Goal: Task Accomplishment & Management: Use online tool/utility

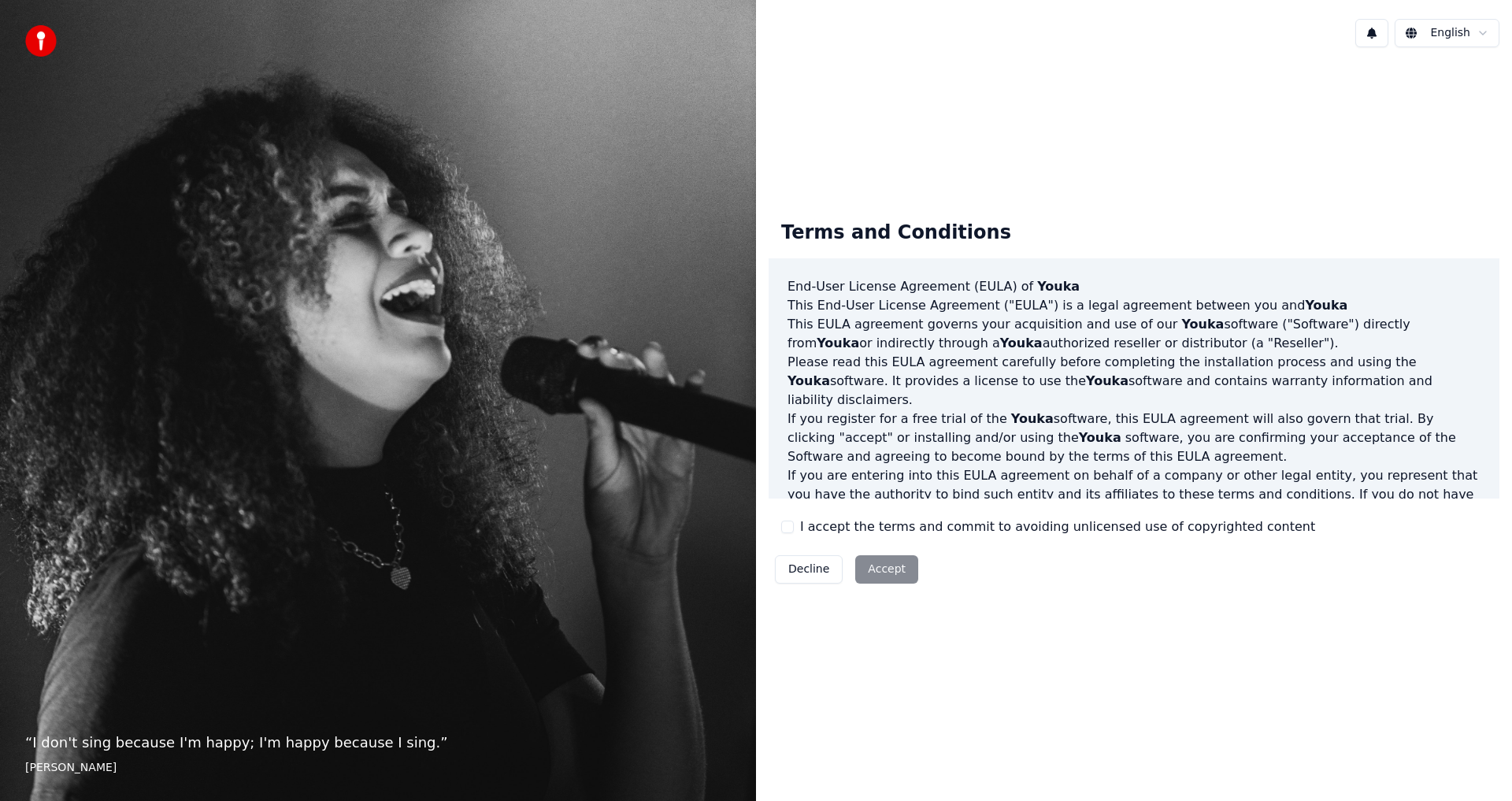
click at [885, 558] on div "Decline Accept" at bounding box center [846, 569] width 156 height 41
click at [880, 566] on div "Decline Accept" at bounding box center [846, 569] width 156 height 41
click at [790, 534] on div "I accept the terms and commit to avoiding unlicensed use of copyrighted content" at bounding box center [1049, 526] width 534 height 19
click at [797, 528] on div "I accept the terms and commit to avoiding unlicensed use of copyrighted content" at bounding box center [1049, 526] width 534 height 19
click at [794, 526] on div "I accept the terms and commit to avoiding unlicensed use of copyrighted content" at bounding box center [1049, 526] width 534 height 19
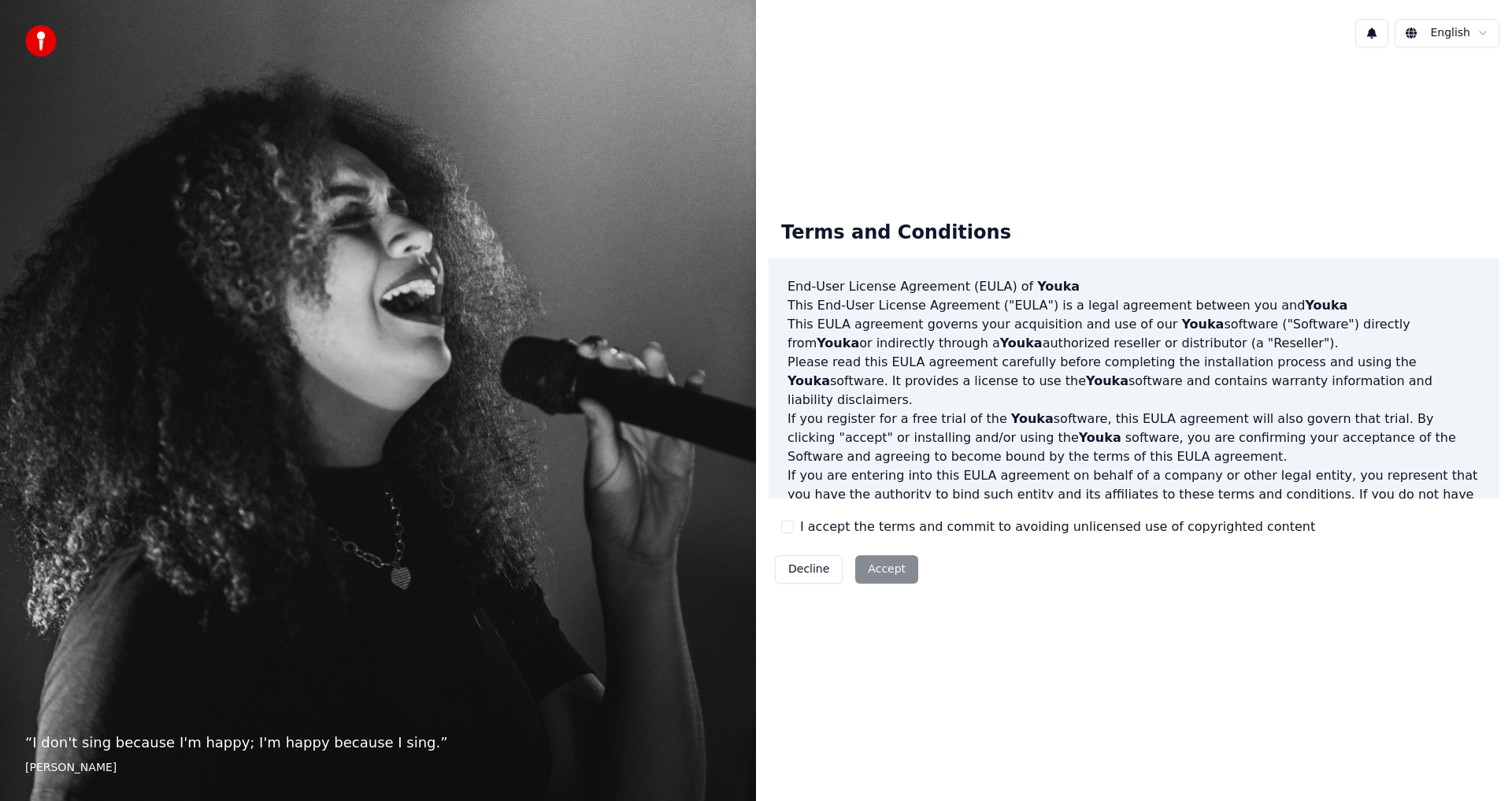
click at [789, 529] on button "I accept the terms and commit to avoiding unlicensed use of copyrighted content" at bounding box center [788, 527] width 12 height 12
click at [875, 569] on button "Accept" at bounding box center [886, 569] width 63 height 28
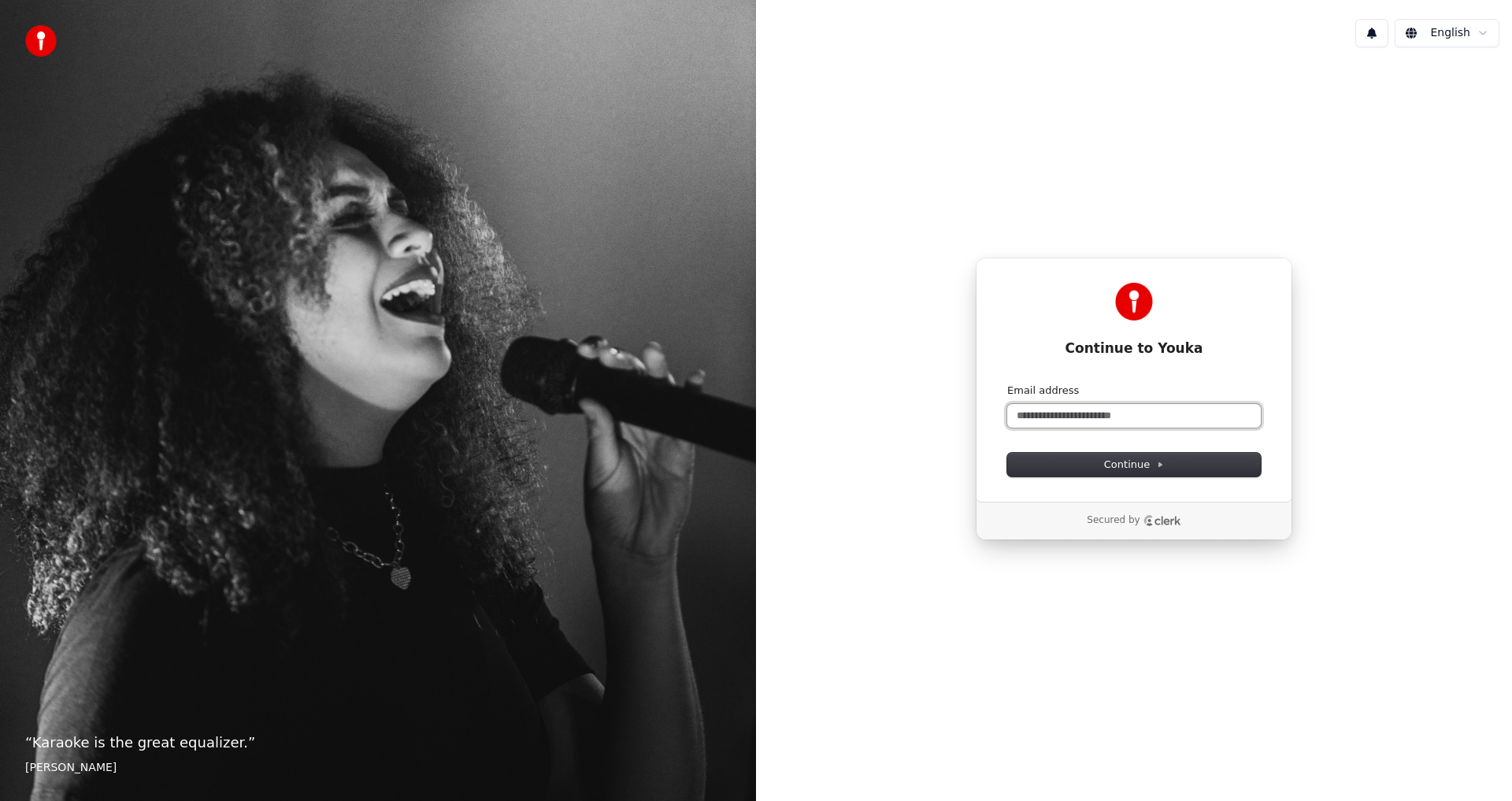
click at [1085, 420] on input "Email address" at bounding box center [1134, 416] width 254 height 24
click at [1007, 384] on button "submit" at bounding box center [1007, 384] width 0 height 0
type input "**********"
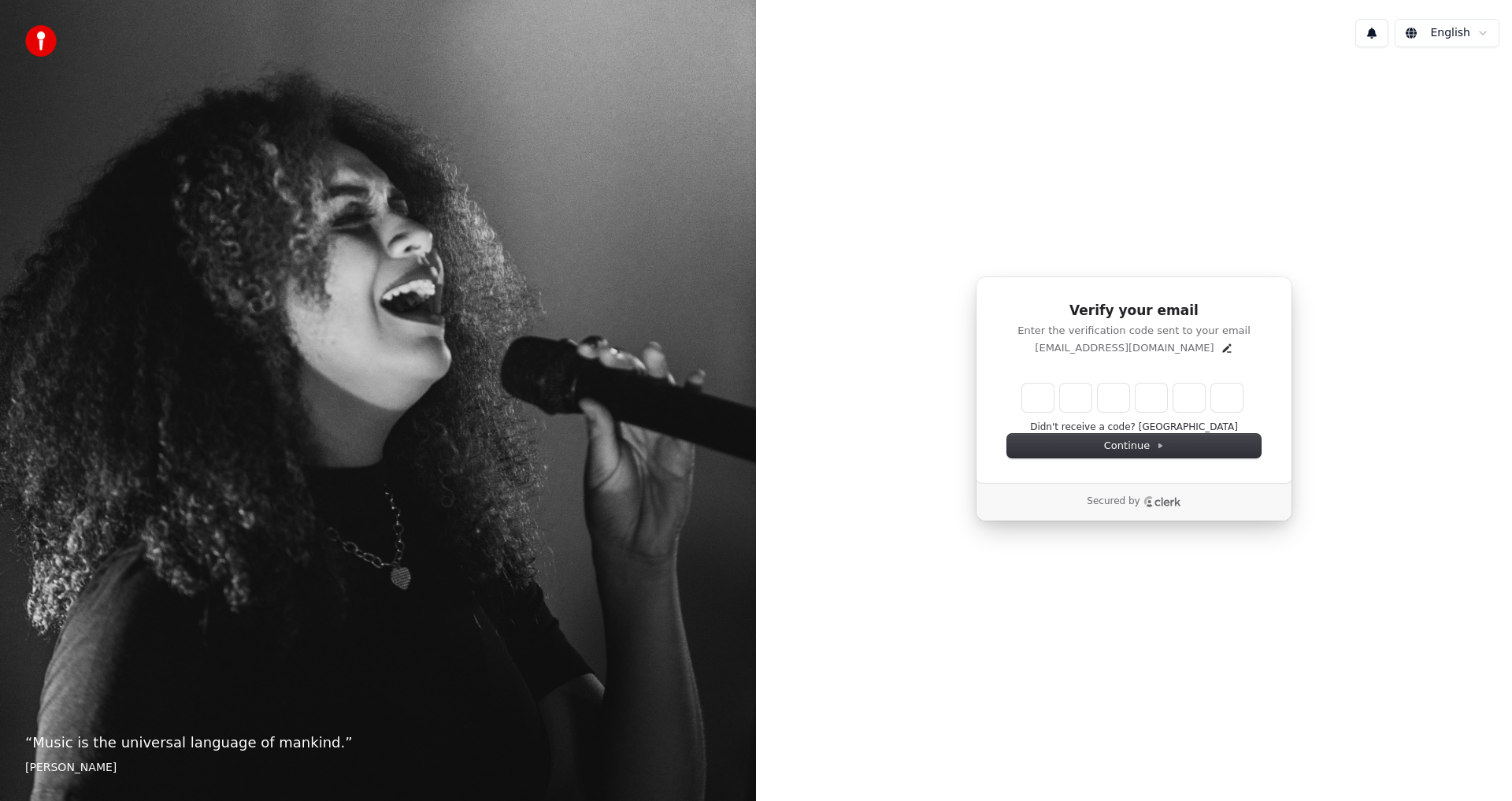
type input "*"
type input "**"
type input "*"
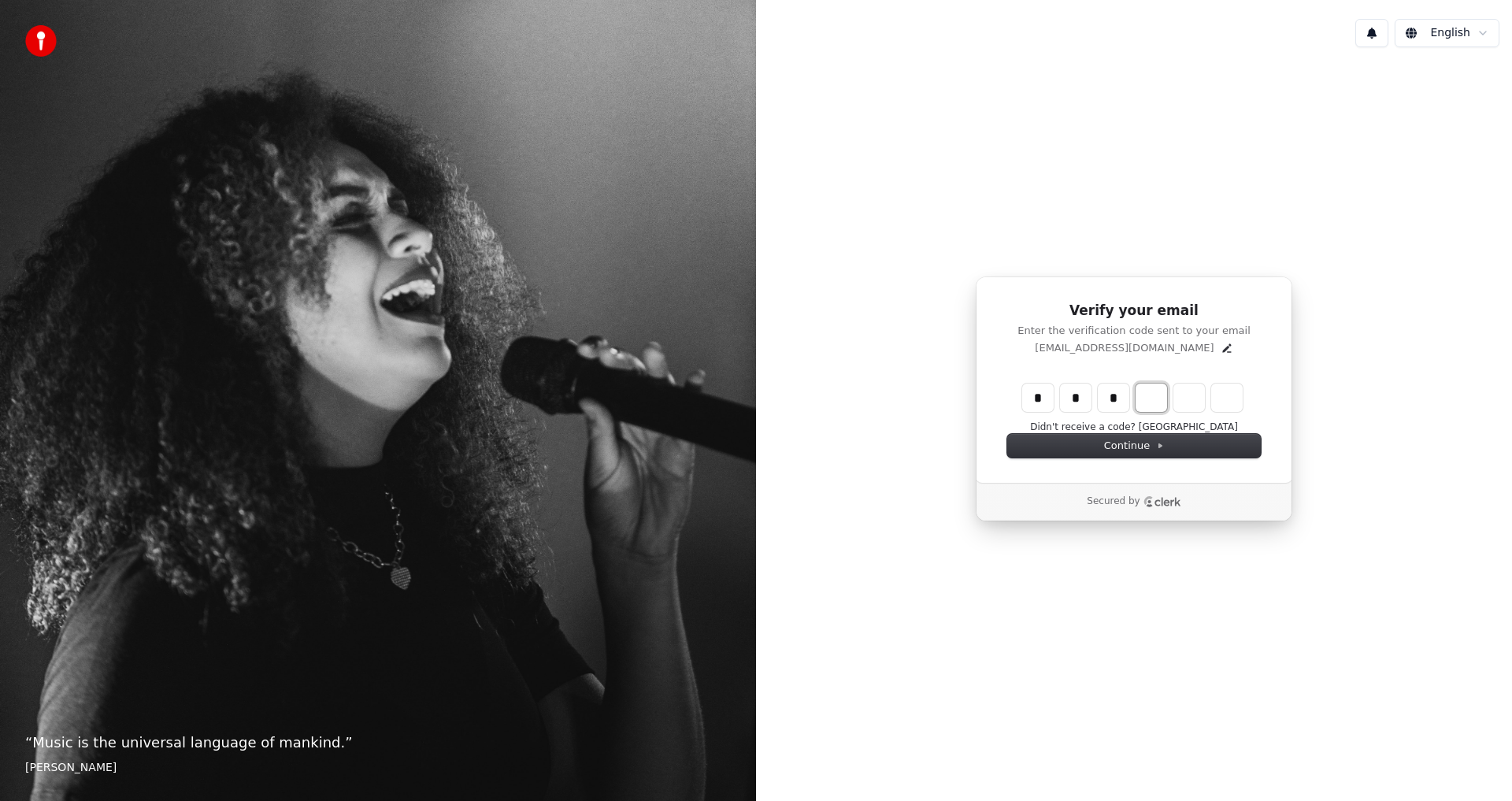
type input "***"
type input "*"
type input "****"
type input "*"
type input "******"
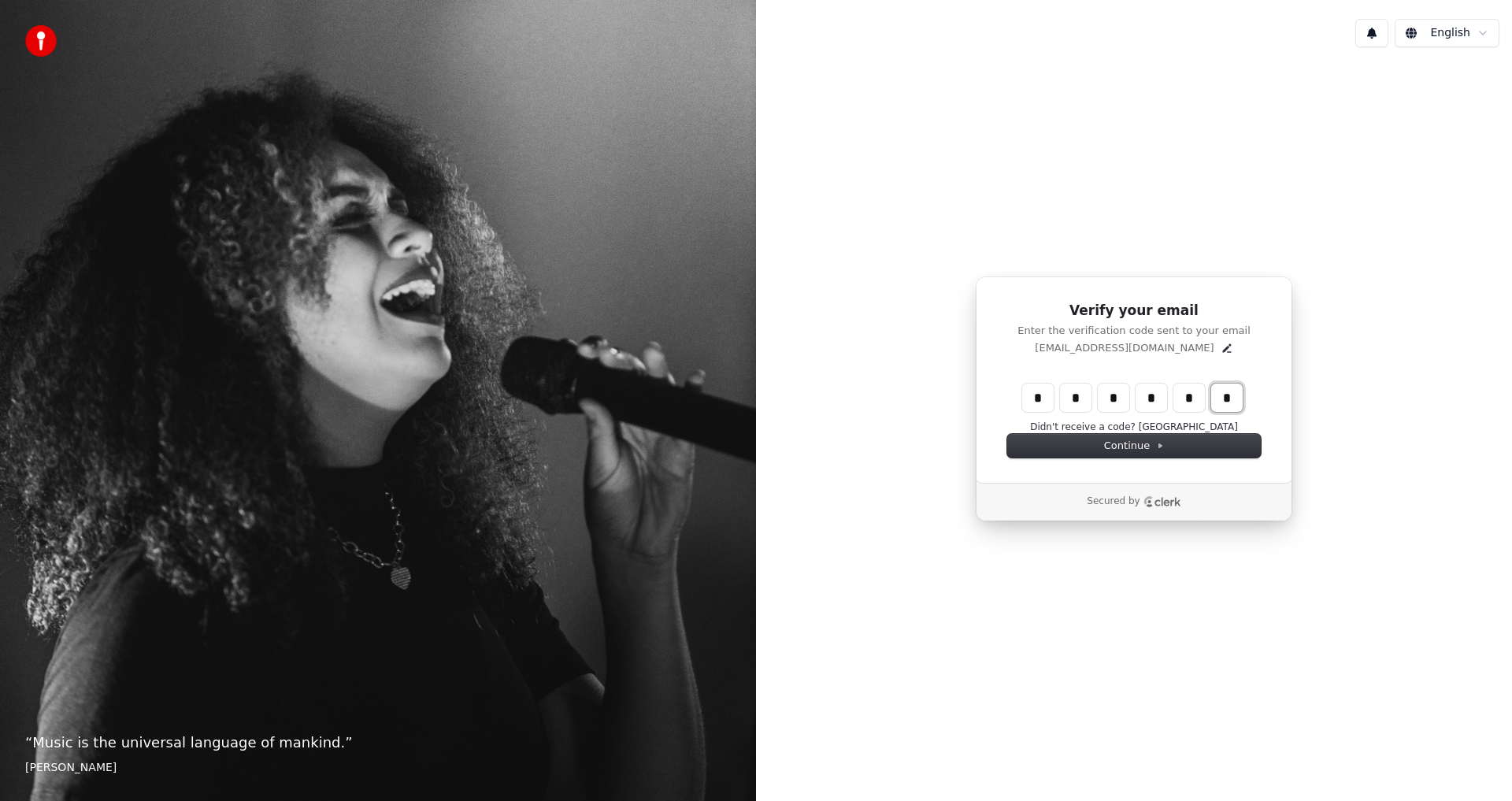
type input "*"
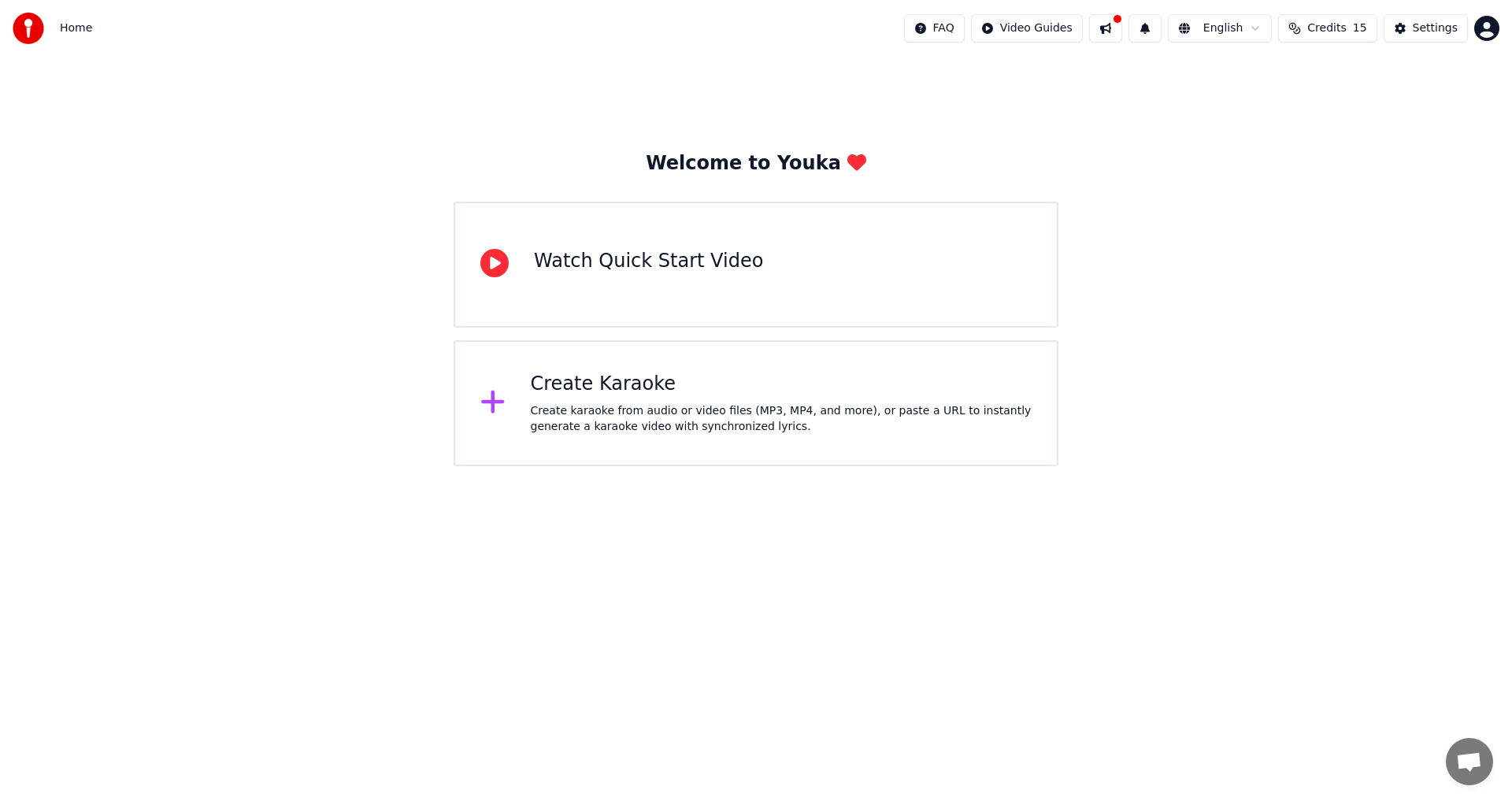
click at [767, 292] on div "Watch Quick Start Video" at bounding box center [756, 264] width 605 height 126
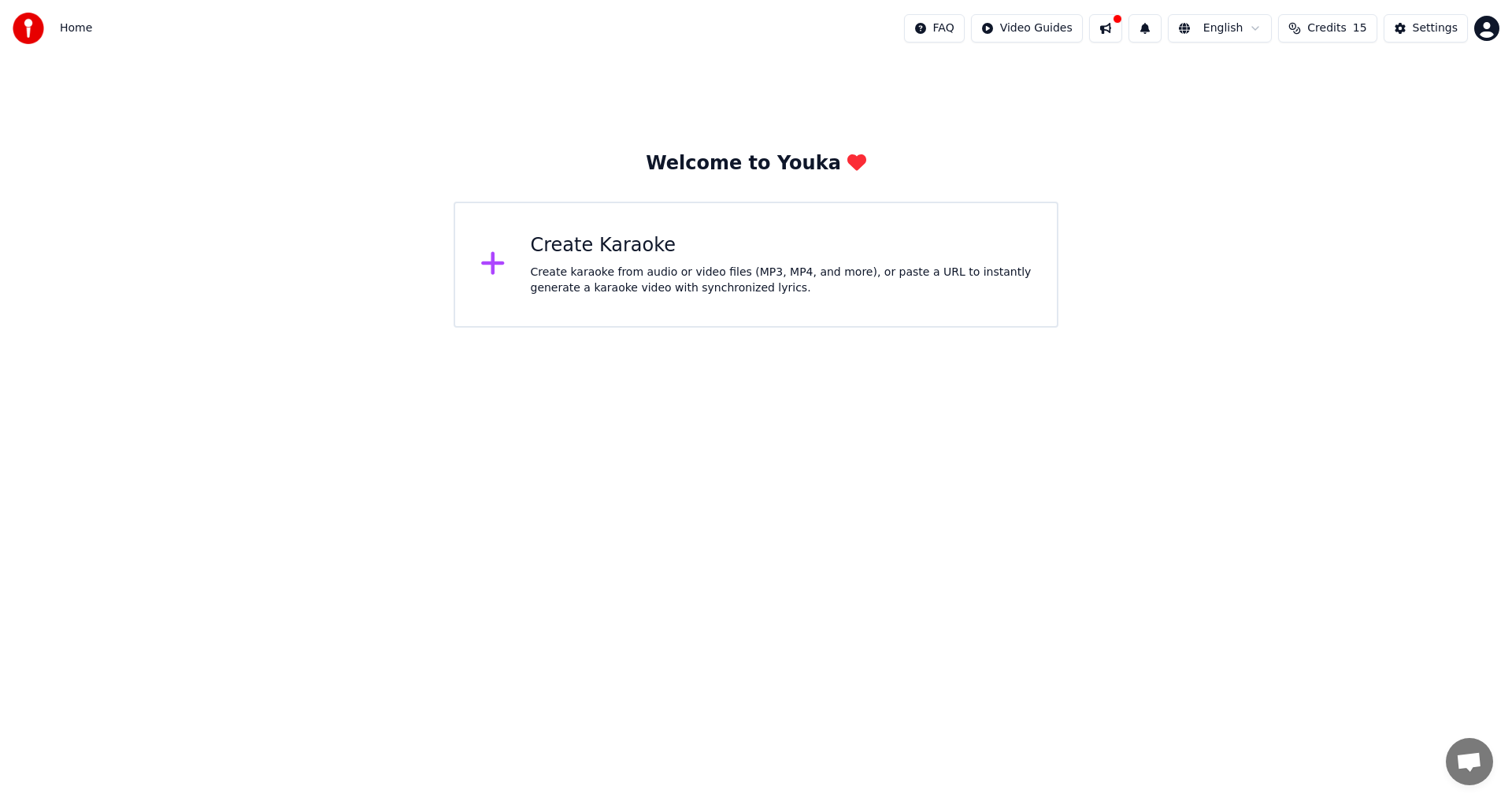
click at [582, 278] on div "Create karaoke from audio or video files (MP3, MP4, and more), or paste a URL t…" at bounding box center [781, 280] width 501 height 32
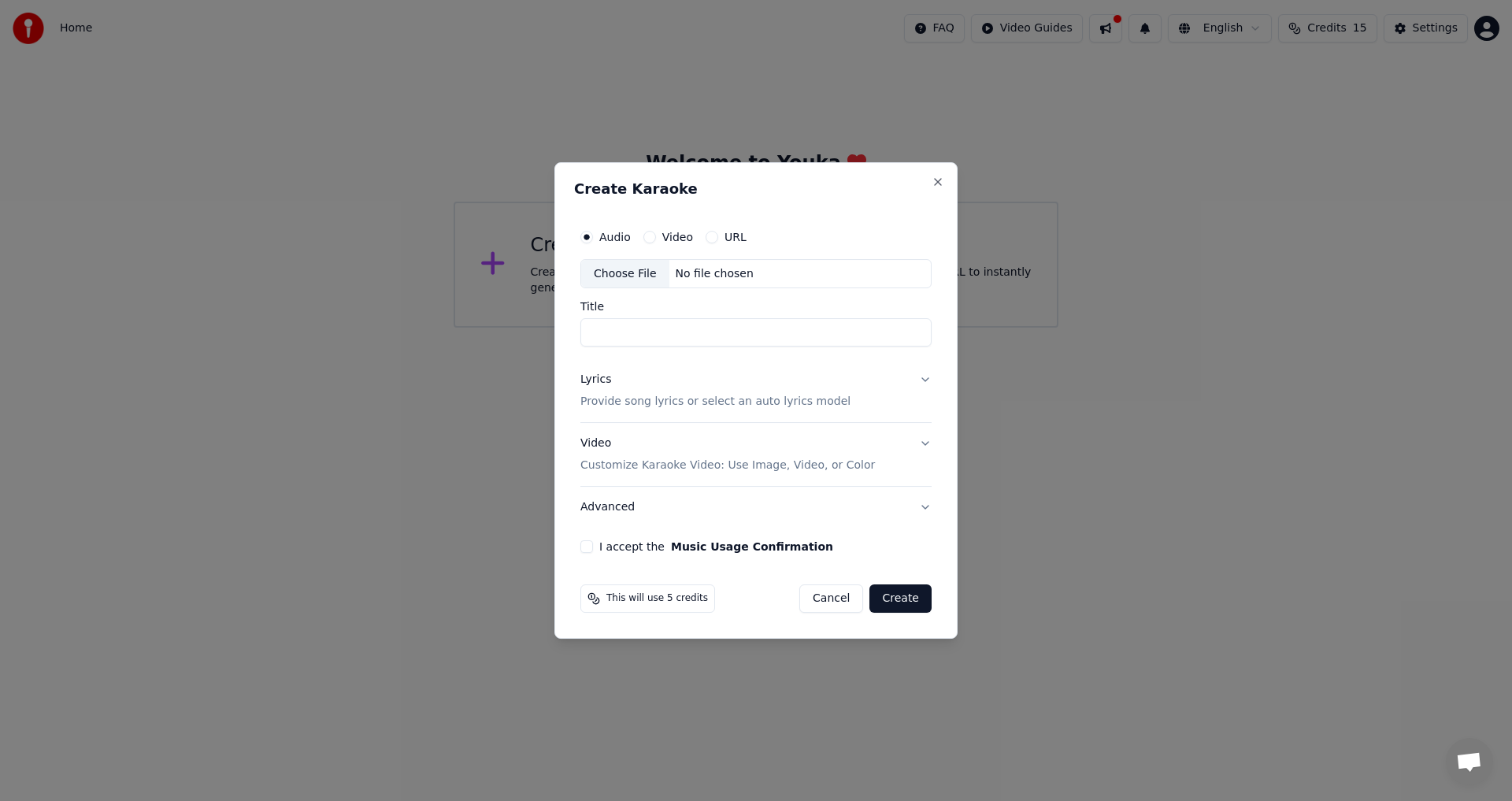
click at [724, 236] on label "URL" at bounding box center [735, 237] width 22 height 11
click at [718, 236] on button "URL" at bounding box center [712, 237] width 12 height 12
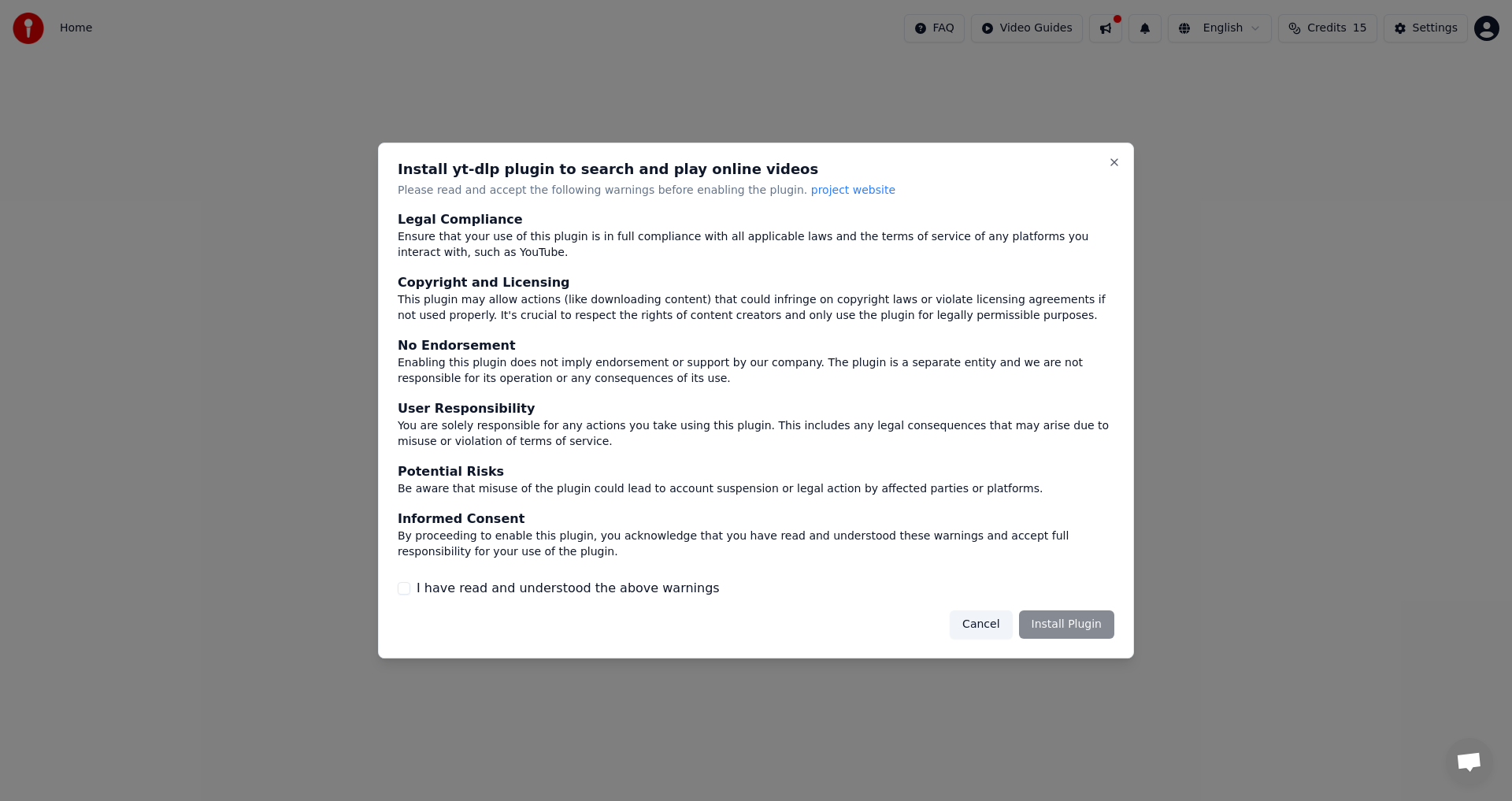
click at [1052, 620] on div "Cancel Install Plugin" at bounding box center [1032, 624] width 164 height 28
click at [406, 591] on button "I have read and understood the above warnings" at bounding box center [404, 588] width 12 height 12
click at [1049, 625] on button "Install Plugin" at bounding box center [1067, 624] width 95 height 28
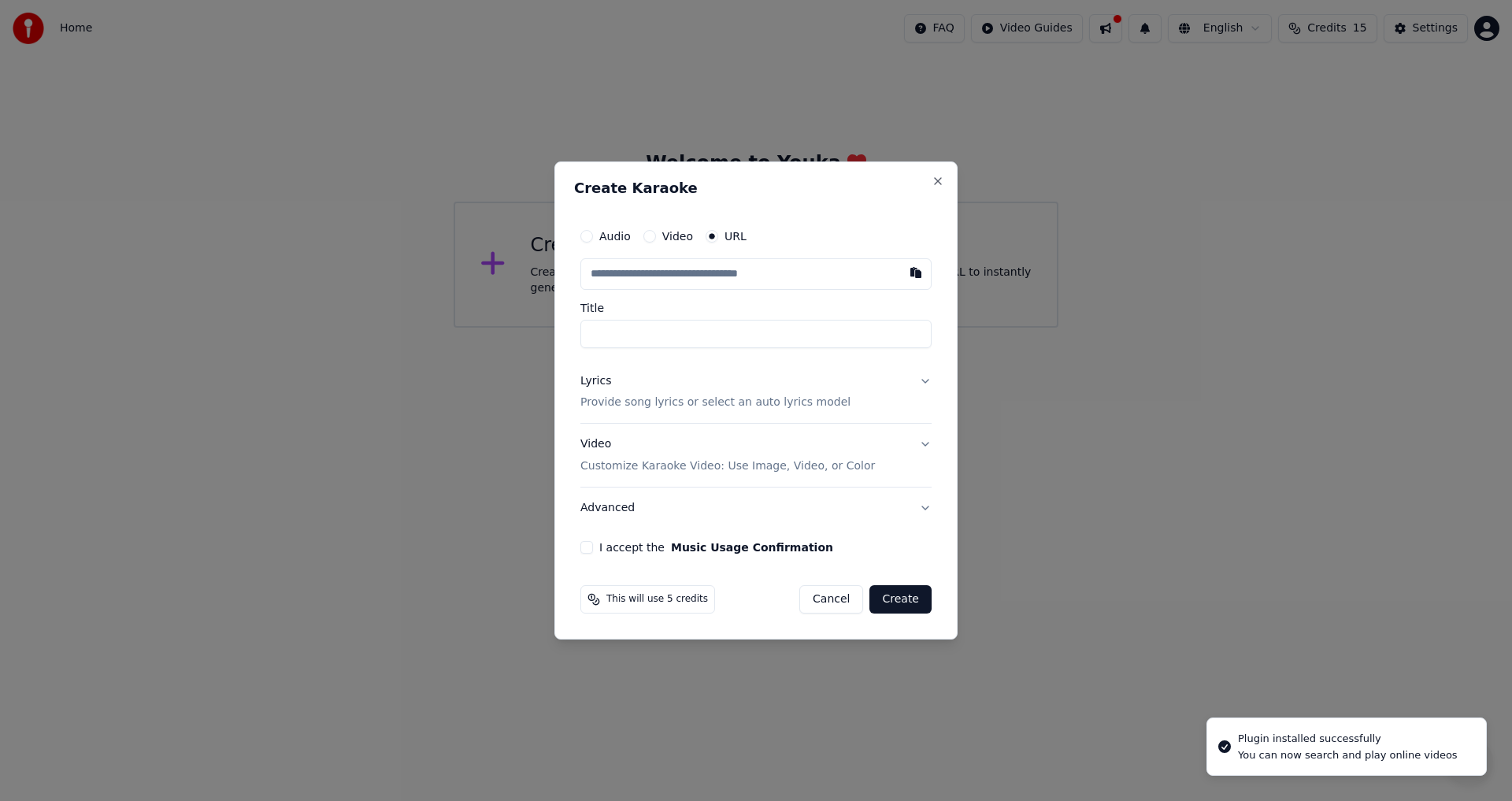
click at [700, 275] on input "text" at bounding box center [755, 274] width 351 height 32
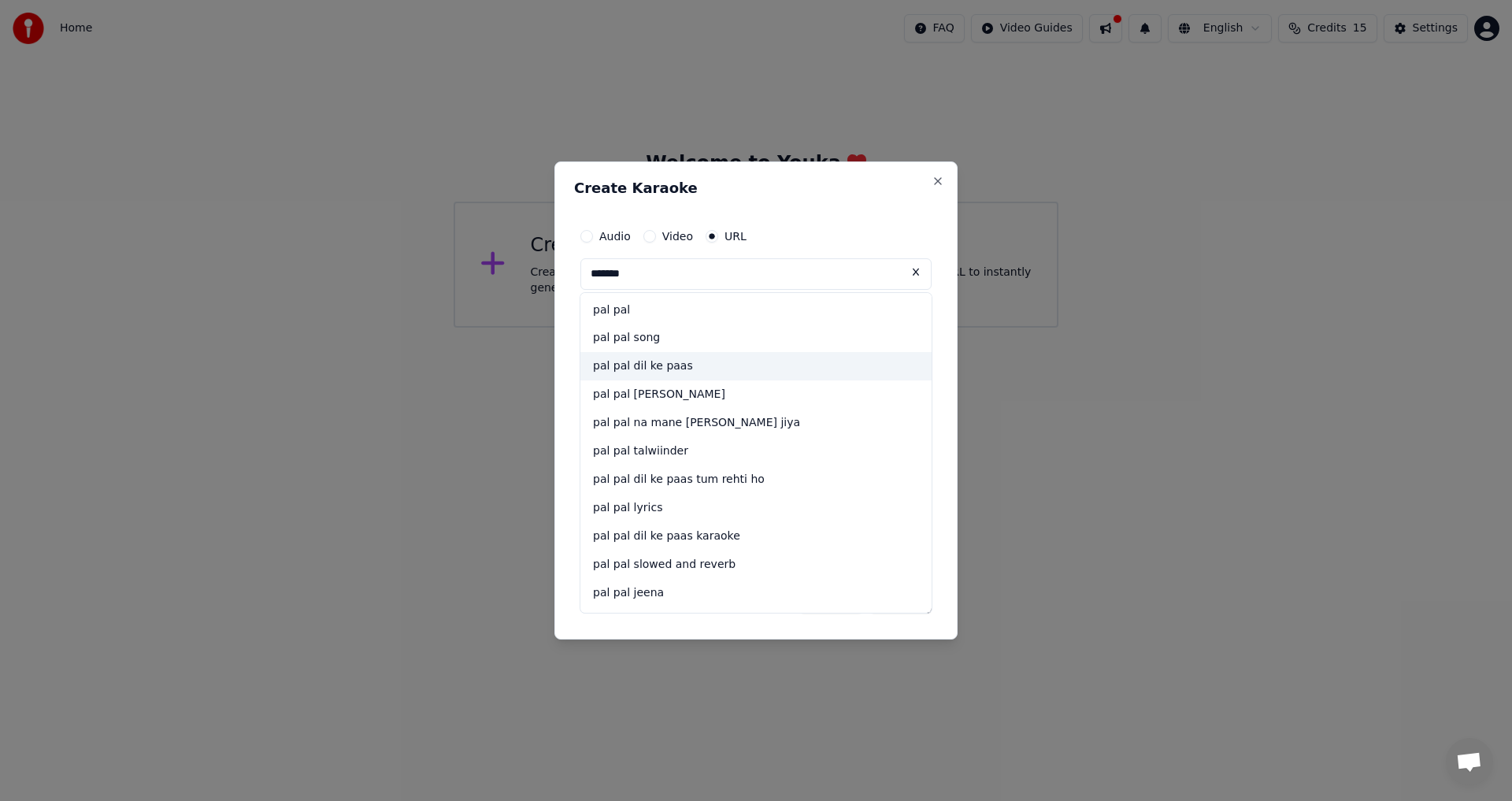
click at [858, 355] on div "pal pal dil ke paas" at bounding box center [755, 367] width 351 height 28
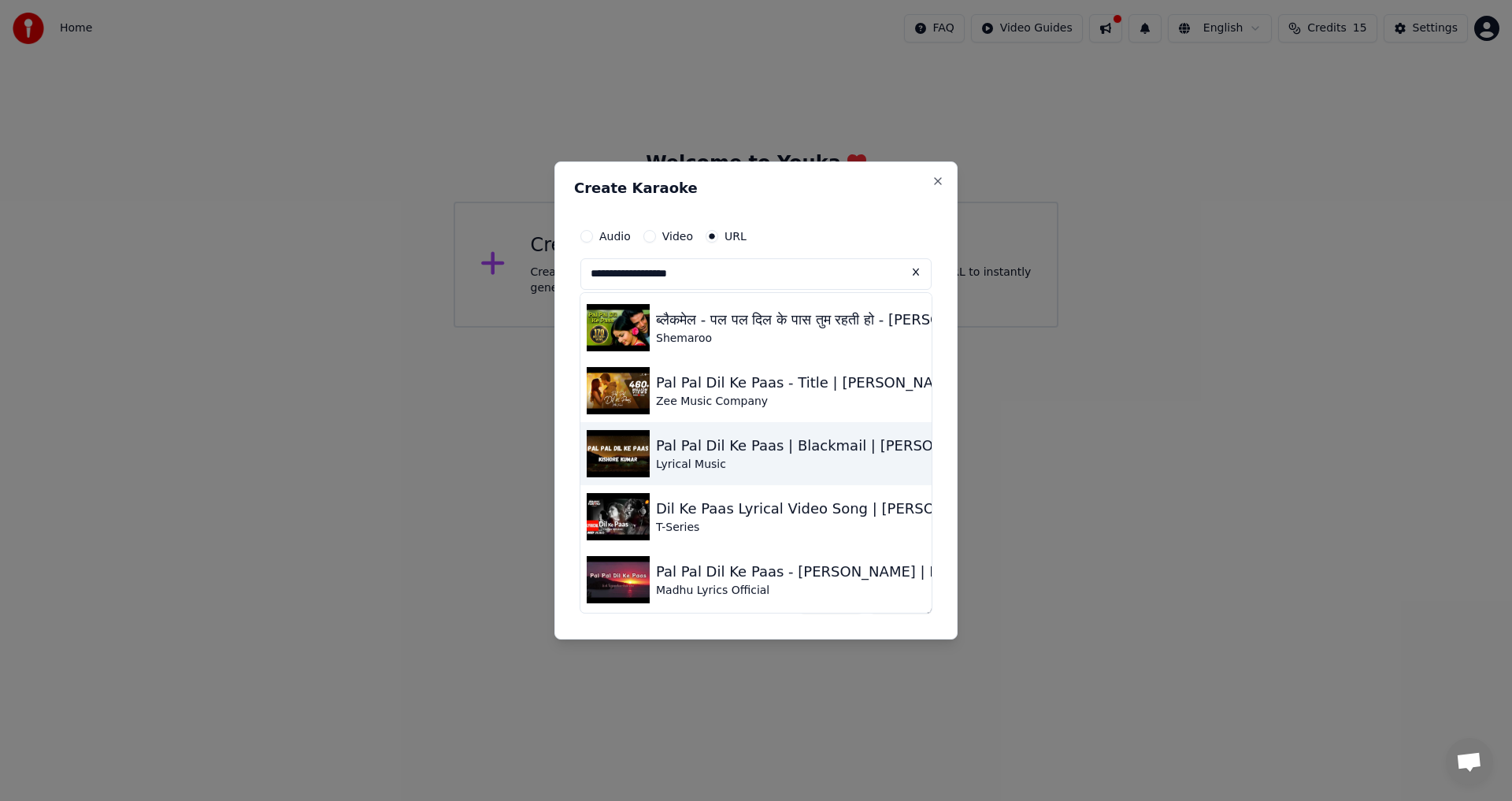
click at [756, 462] on div "Lyrical Music" at bounding box center [1013, 465] width 715 height 16
type input "**********"
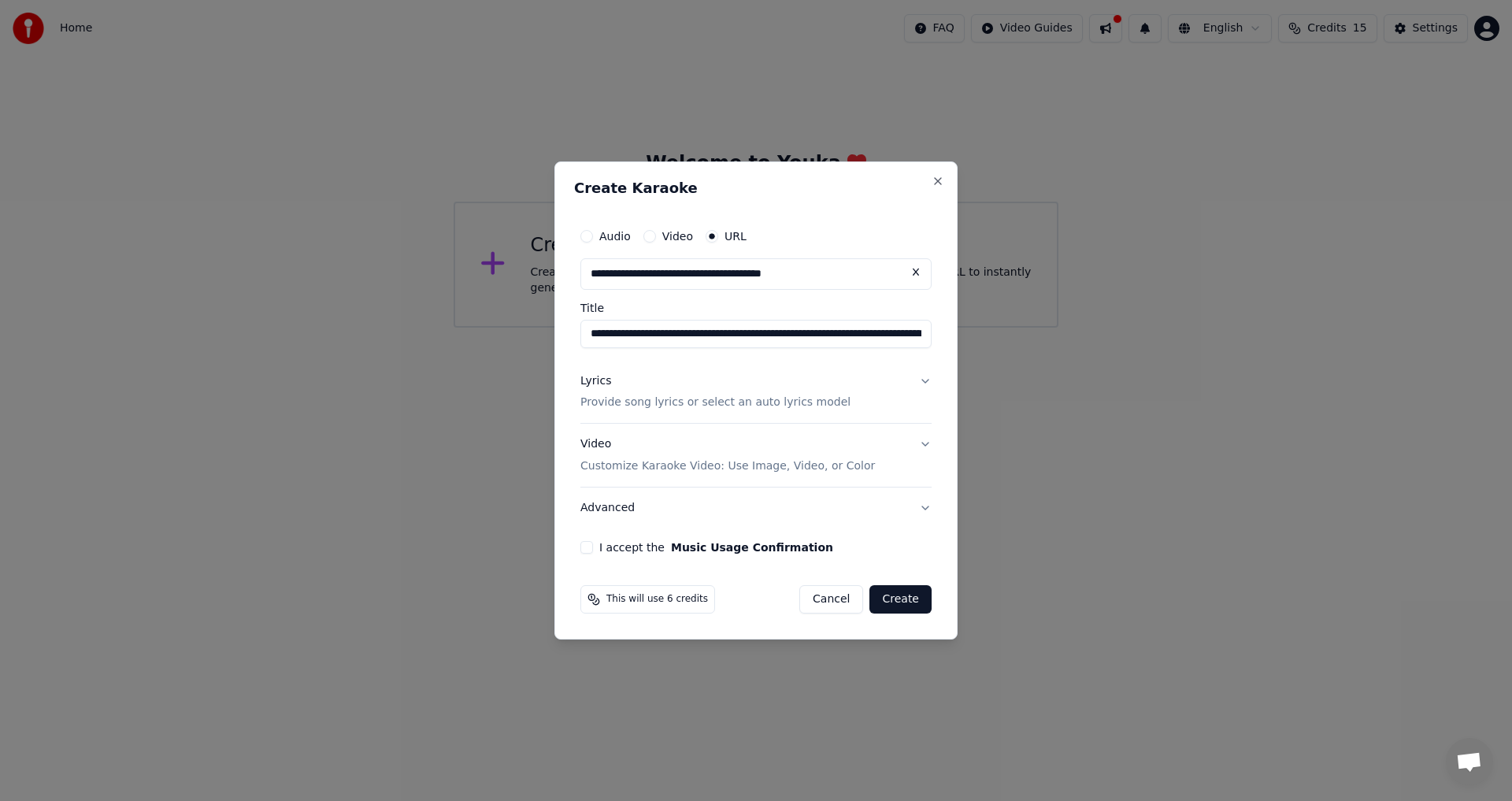
click at [588, 552] on button "I accept the Music Usage Confirmation" at bounding box center [586, 547] width 12 height 12
click at [913, 599] on button "Create" at bounding box center [900, 599] width 62 height 28
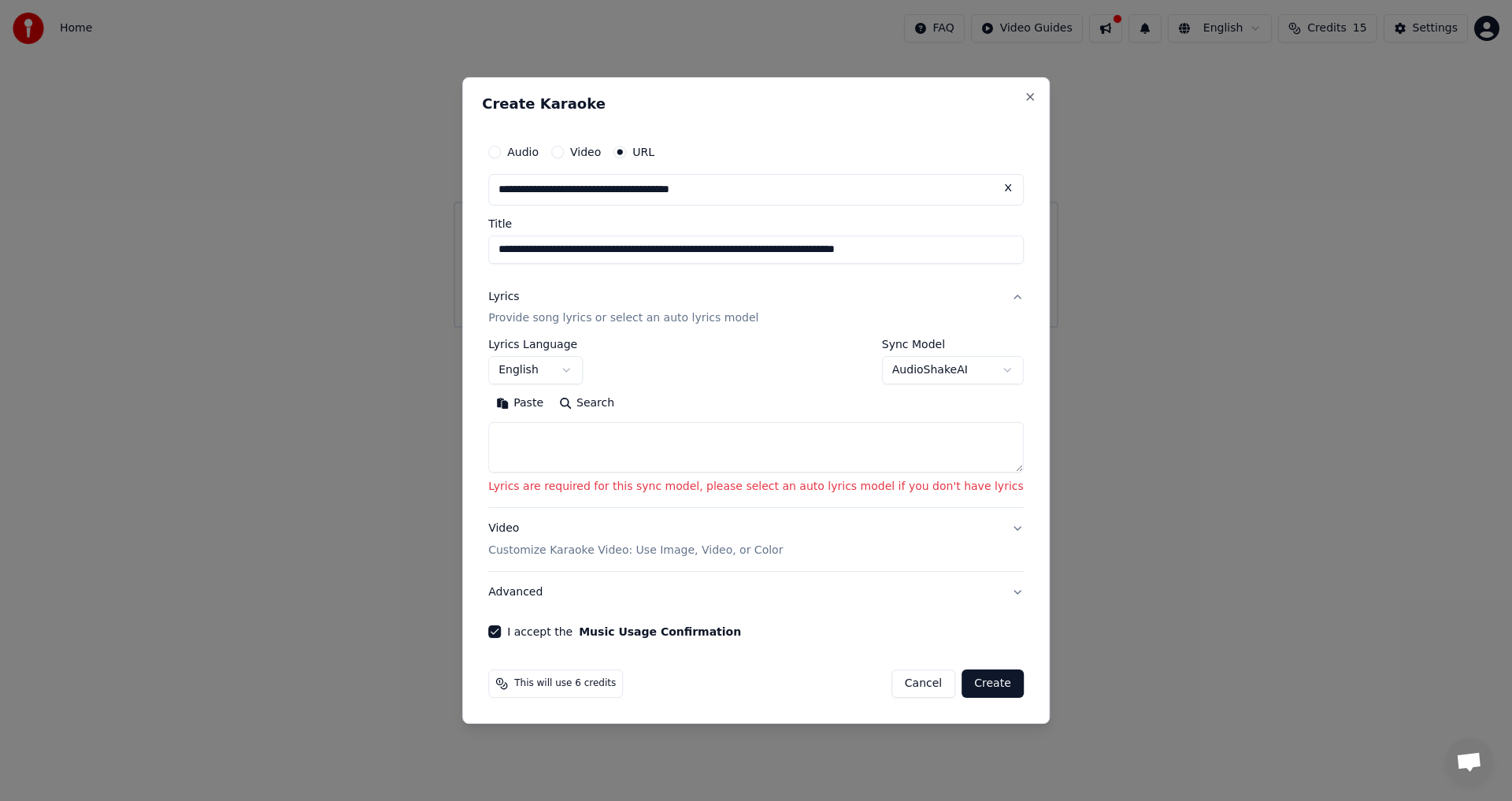
click at [971, 685] on button "Create" at bounding box center [993, 683] width 62 height 28
click at [848, 456] on textarea at bounding box center [756, 447] width 536 height 50
click at [888, 328] on body "**********" at bounding box center [756, 164] width 1512 height 328
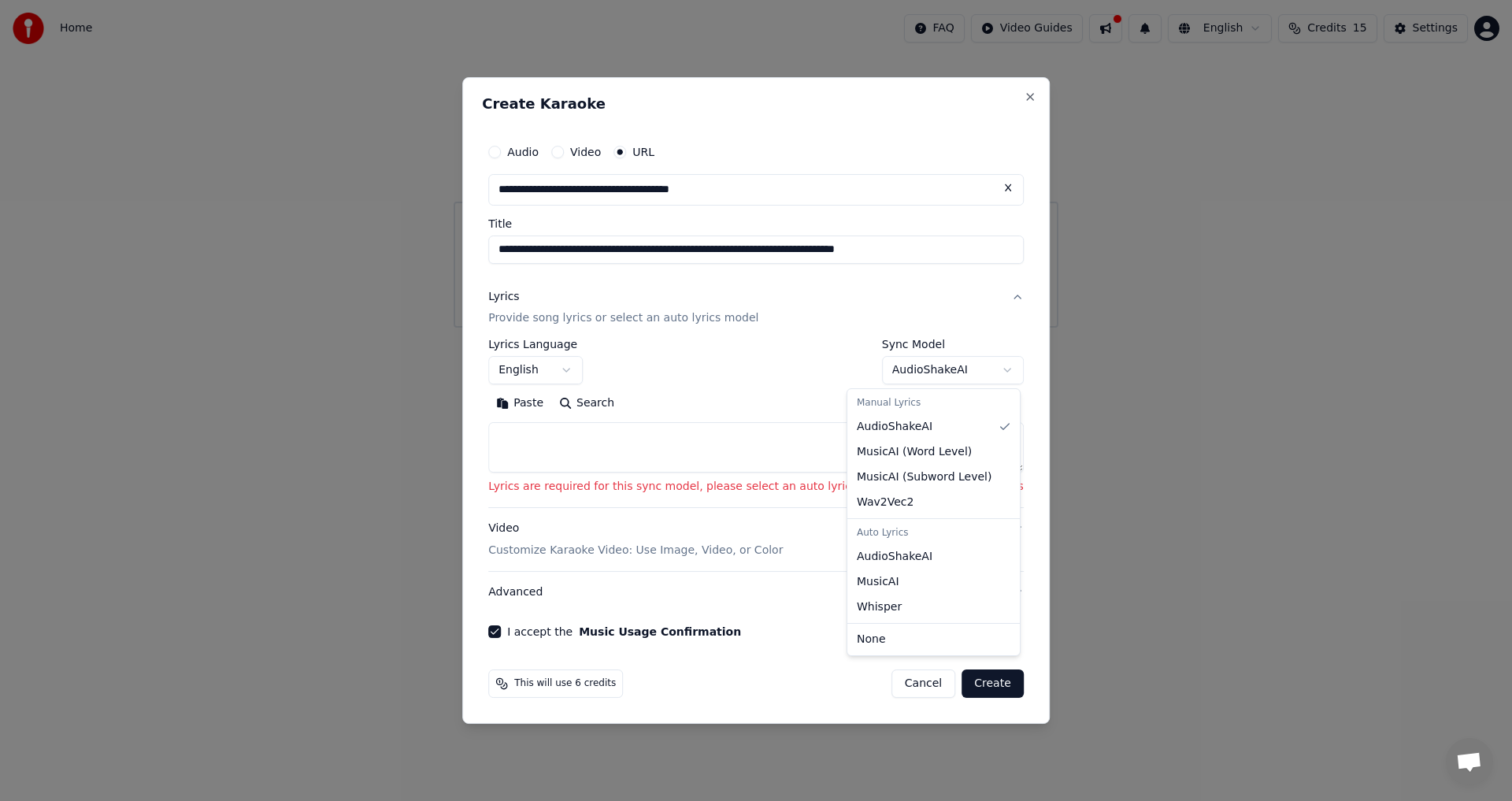
select select "****"
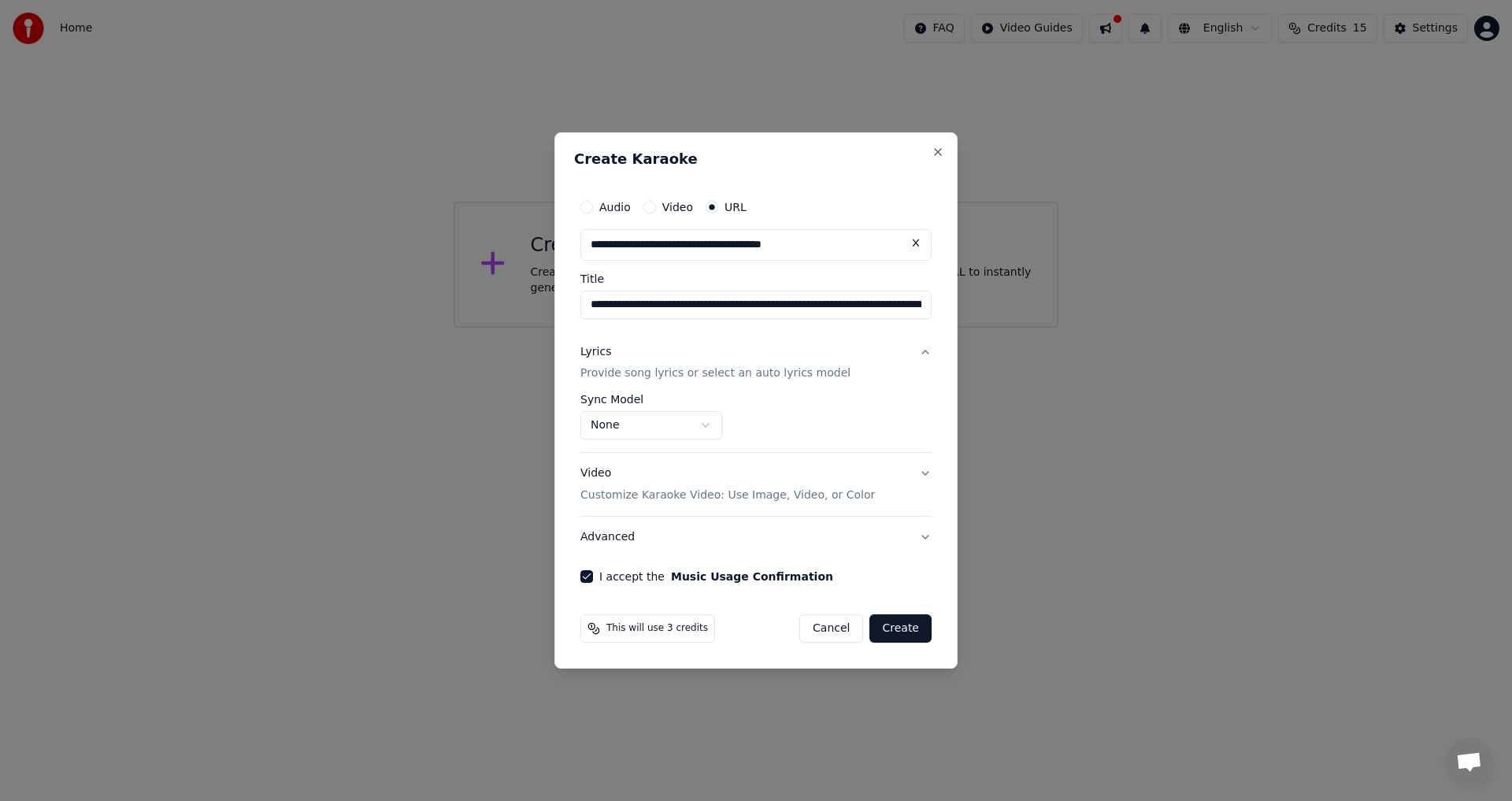
click at [905, 631] on button "Create" at bounding box center [900, 629] width 62 height 28
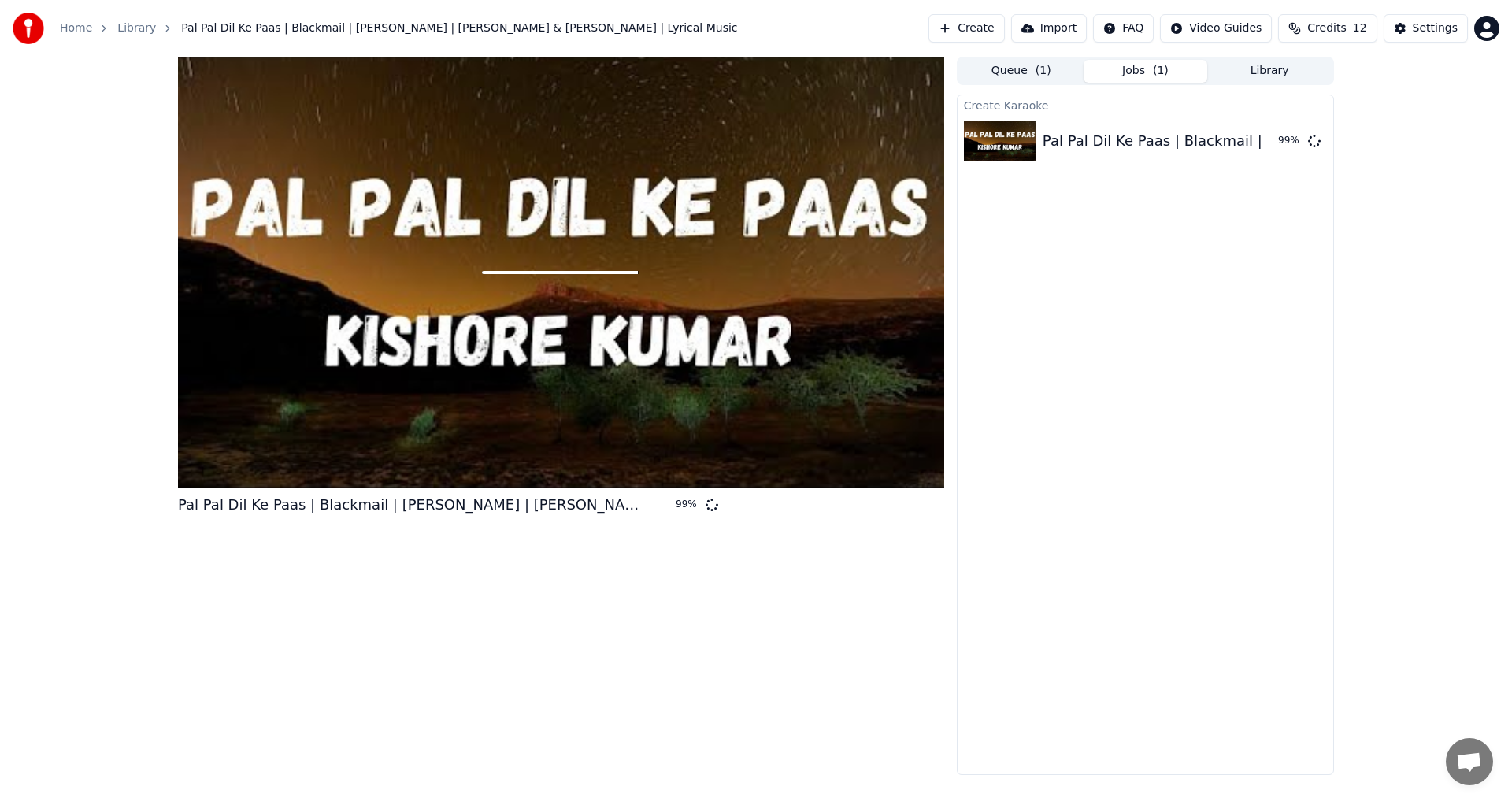
click at [1049, 77] on button "Queue ( 1 )" at bounding box center [1021, 72] width 125 height 23
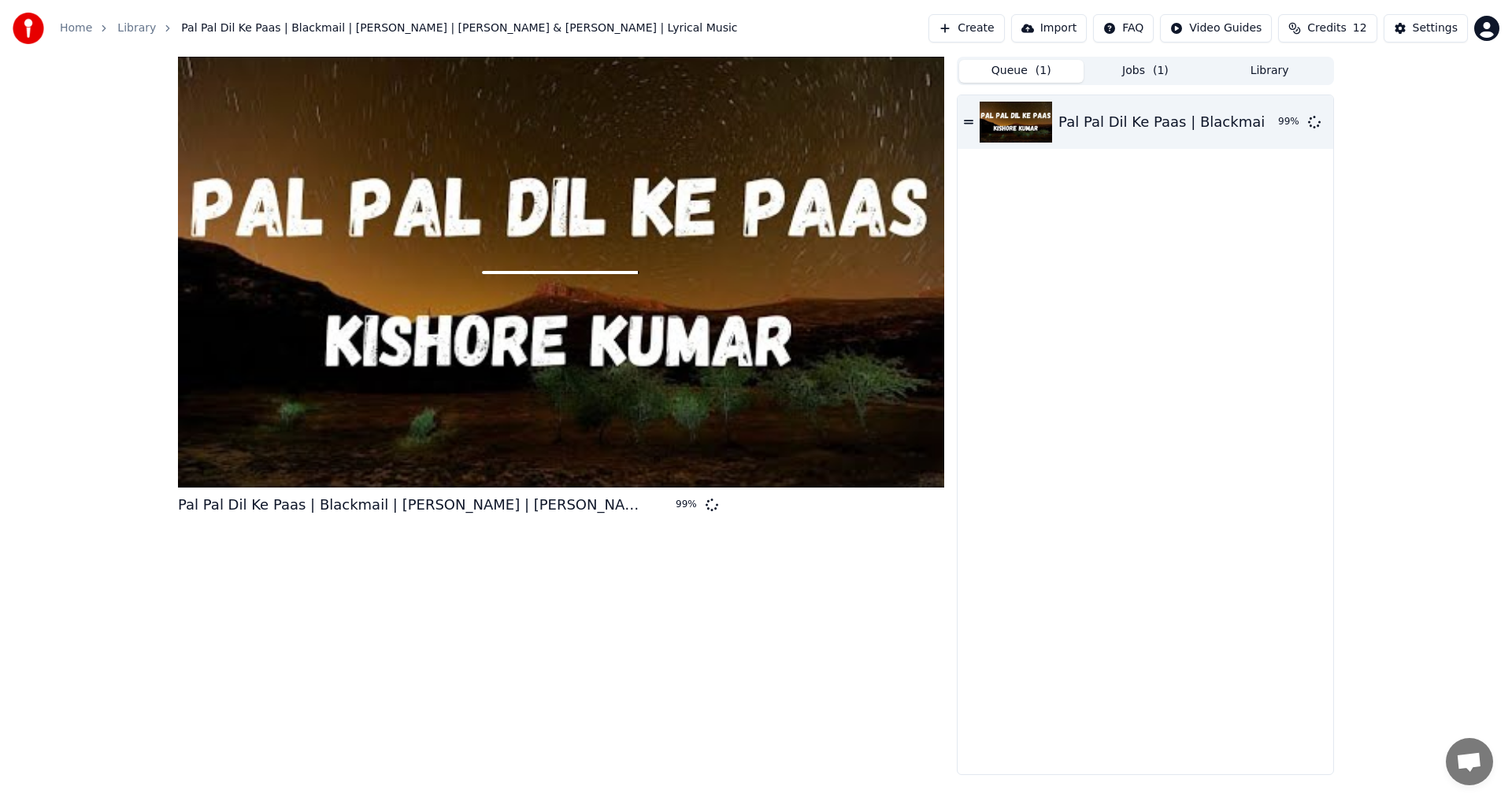
click at [1271, 68] on button "Library" at bounding box center [1269, 72] width 125 height 23
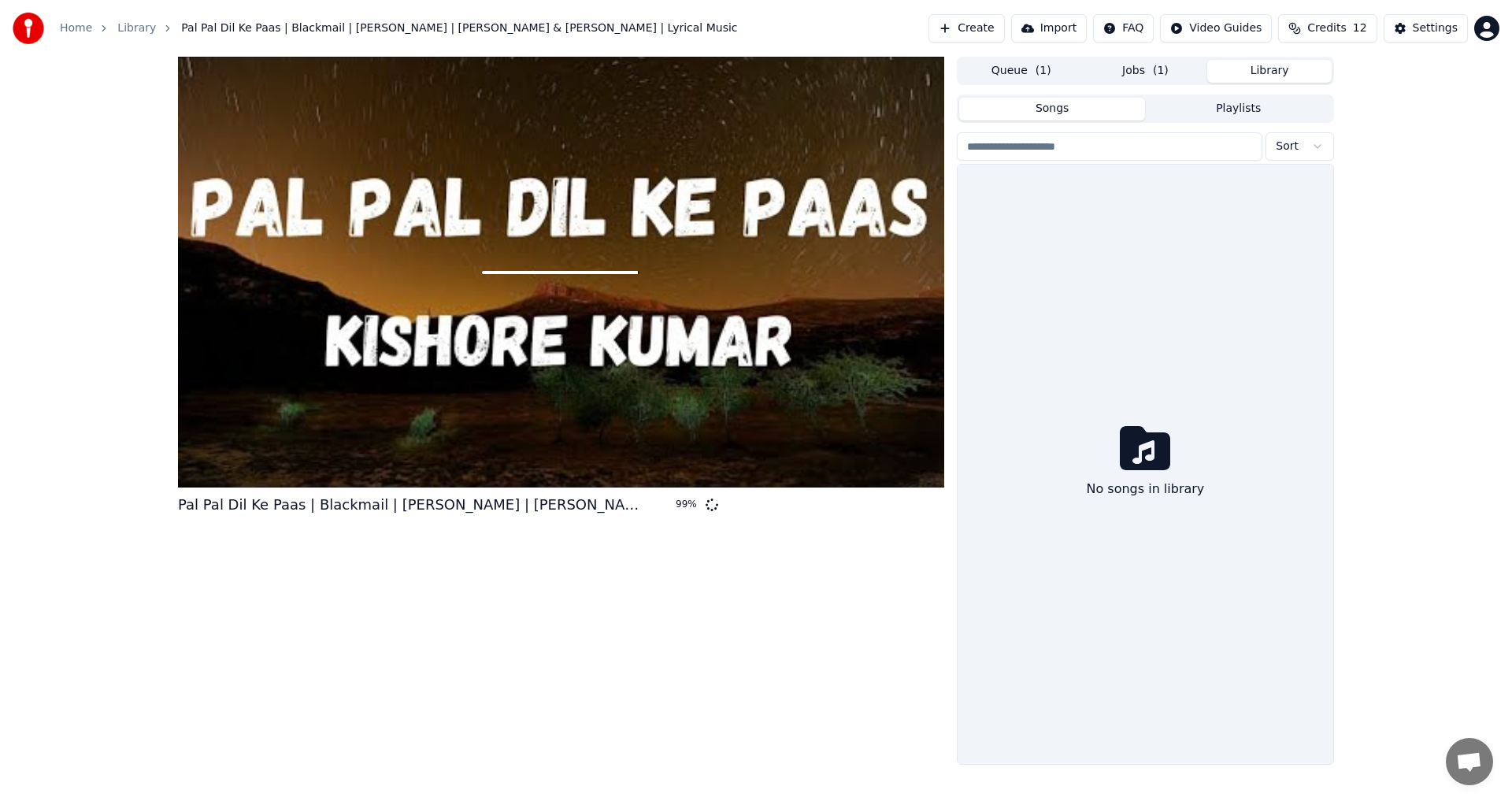
click at [689, 351] on div at bounding box center [561, 271] width 767 height 431
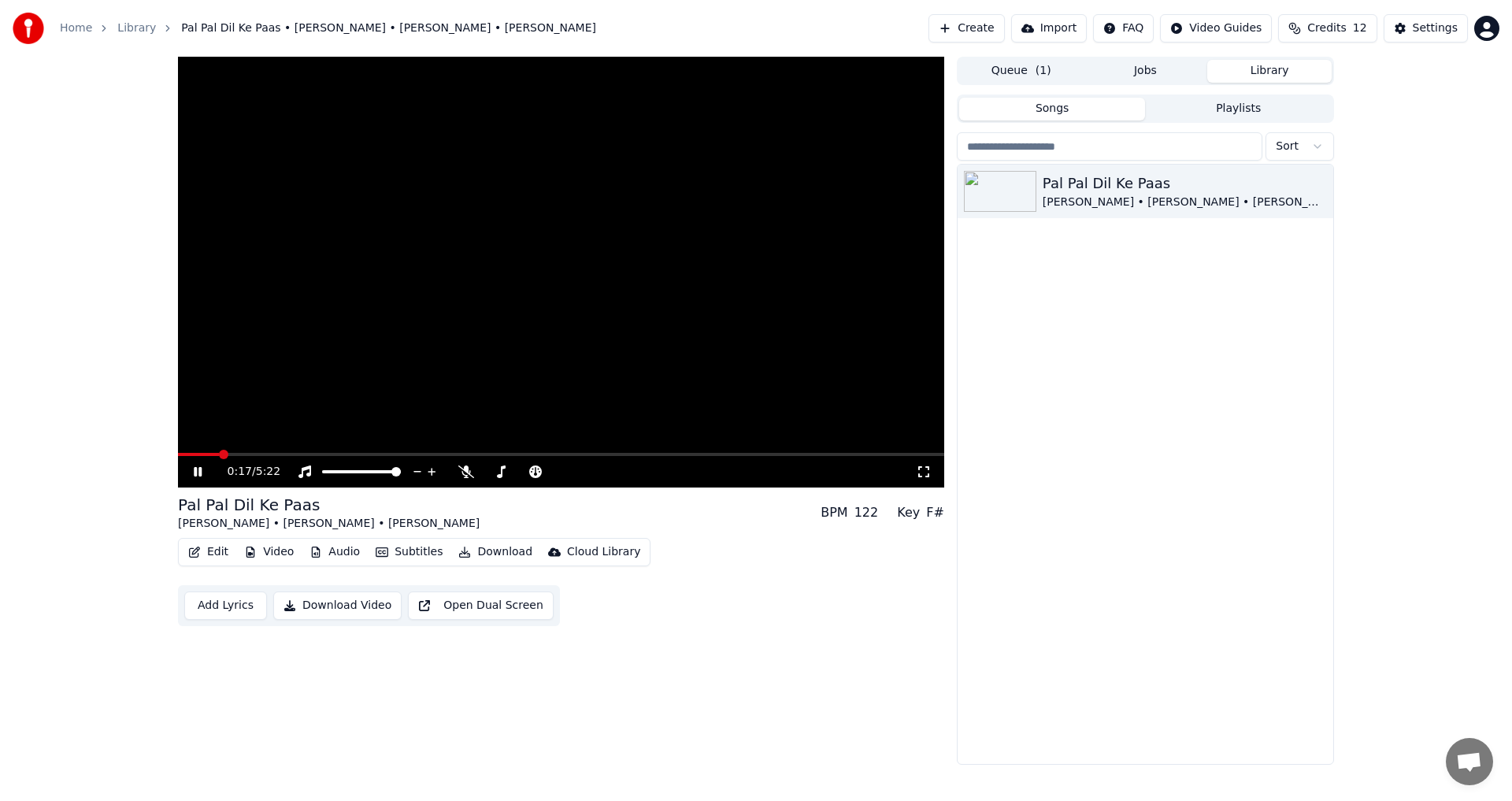
click at [502, 288] on video at bounding box center [561, 271] width 767 height 431
click at [178, 453] on span at bounding box center [178, 454] width 0 height 4
click at [638, 306] on video at bounding box center [561, 271] width 767 height 431
click at [520, 270] on video at bounding box center [561, 271] width 767 height 431
click at [469, 466] on body "Home Library Pal Pal Dil Ke Paas • Kishore Kumar • Dharmendra • Rakhee Create I…" at bounding box center [756, 400] width 1512 height 801
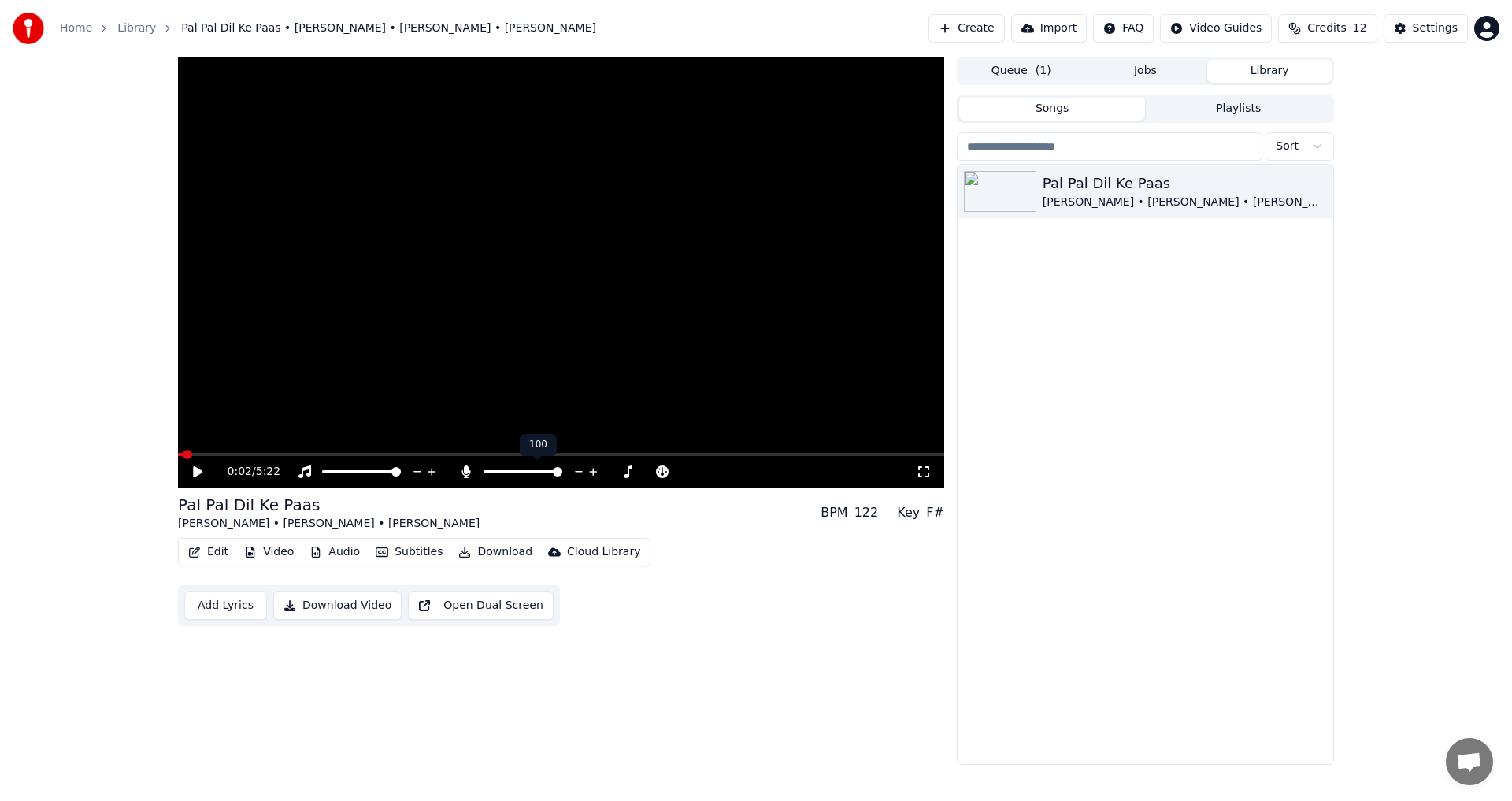
click at [562, 475] on span at bounding box center [557, 471] width 10 height 10
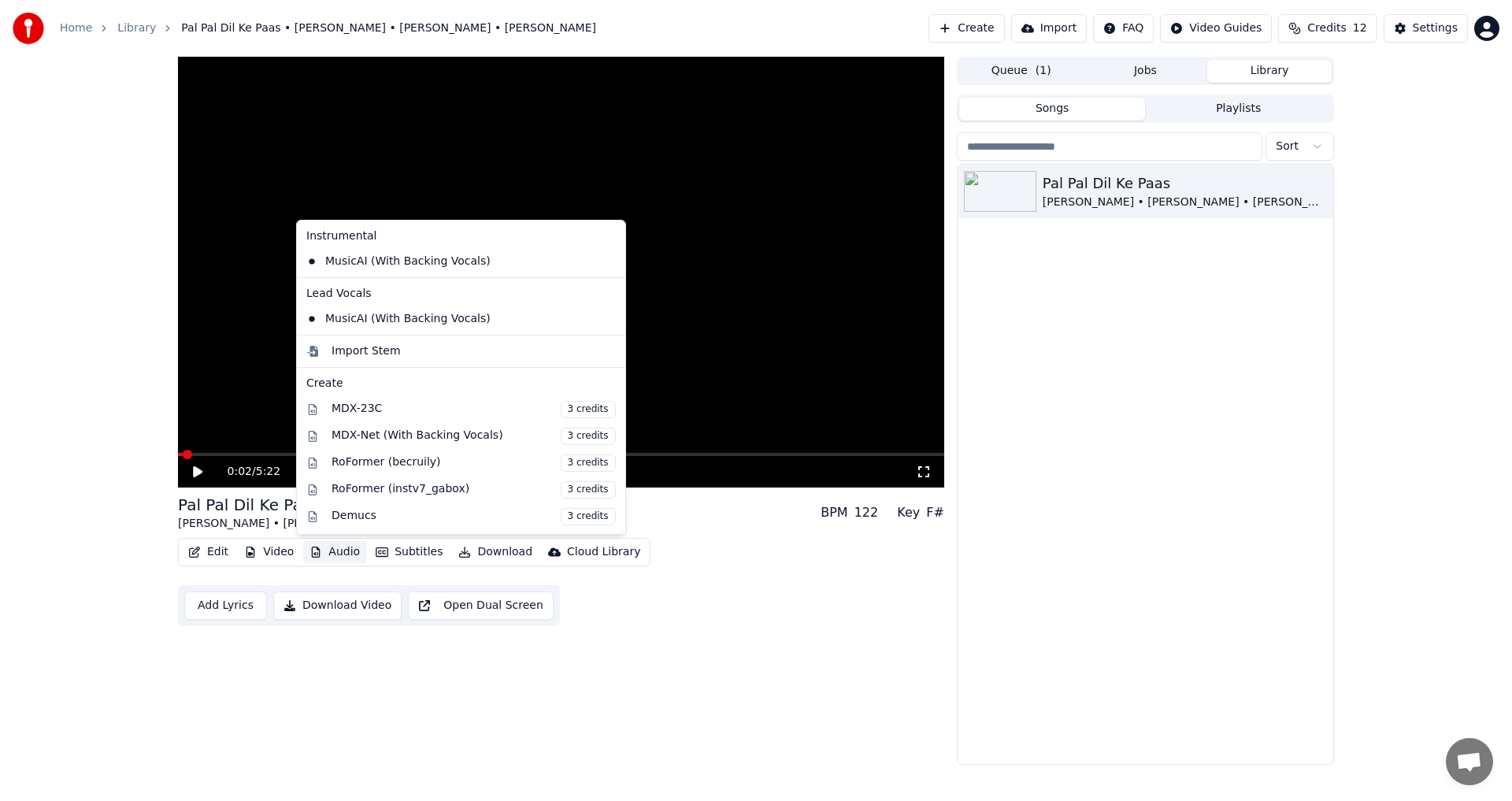
click at [327, 559] on button "Audio" at bounding box center [334, 552] width 63 height 22
click at [386, 271] on div "MusicAI (With Backing Vocals)" at bounding box center [449, 261] width 299 height 26
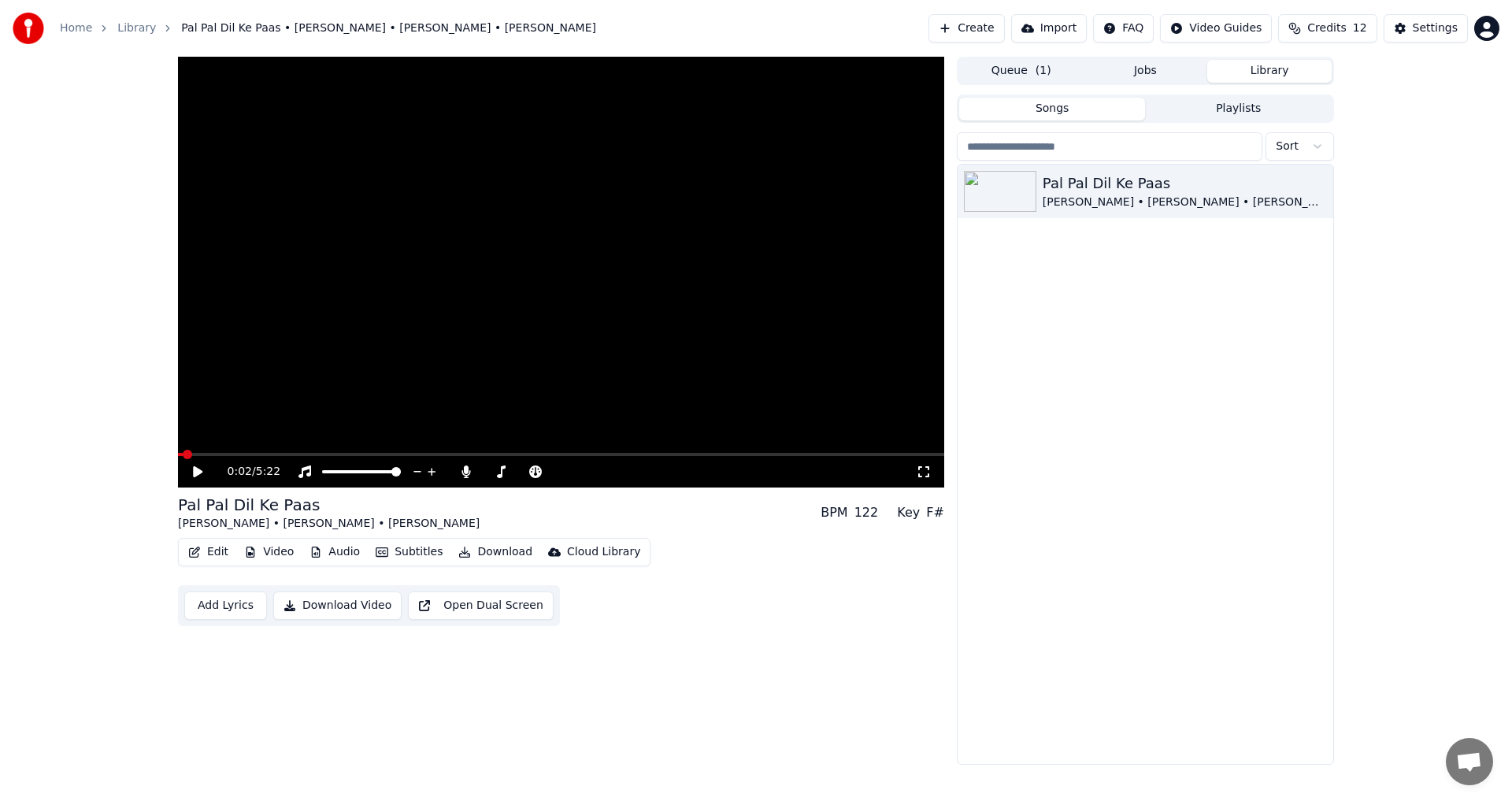
click at [201, 469] on icon at bounding box center [210, 471] width 37 height 12
click at [223, 609] on button "Add Lyrics" at bounding box center [225, 606] width 83 height 28
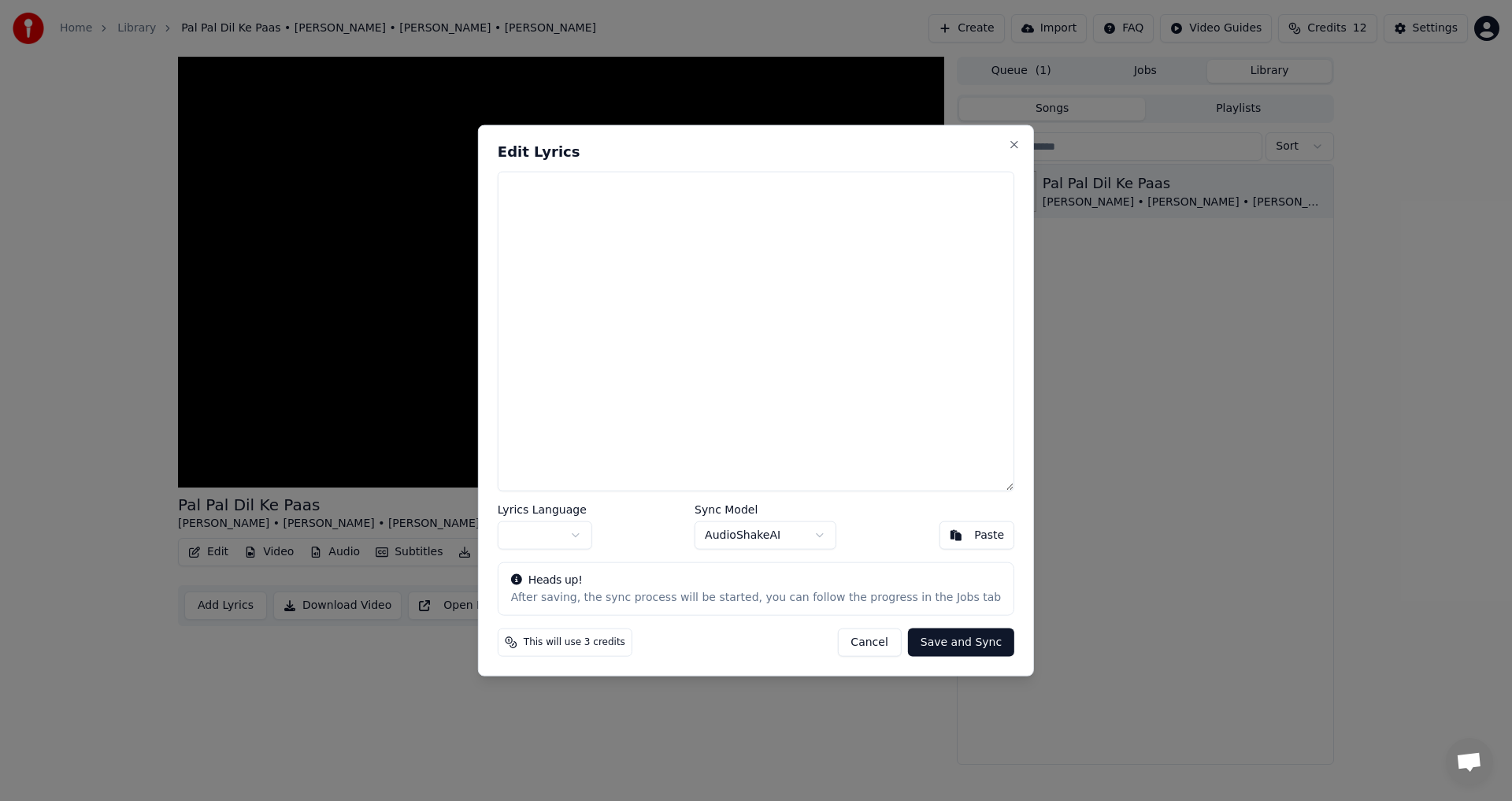
click at [760, 537] on body "Home Library Pal Pal Dil Ke Paas • Kishore Kumar • Dharmendra • Rakhee Create I…" at bounding box center [756, 400] width 1512 height 801
click at [650, 607] on body "Home Library Pal Pal Dil Ke Paas • Kishore Kumar • Dharmendra • Rakhee Create I…" at bounding box center [756, 400] width 1512 height 801
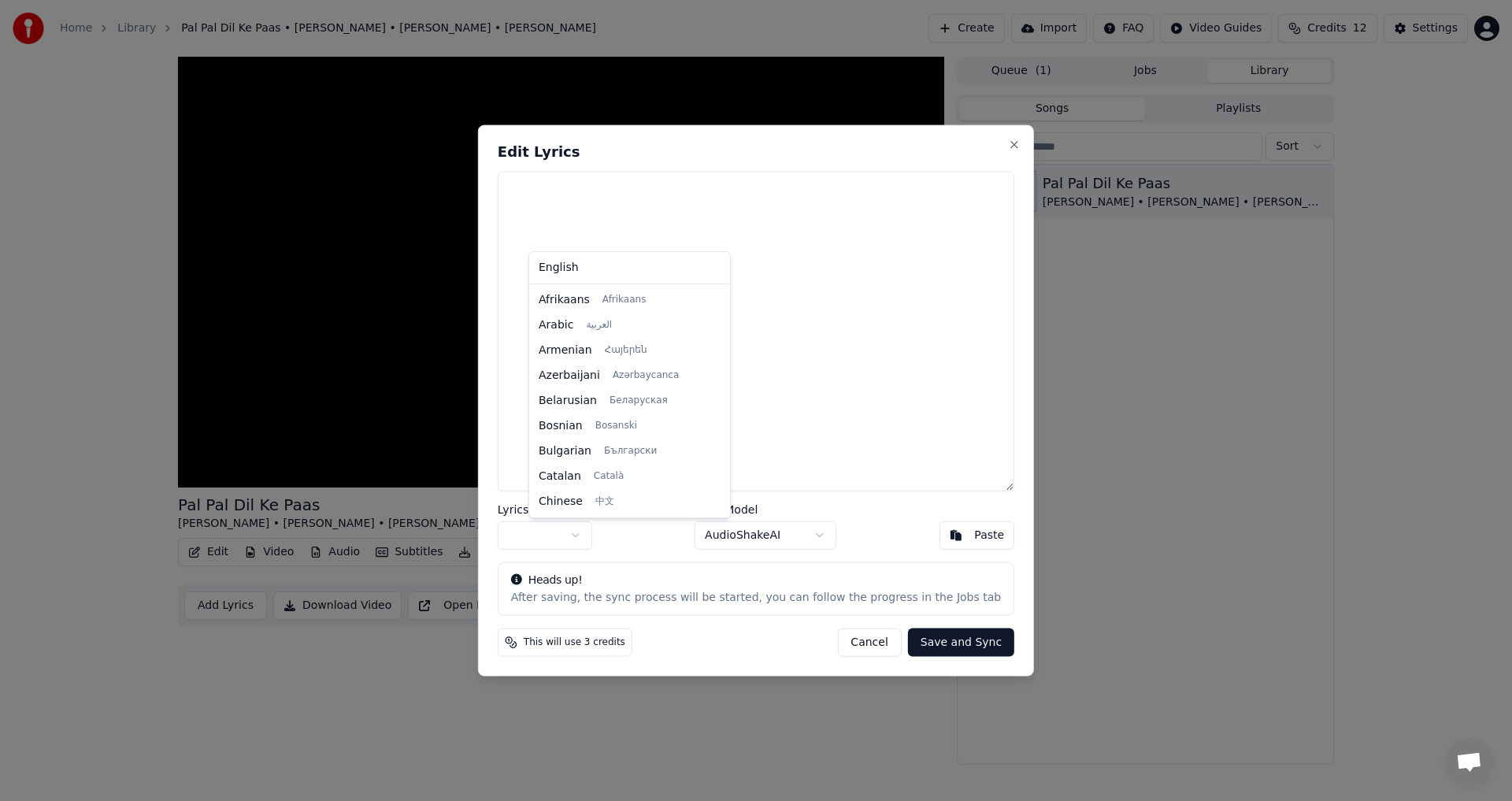
click at [602, 545] on body "Home Library Pal Pal Dil Ke Paas • Kishore Kumar • Dharmendra • Rakhee Create I…" at bounding box center [756, 400] width 1512 height 801
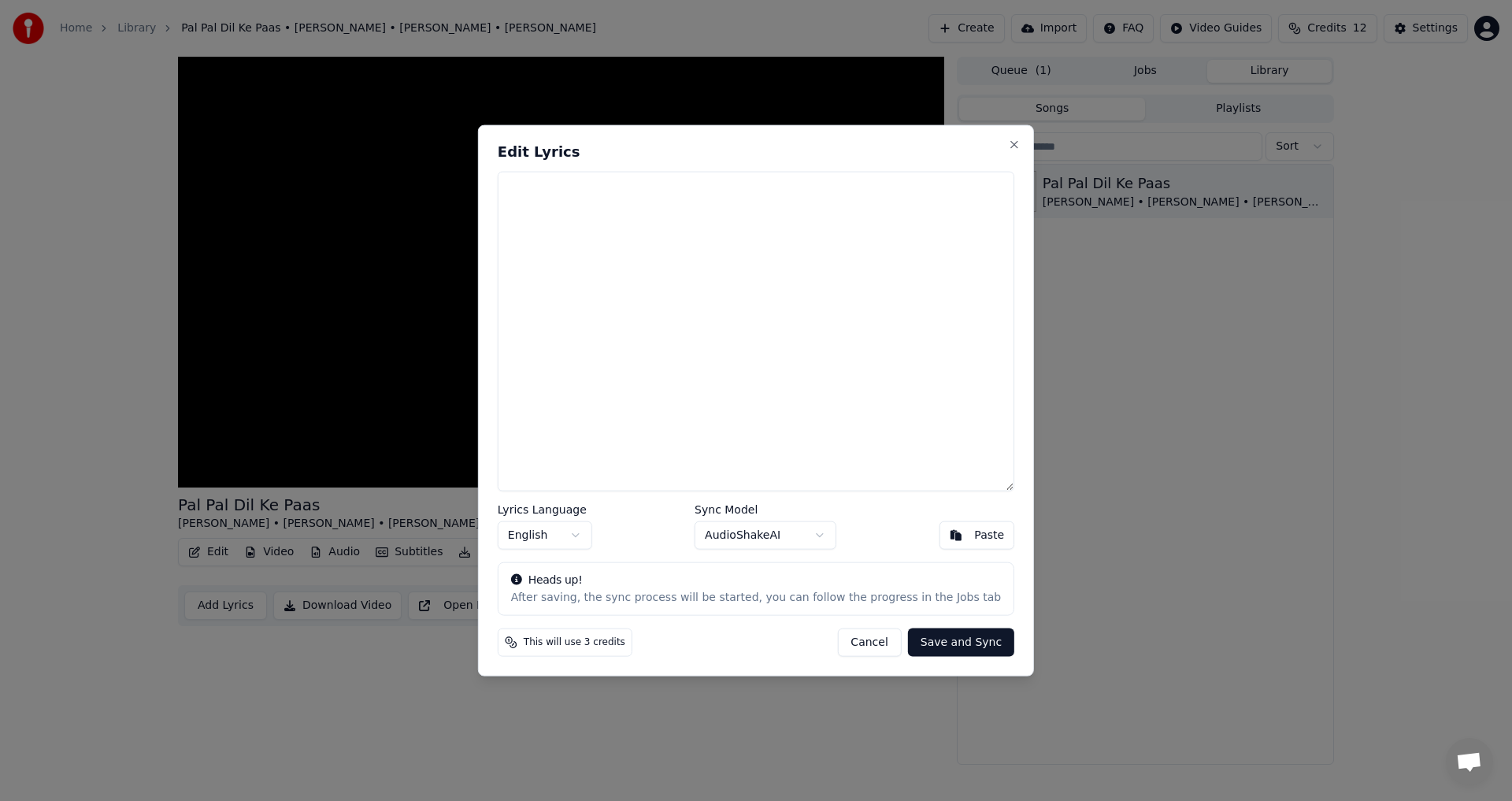
click at [939, 536] on button "Paste" at bounding box center [977, 536] width 76 height 28
type textarea "**********"
click at [948, 652] on button "Save and Sync" at bounding box center [961, 643] width 106 height 28
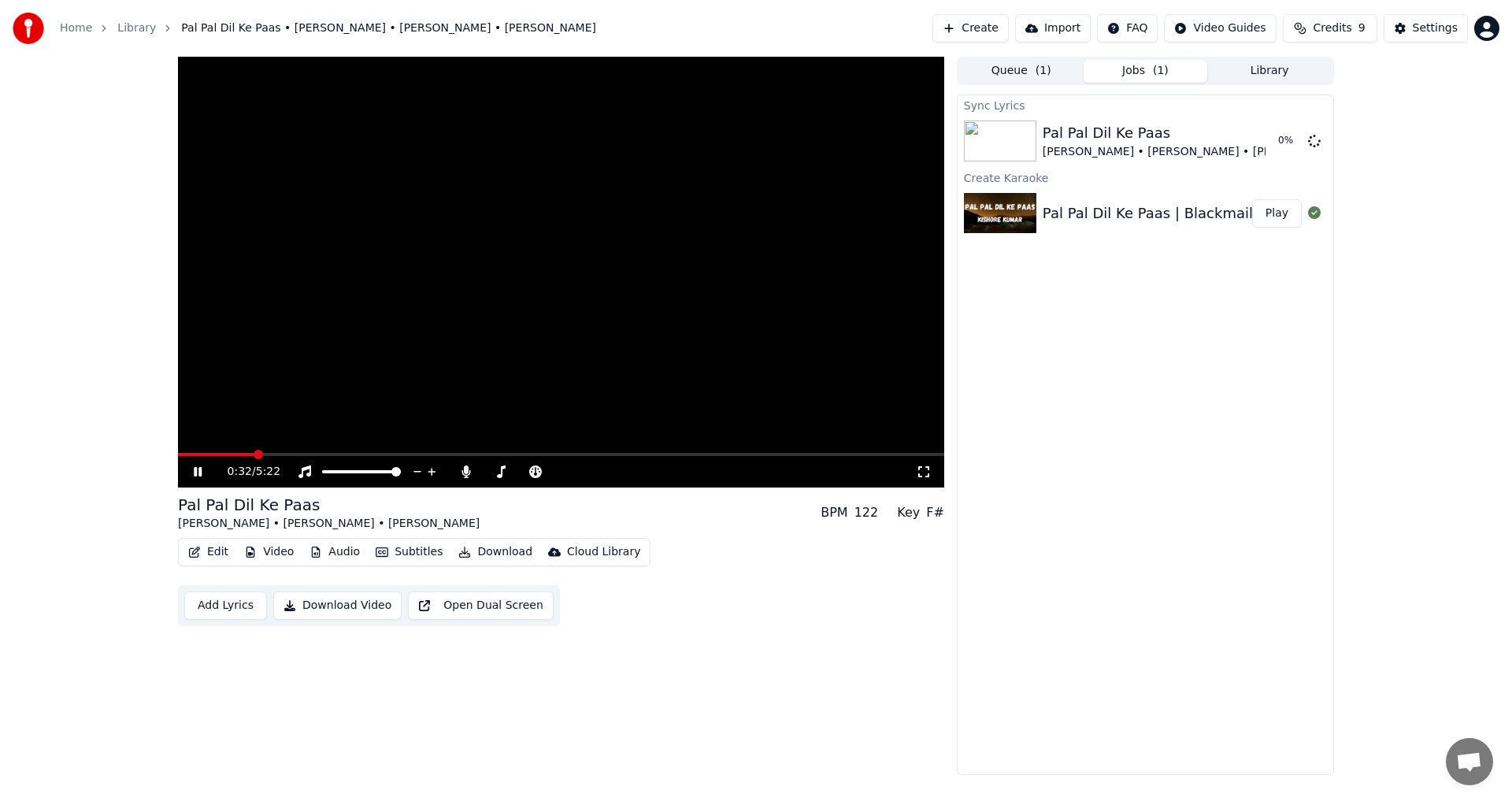
click at [233, 605] on button "Add Lyrics" at bounding box center [225, 606] width 83 height 28
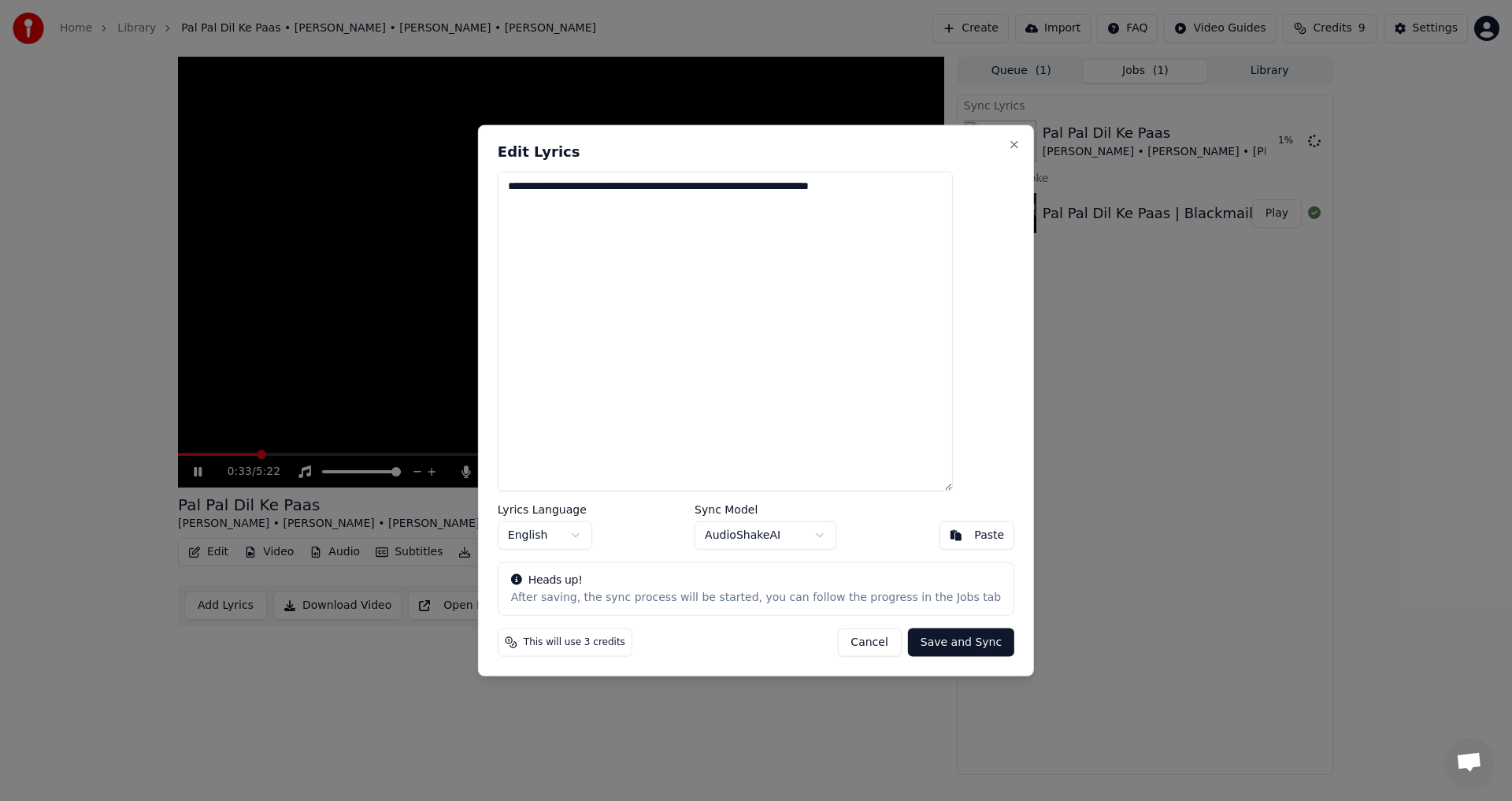
click at [840, 640] on button "Cancel" at bounding box center [869, 643] width 64 height 28
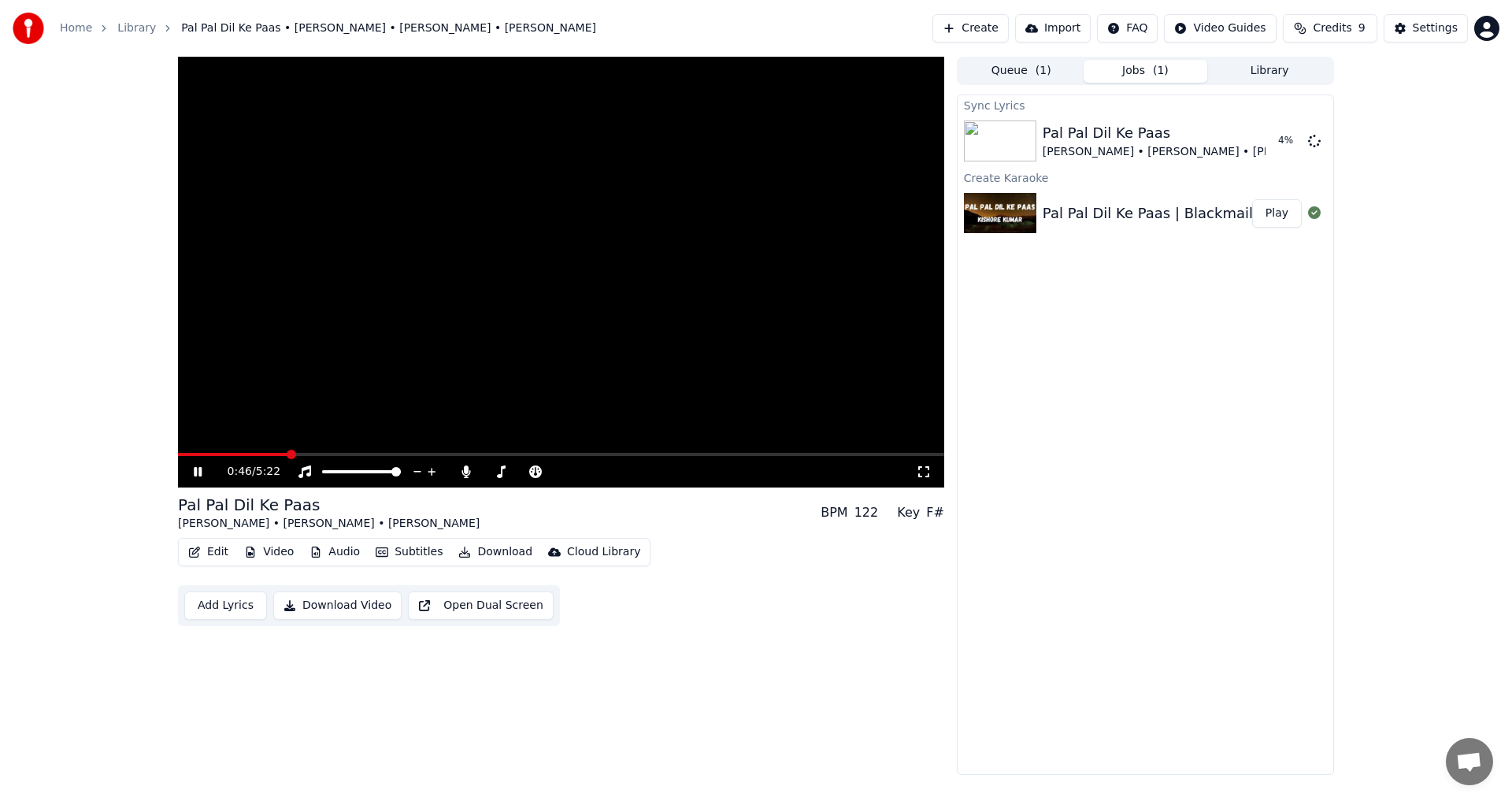
click at [559, 275] on video at bounding box center [561, 271] width 767 height 431
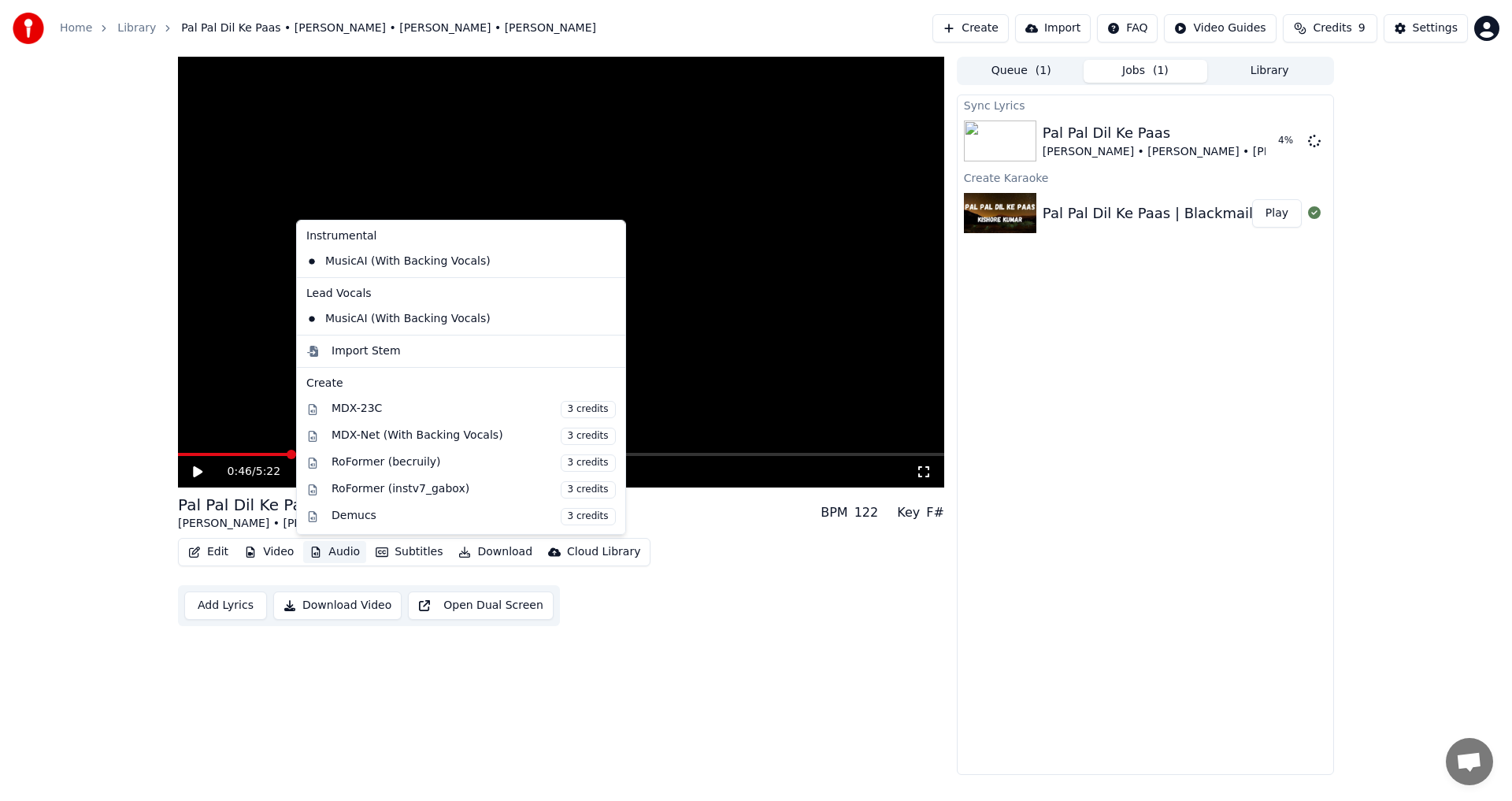
click at [336, 556] on button "Audio" at bounding box center [334, 552] width 63 height 22
click at [386, 398] on div "MDX-23C 3 credits" at bounding box center [461, 409] width 322 height 27
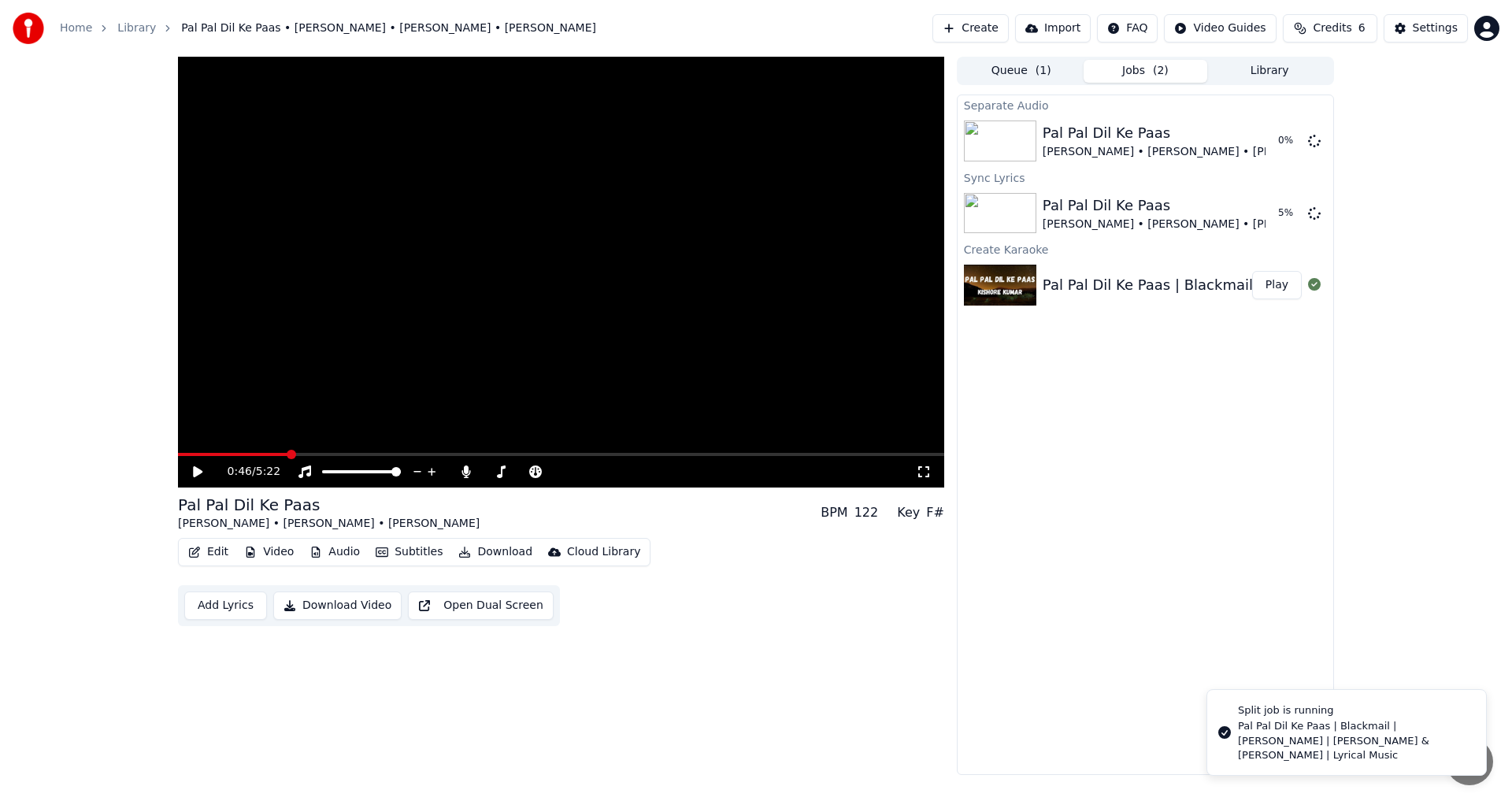
click at [195, 469] on icon at bounding box center [197, 471] width 10 height 11
click at [195, 469] on icon at bounding box center [197, 471] width 8 height 10
click at [340, 546] on button "Audio" at bounding box center [334, 552] width 63 height 22
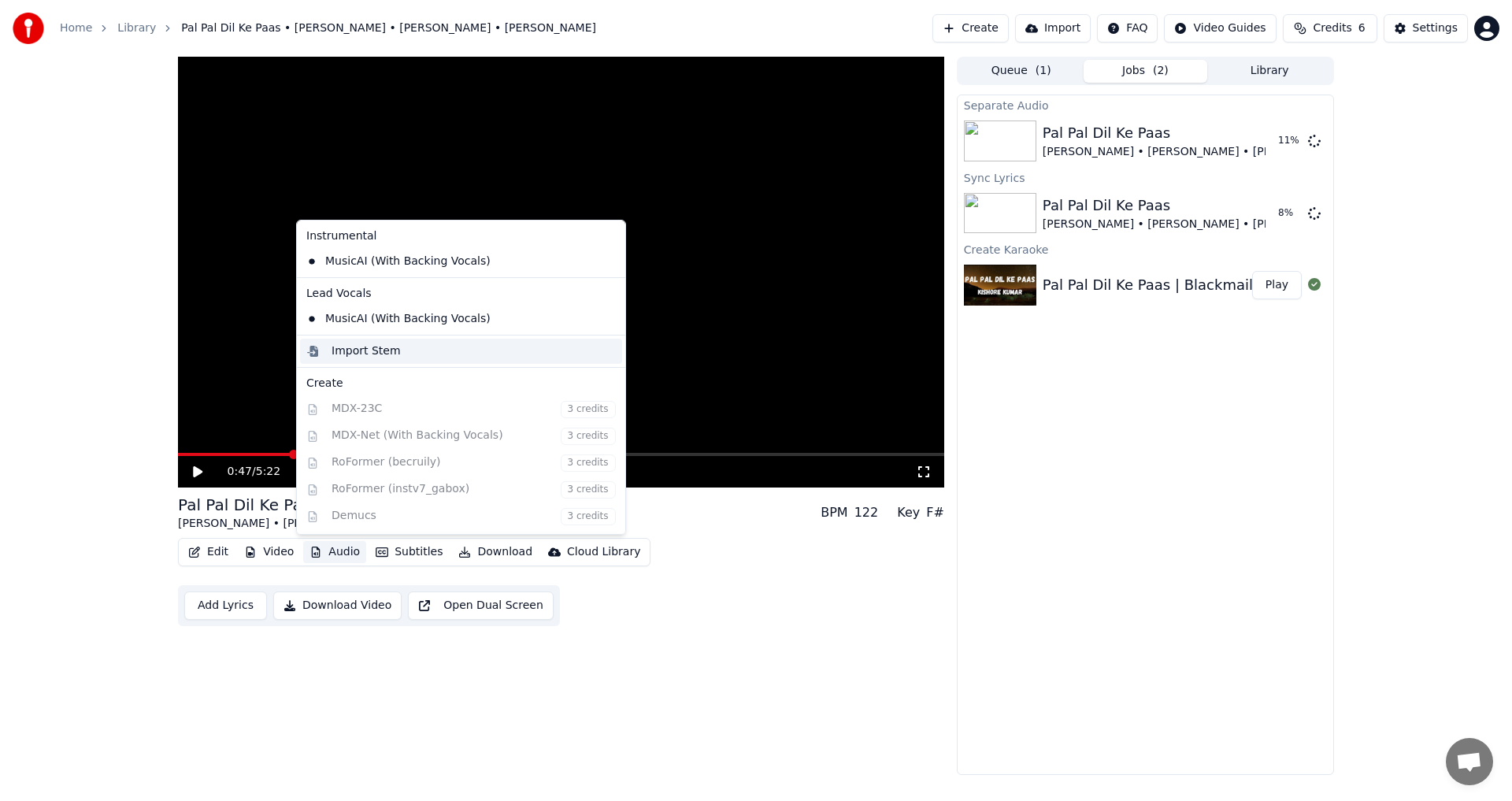
click at [363, 342] on div "Import Stem" at bounding box center [461, 351] width 322 height 26
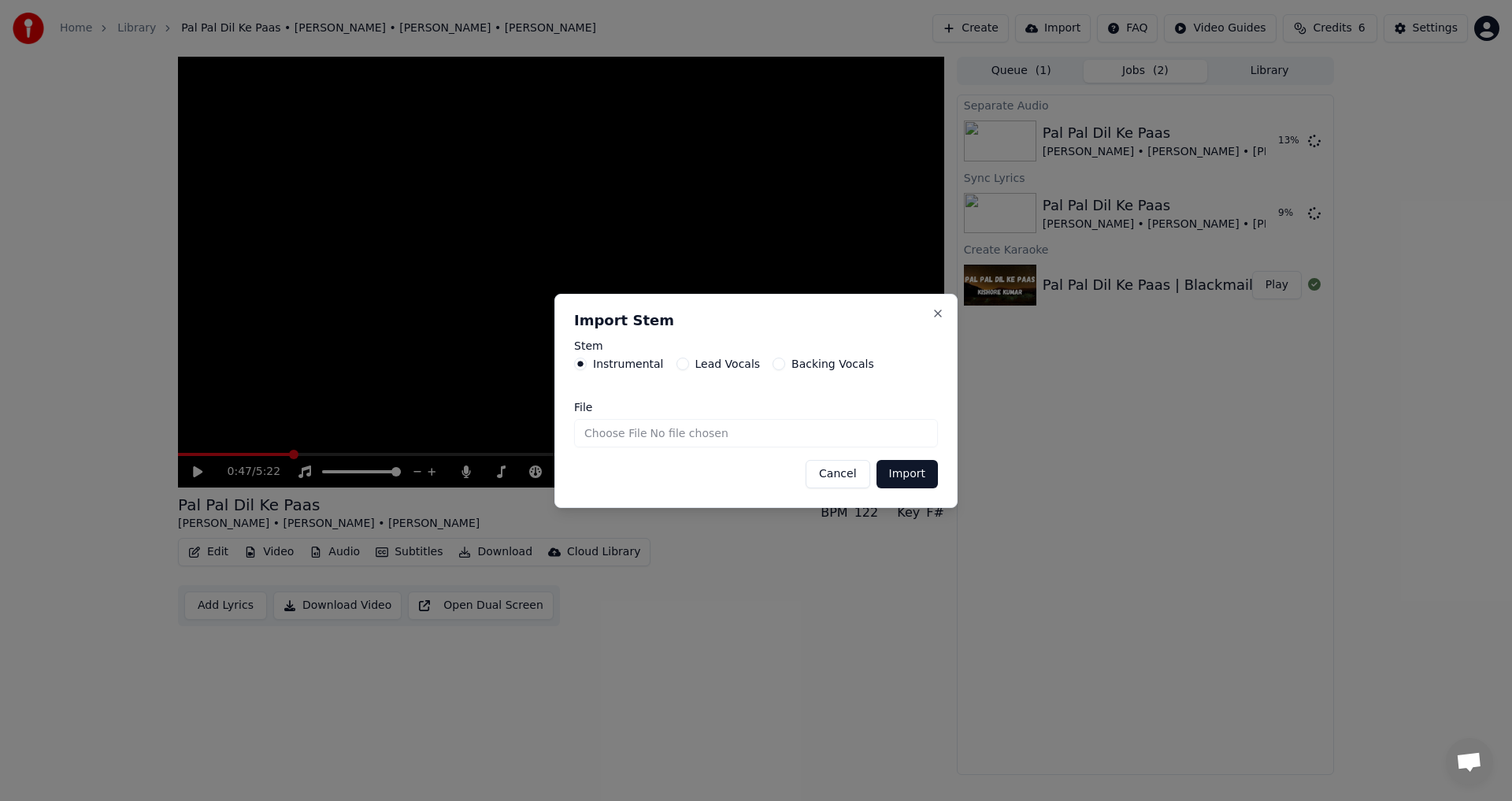
click at [825, 366] on label "Backing Vocals" at bounding box center [833, 363] width 83 height 11
click at [785, 366] on button "Backing Vocals" at bounding box center [779, 363] width 12 height 12
click at [610, 365] on label "Instrumental" at bounding box center [629, 363] width 71 height 11
click at [587, 365] on button "Instrumental" at bounding box center [580, 363] width 12 height 12
click at [887, 465] on button "Import" at bounding box center [906, 474] width 61 height 28
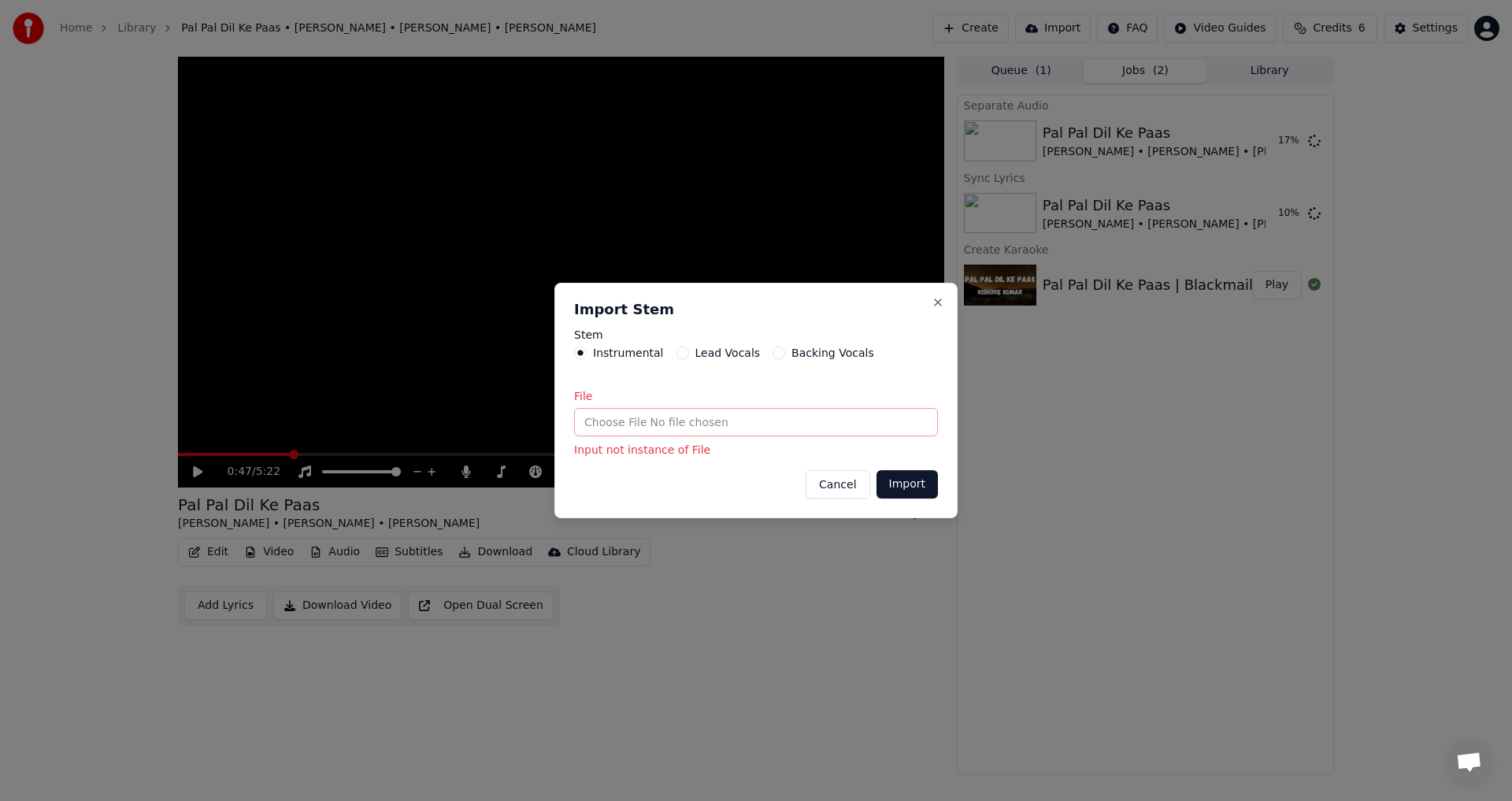
click at [885, 483] on button "Import" at bounding box center [906, 484] width 61 height 28
click at [713, 435] on input "File" at bounding box center [756, 422] width 364 height 28
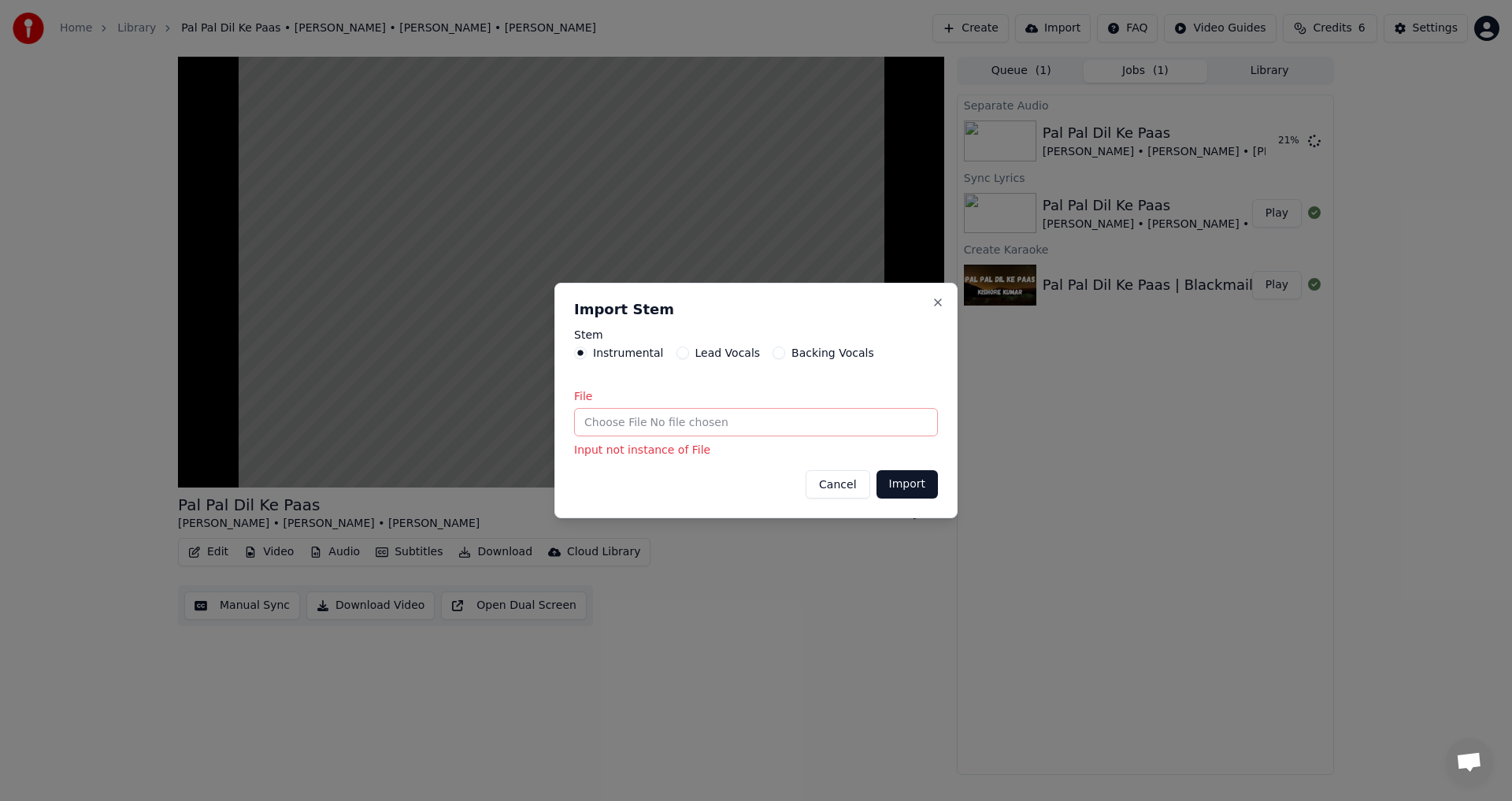
type input "**********"
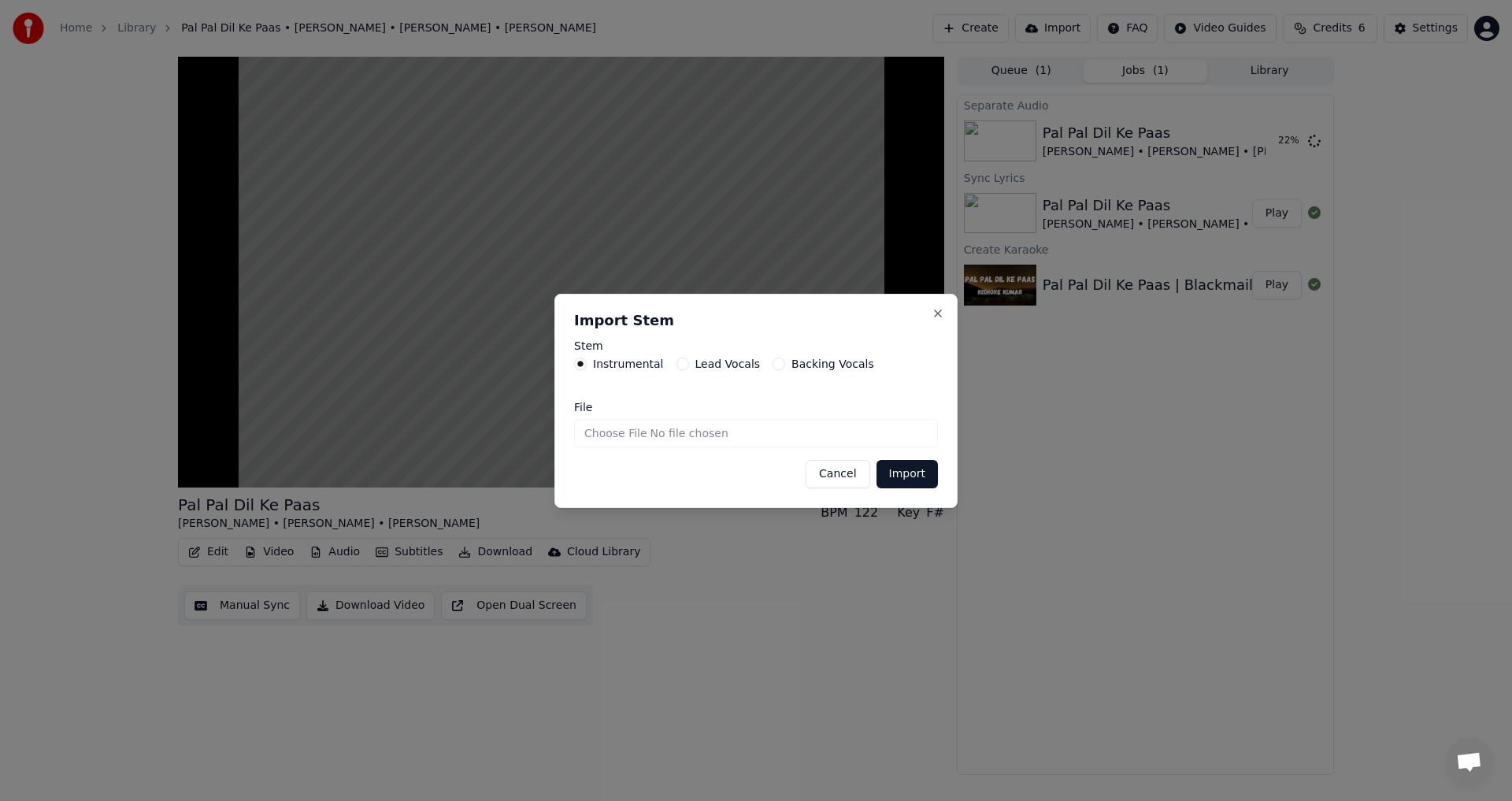
click at [919, 474] on button "Import" at bounding box center [906, 474] width 61 height 28
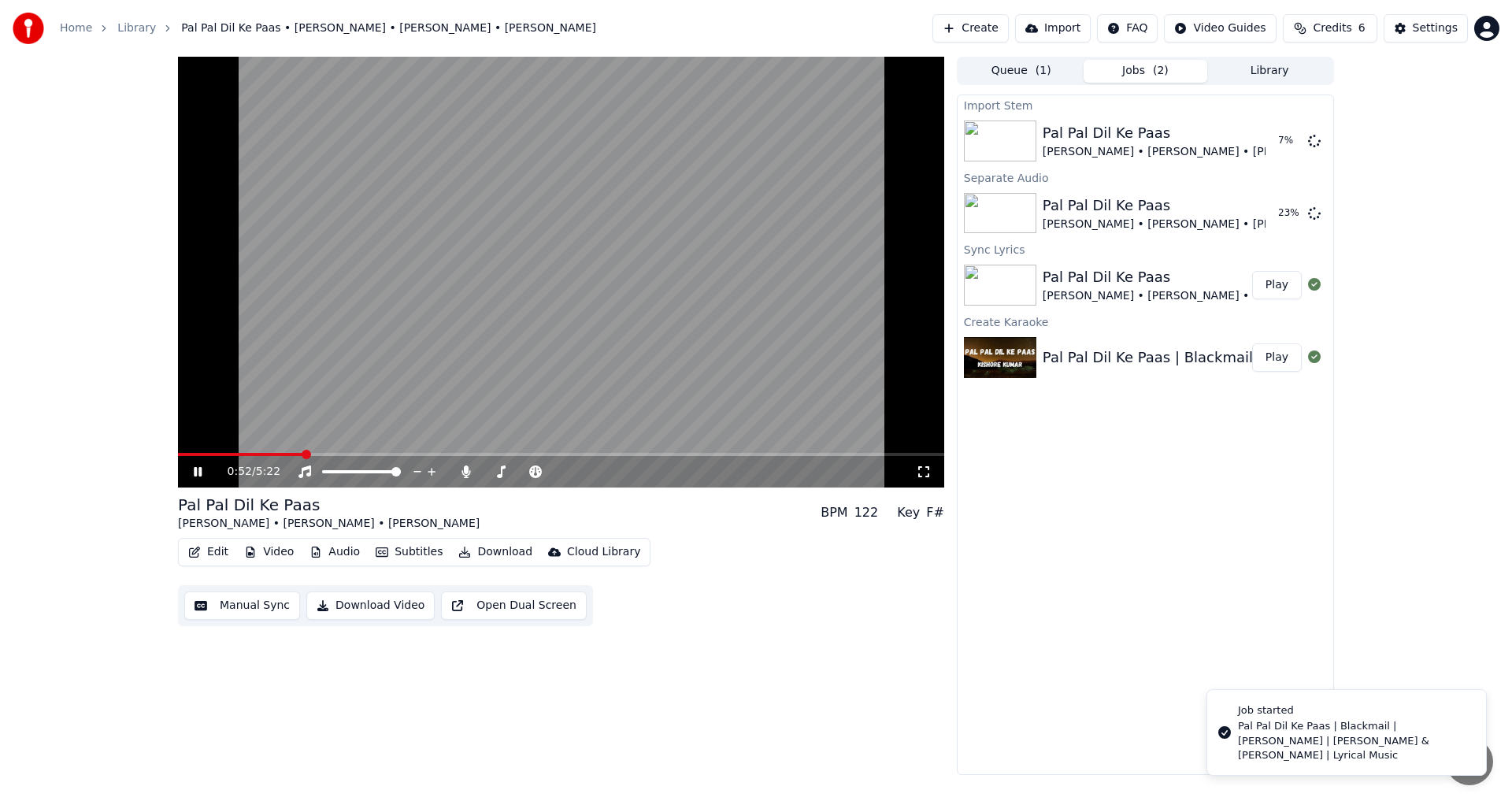
click at [452, 304] on video at bounding box center [561, 271] width 767 height 431
click at [279, 609] on button "Manual Sync" at bounding box center [241, 606] width 116 height 28
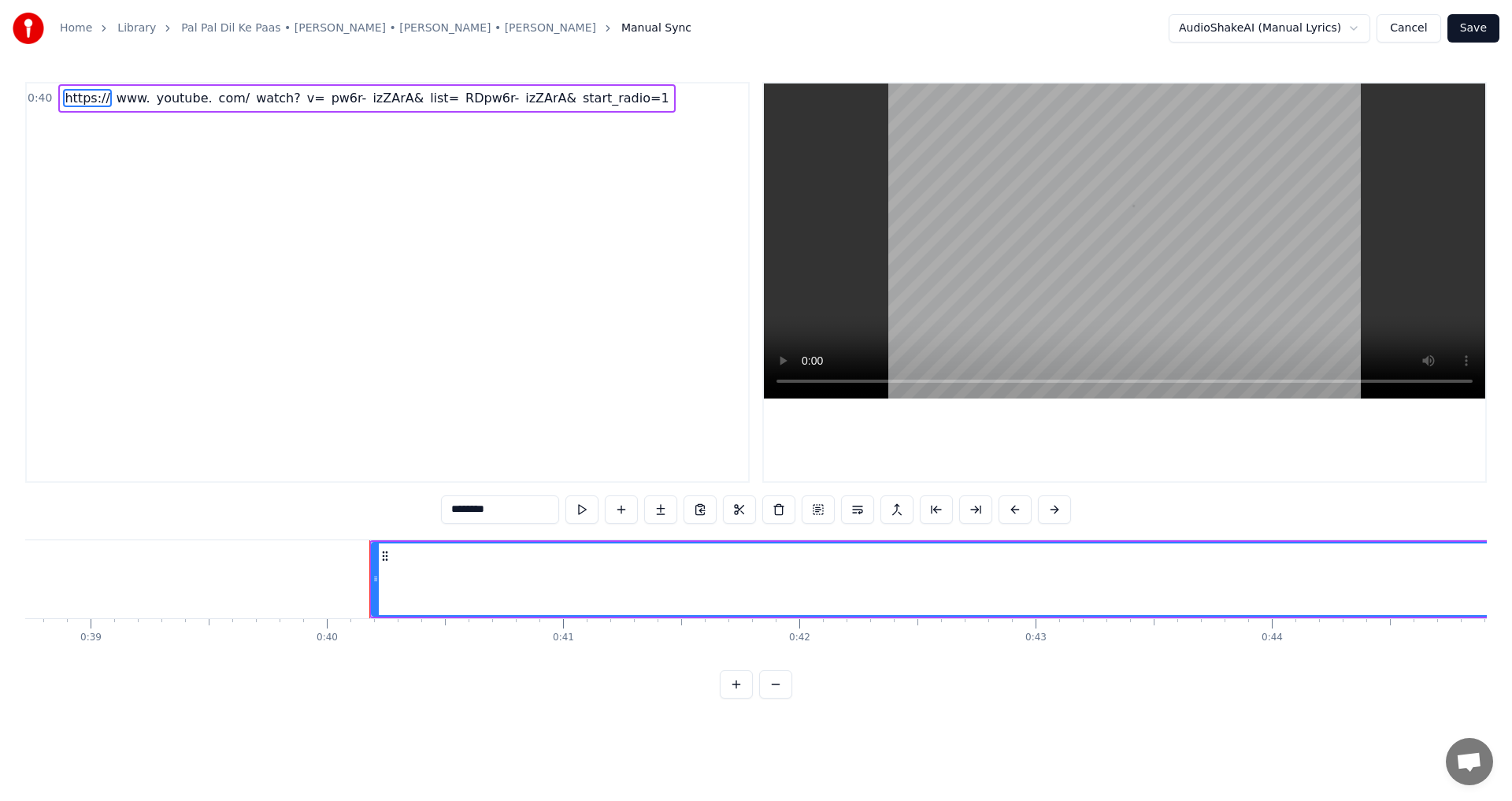
scroll to position [0, 9415]
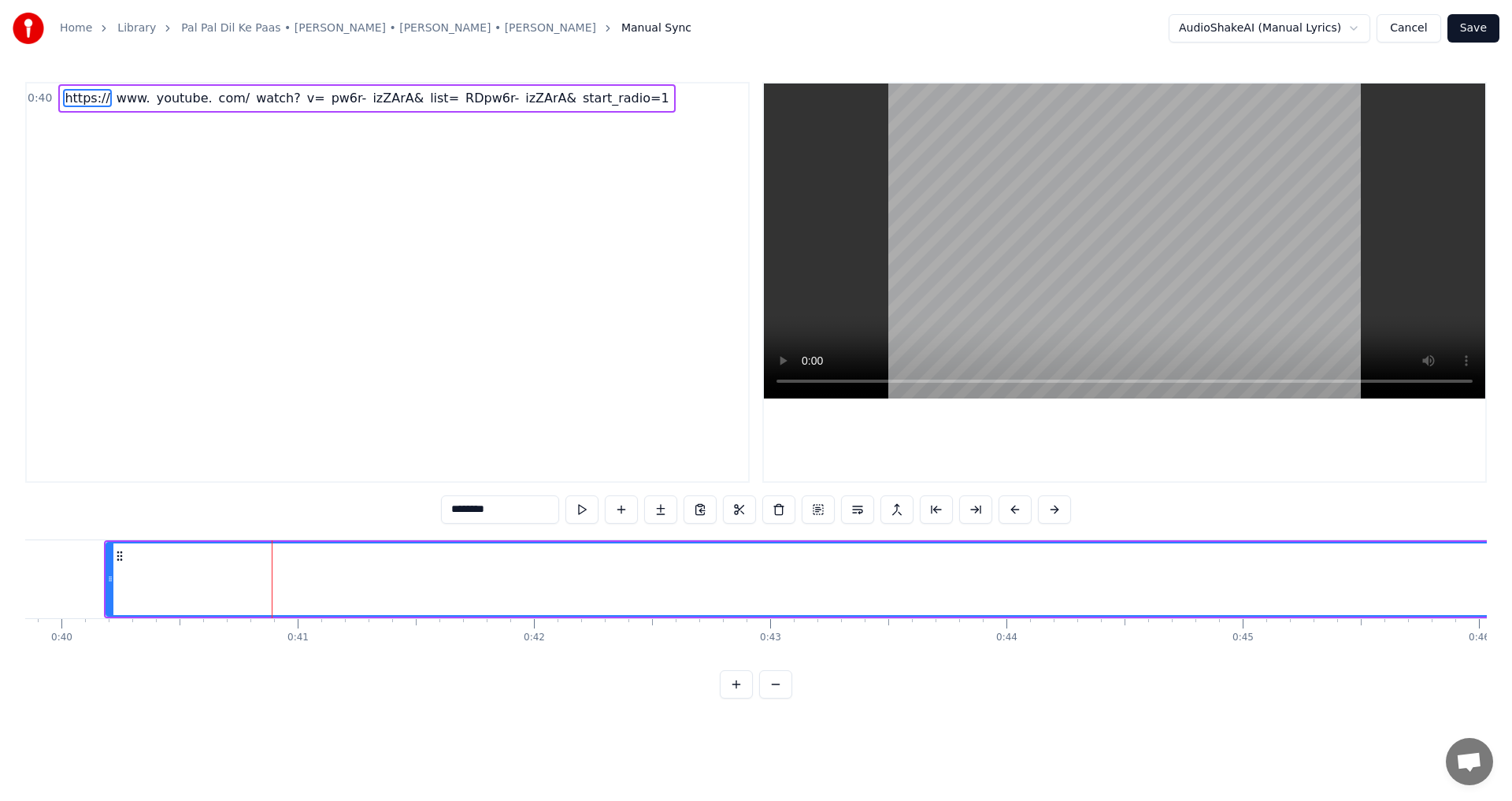
click at [458, 582] on html "Home Library Pal Pal Dil Ke Paas • Kishore Kumar • Dharmendra • Rakhee Manual S…" at bounding box center [756, 362] width 1512 height 724
click at [1427, 32] on button "Cancel" at bounding box center [1409, 28] width 64 height 28
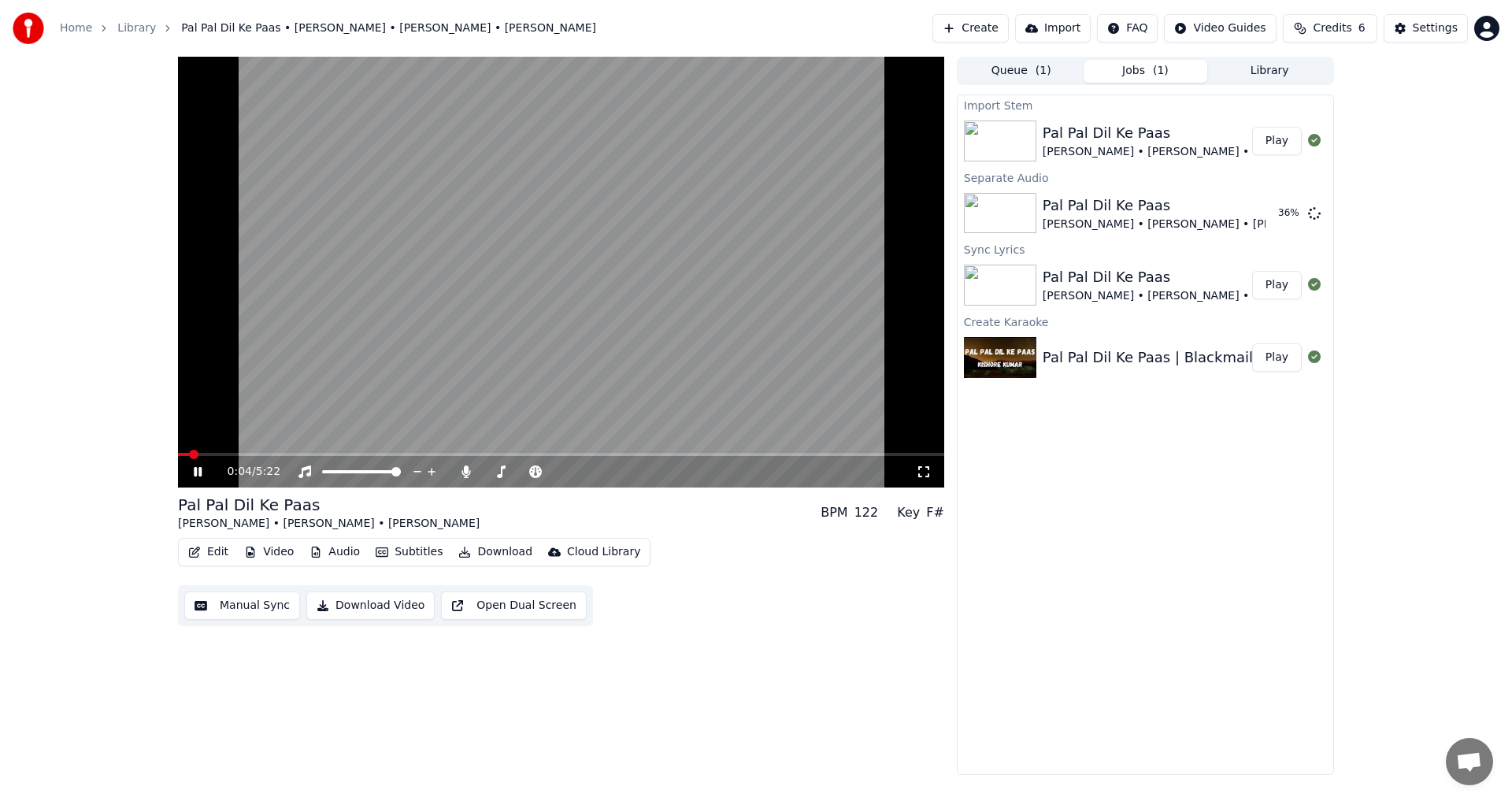
click at [504, 236] on video at bounding box center [561, 271] width 767 height 431
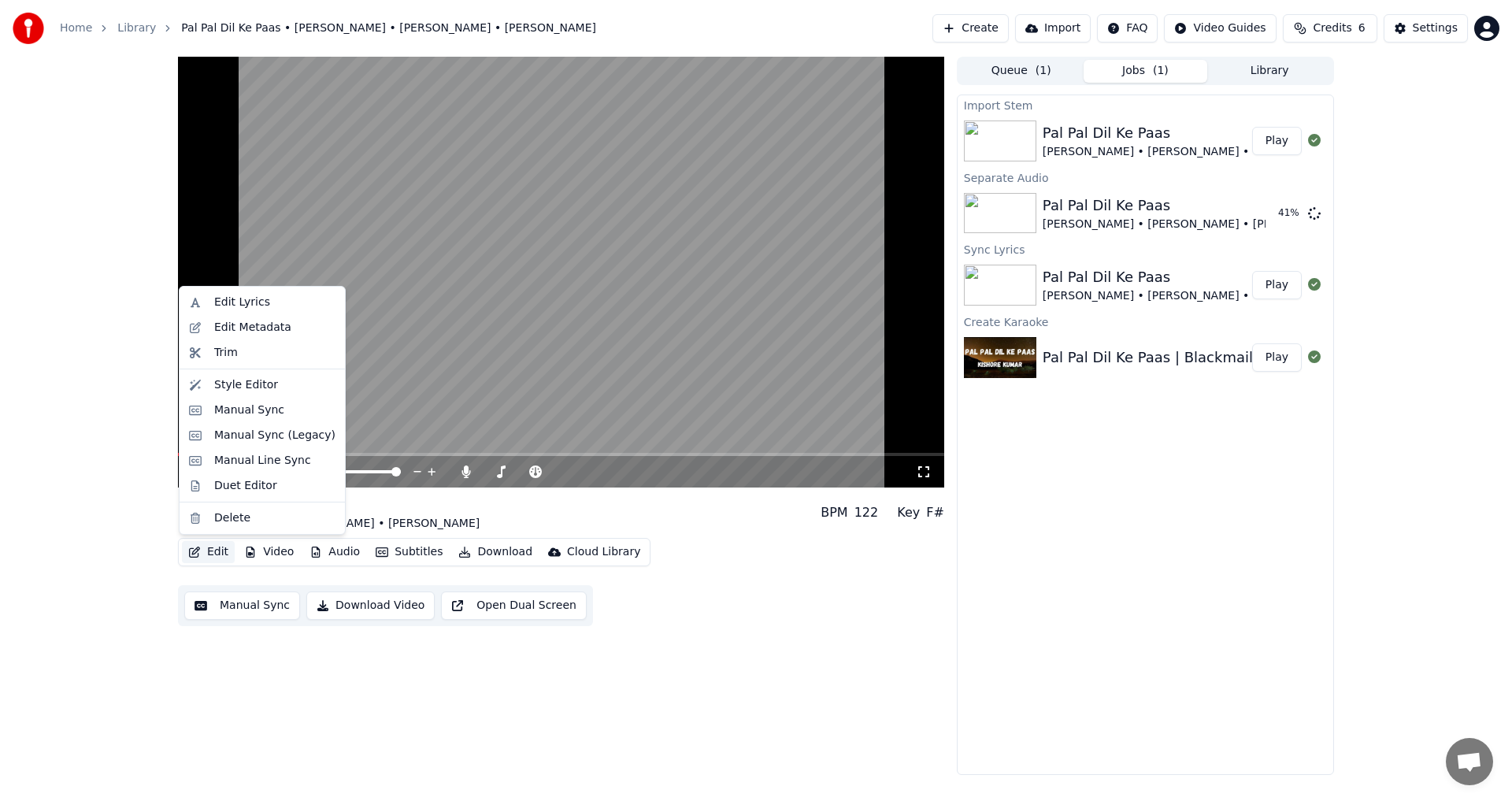
click at [205, 547] on button "Edit" at bounding box center [209, 552] width 53 height 22
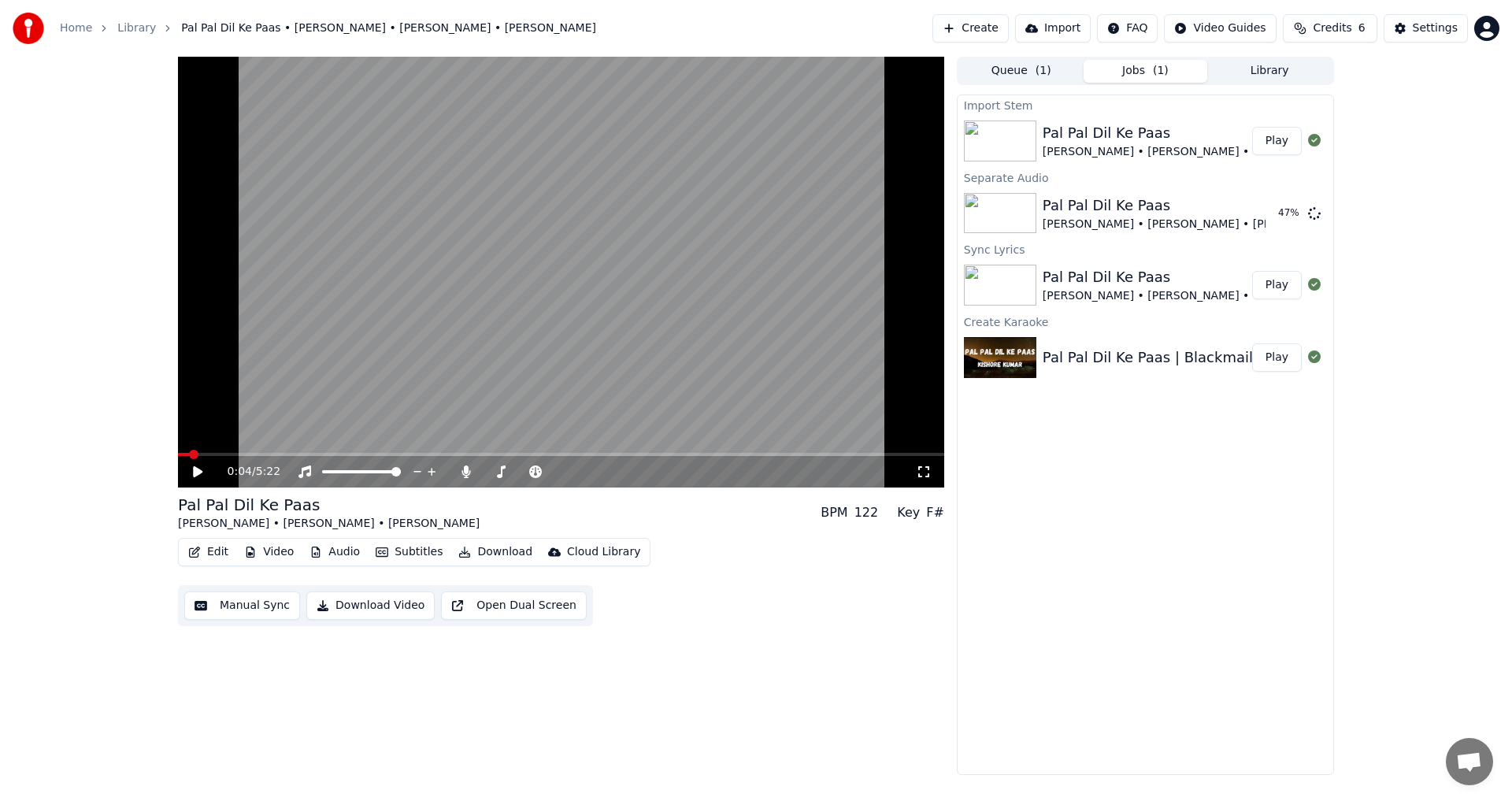
click at [266, 614] on button "Manual Sync" at bounding box center [241, 606] width 116 height 28
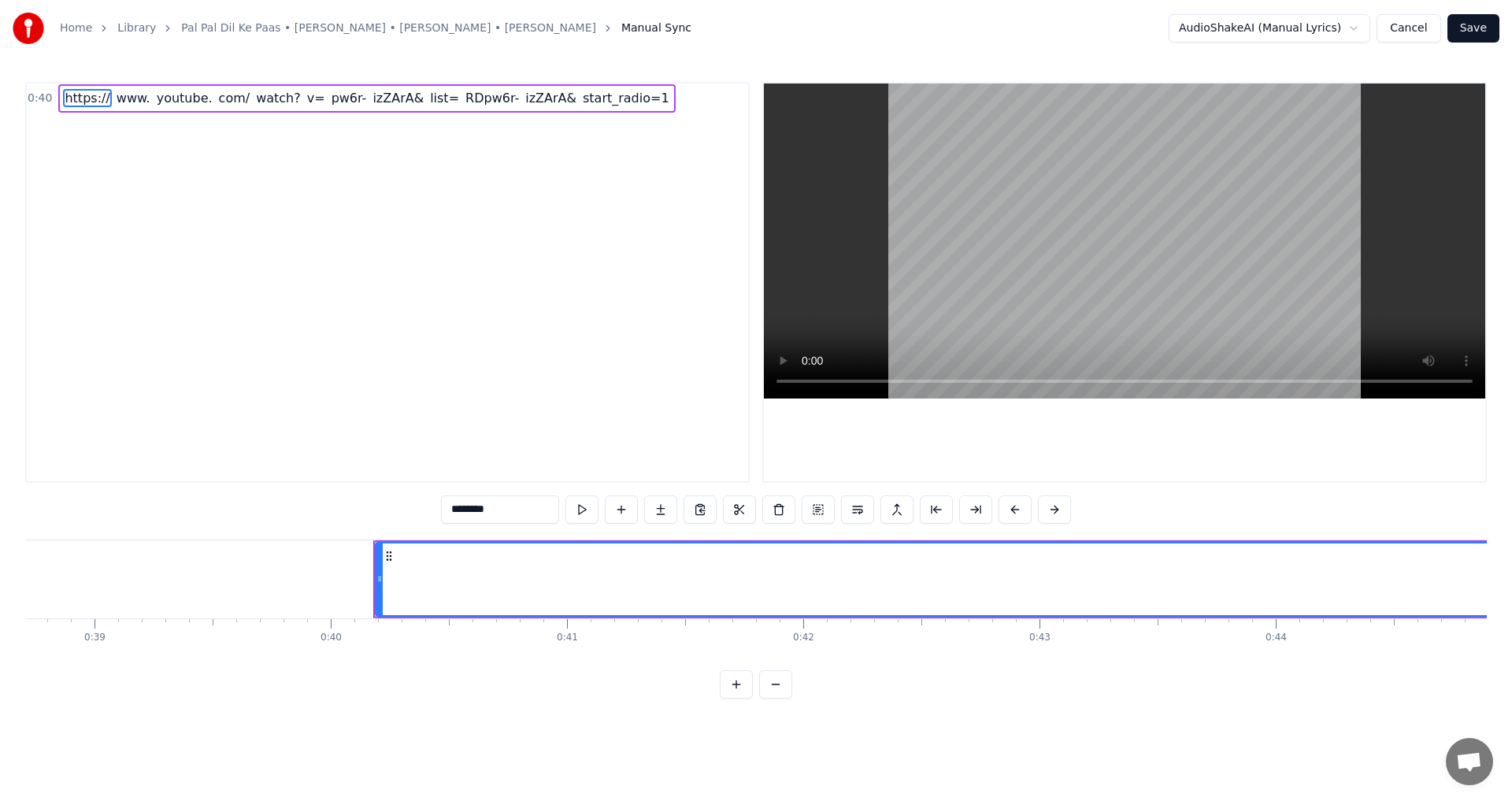
scroll to position [0, 9415]
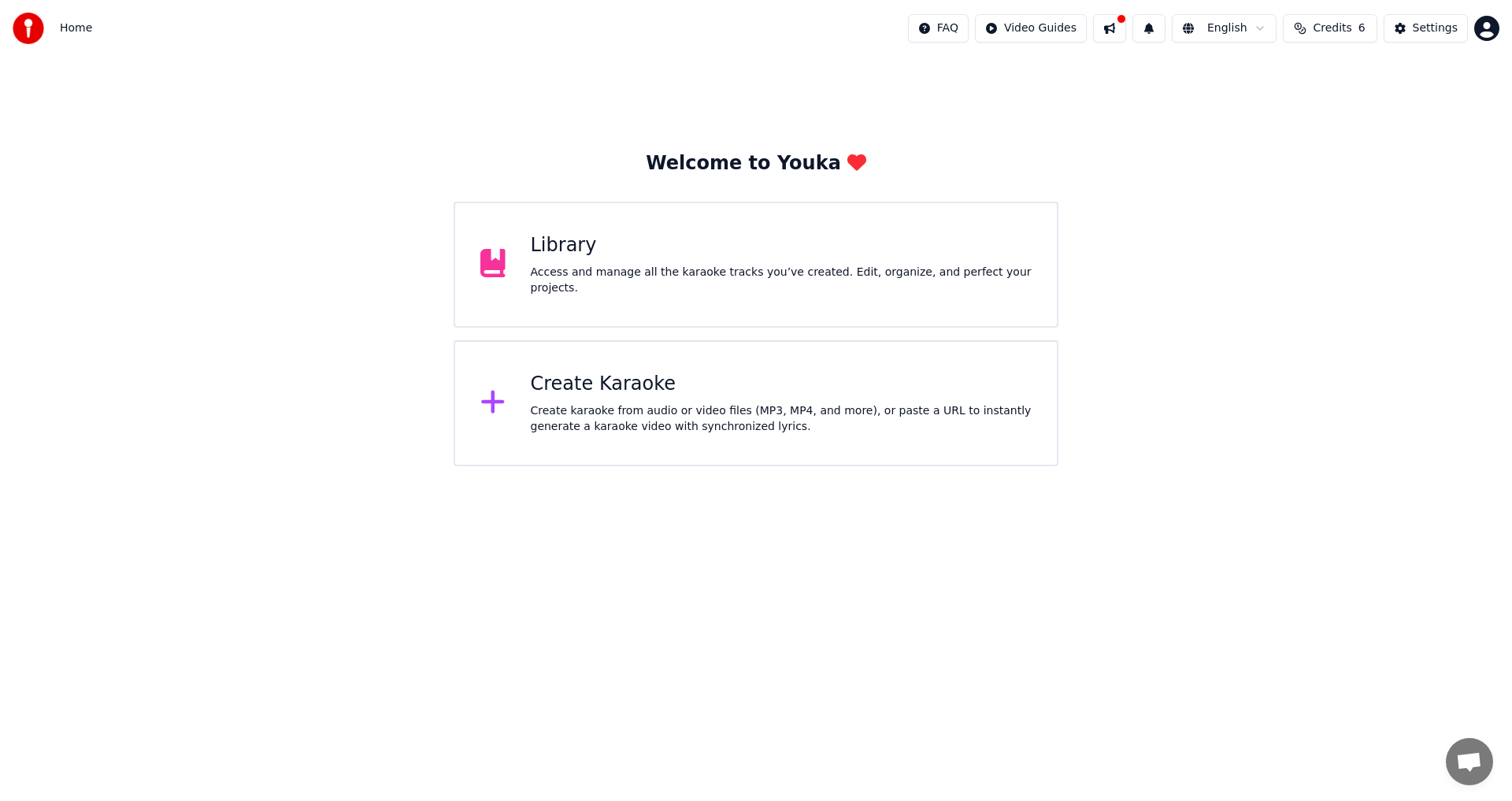
click at [607, 367] on div "Create Karaoke Create karaoke from audio or video files (MP3, MP4, and more), o…" at bounding box center [756, 403] width 605 height 126
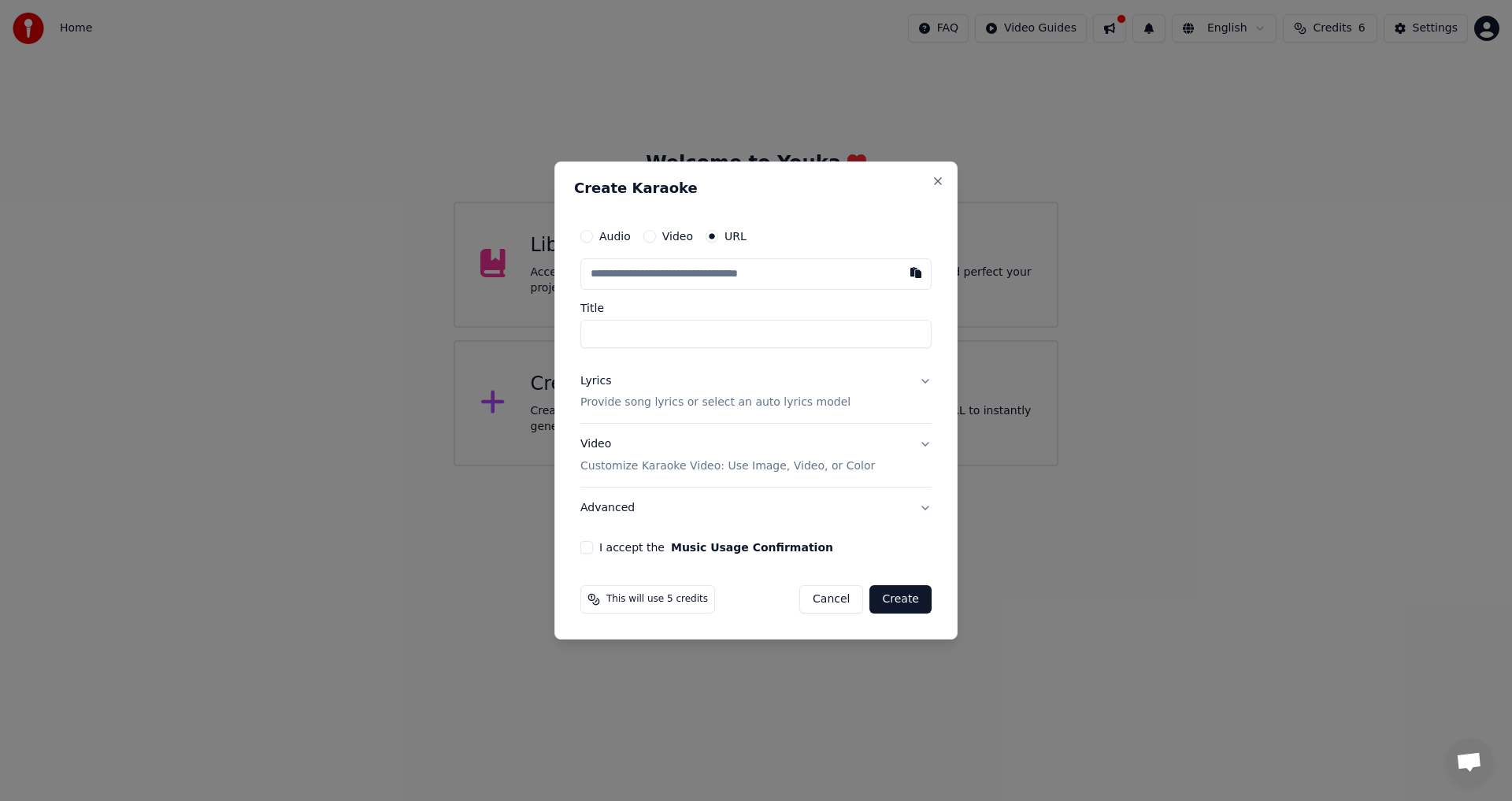
click at [583, 240] on button "Audio" at bounding box center [586, 236] width 12 height 12
click at [719, 264] on div "Choose File No file chosen" at bounding box center [755, 274] width 351 height 30
click at [606, 275] on div "Choose File" at bounding box center [625, 274] width 88 height 28
type input "**********"
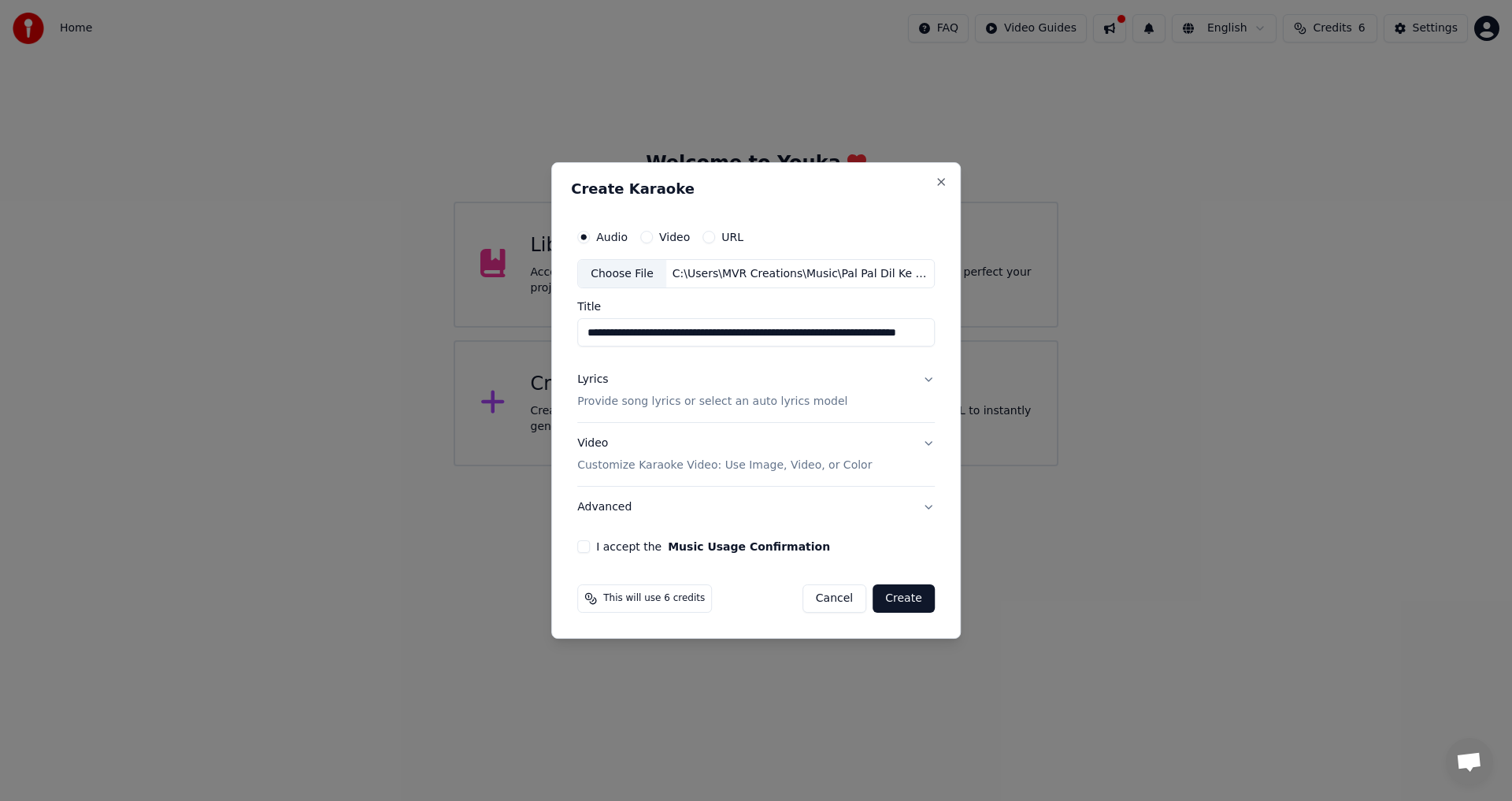
click at [586, 547] on button "I accept the Music Usage Confirmation" at bounding box center [584, 546] width 12 height 12
click at [919, 599] on button "Create" at bounding box center [904, 599] width 62 height 28
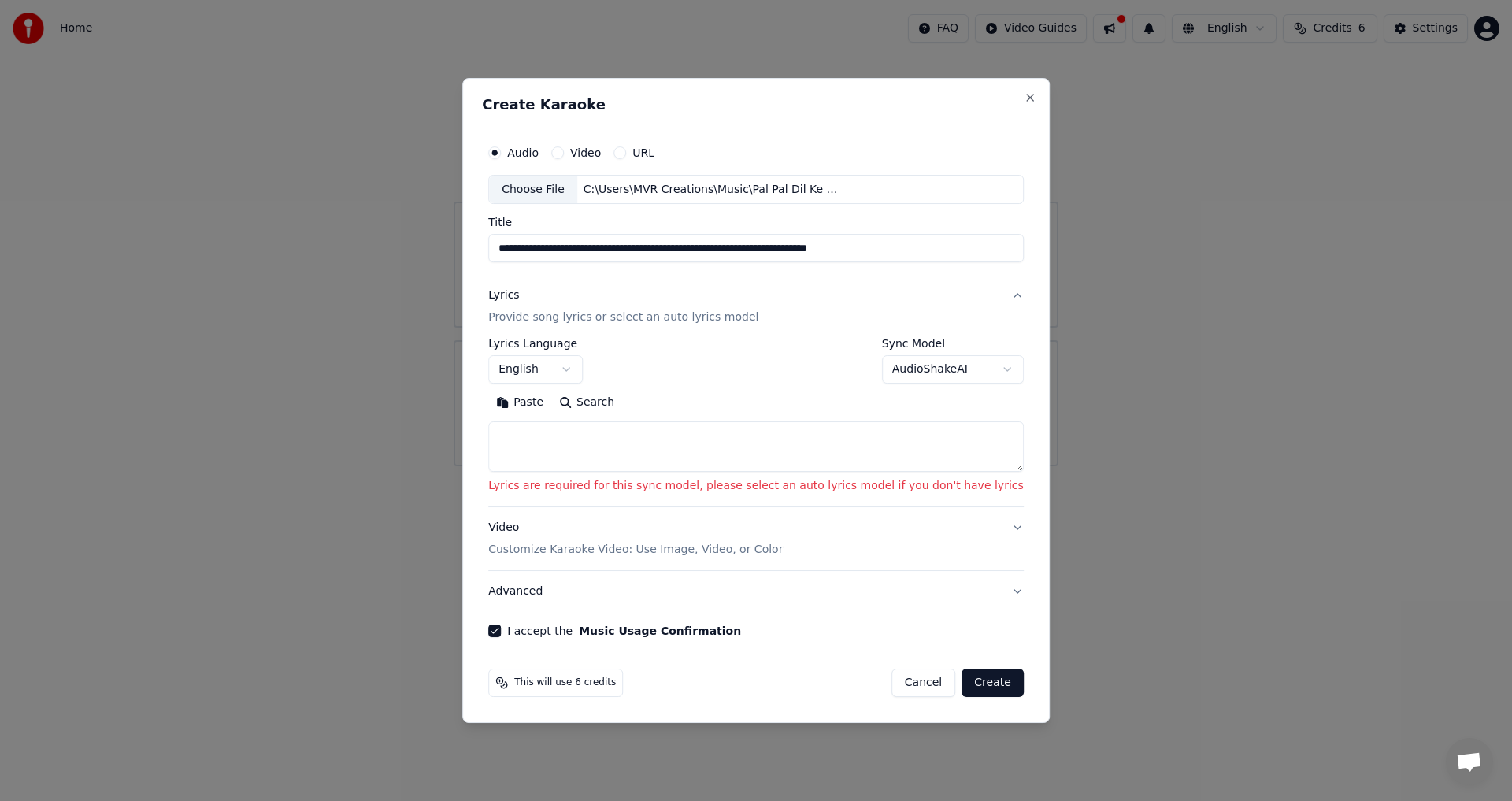
click at [566, 459] on textarea at bounding box center [756, 446] width 536 height 50
click at [561, 436] on textarea at bounding box center [756, 446] width 536 height 50
drag, startPoint x: 693, startPoint y: 413, endPoint x: 683, endPoint y: 427, distance: 17.2
click at [676, 455] on textarea at bounding box center [756, 446] width 536 height 50
click at [552, 412] on button "Paste" at bounding box center [519, 403] width 63 height 26
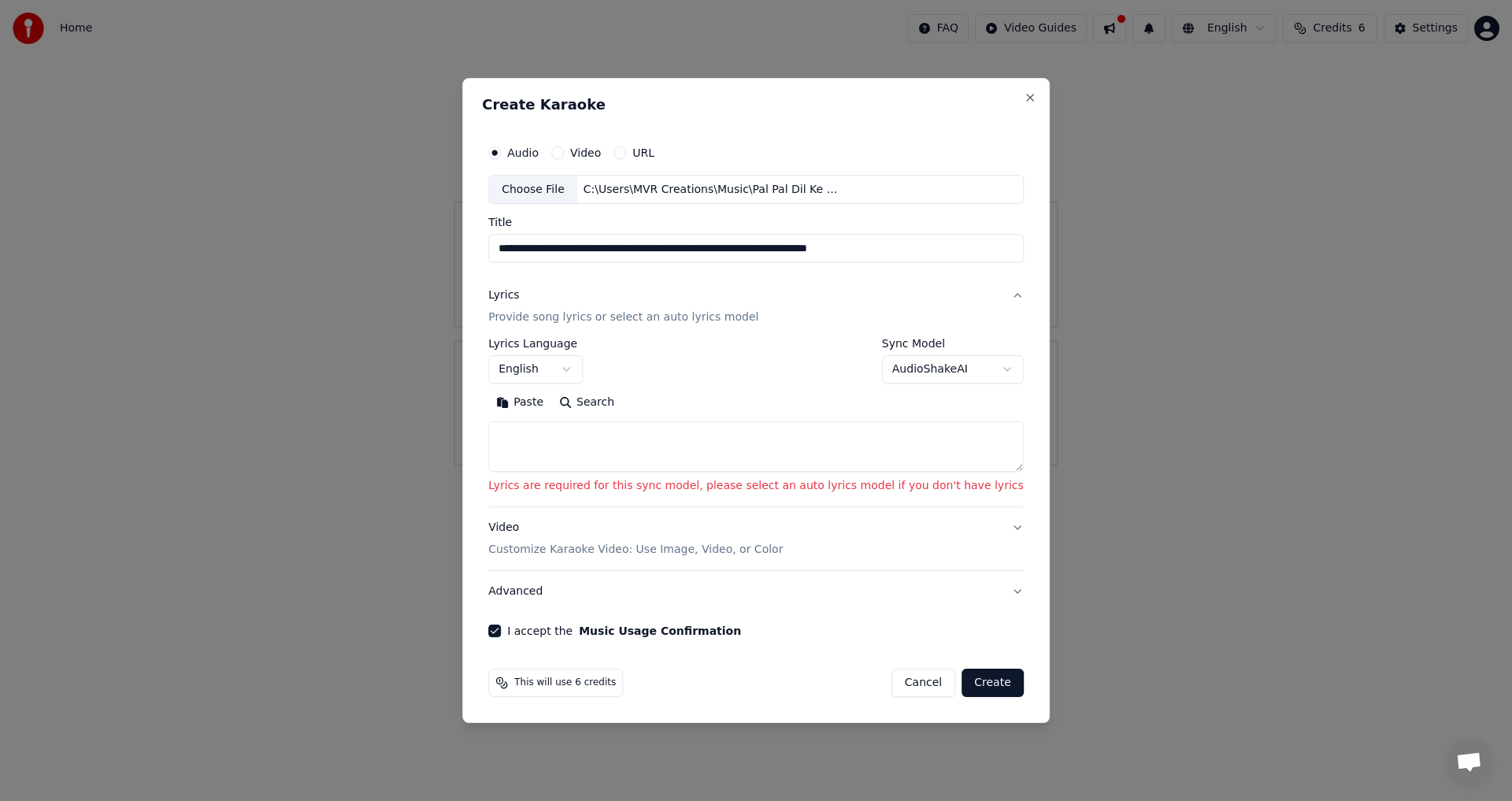
type textarea "**********"
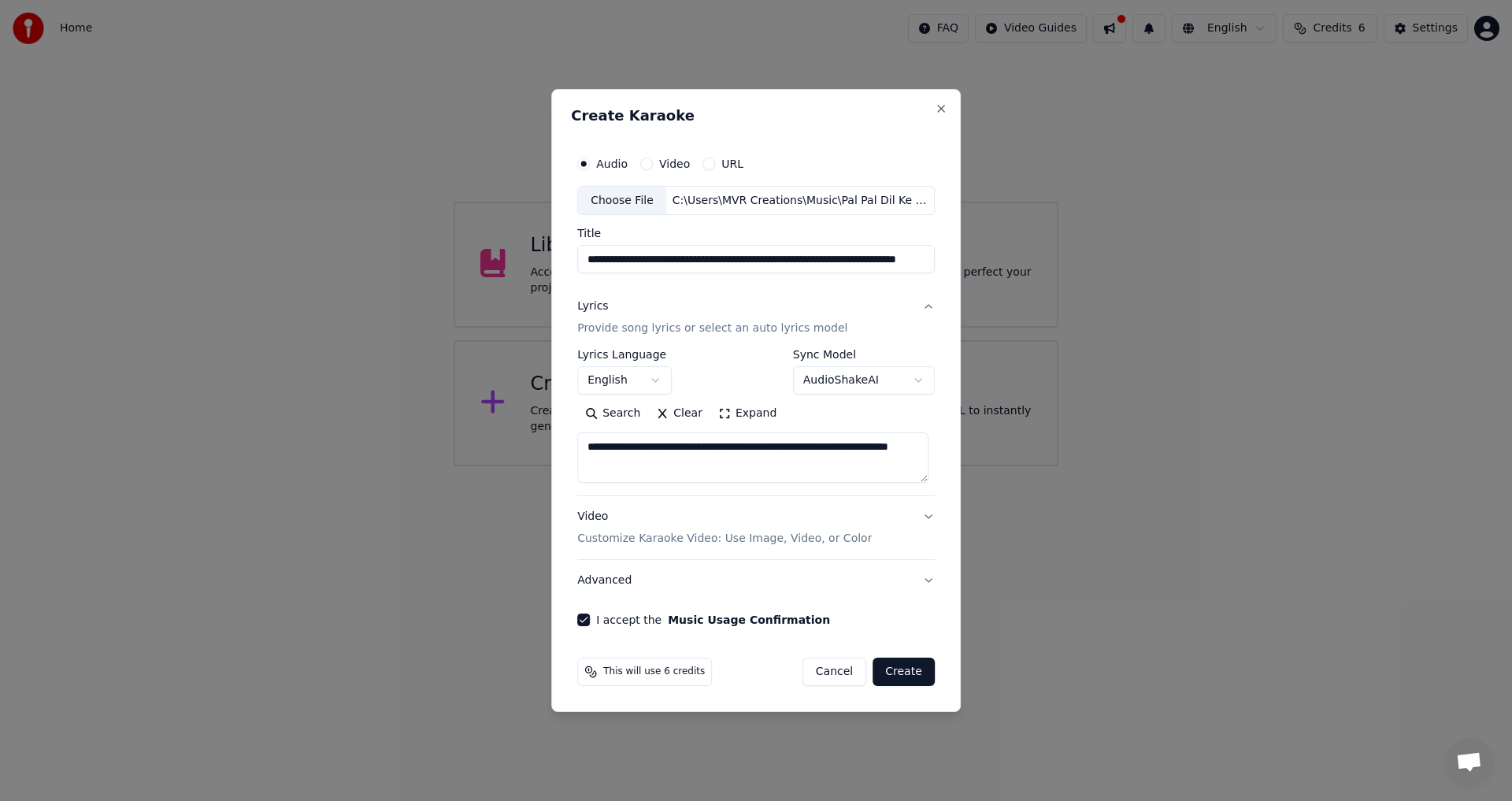
click at [909, 673] on button "Create" at bounding box center [904, 672] width 62 height 28
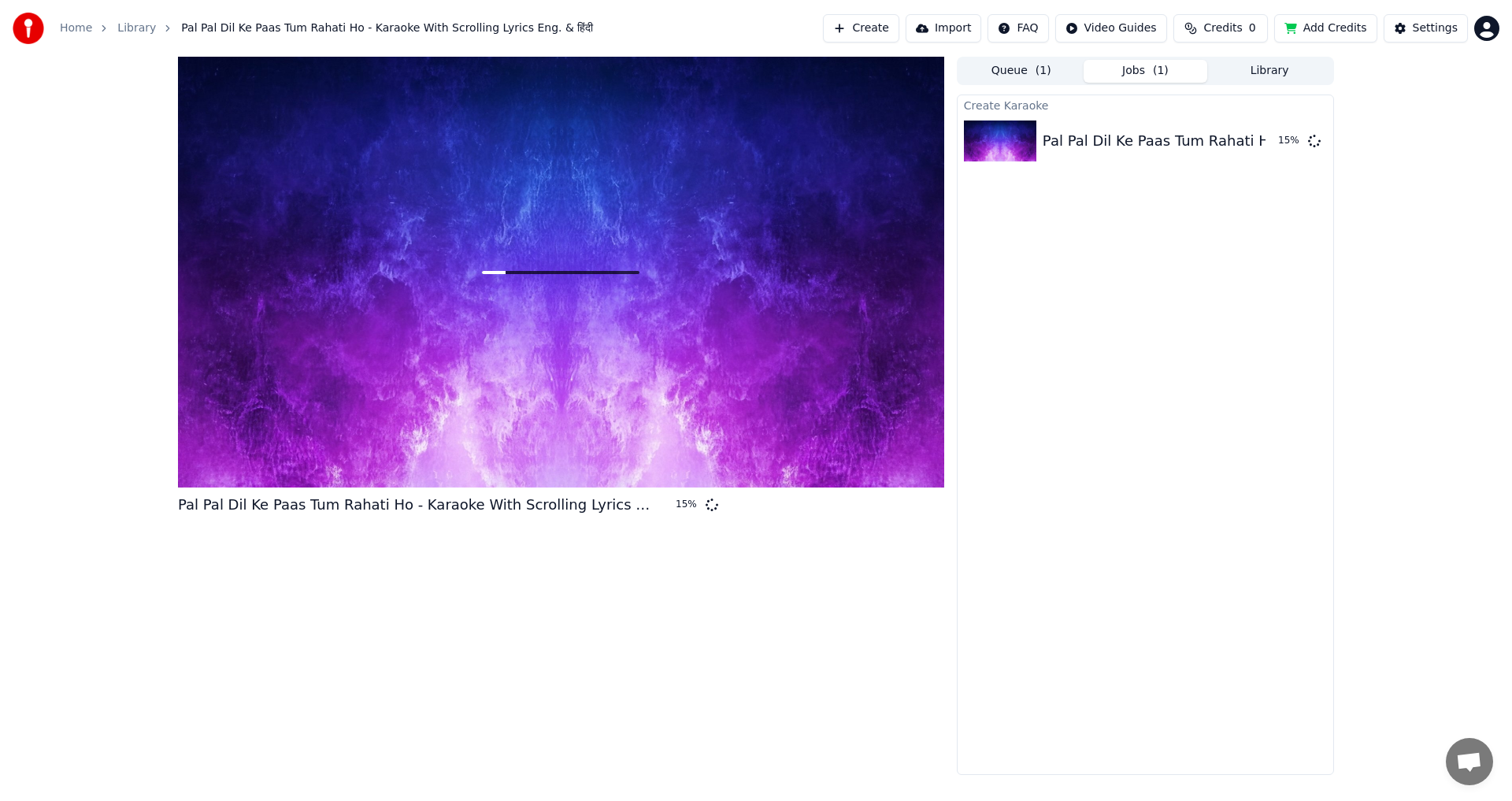
click at [1328, 32] on button "Add Credits" at bounding box center [1325, 28] width 103 height 28
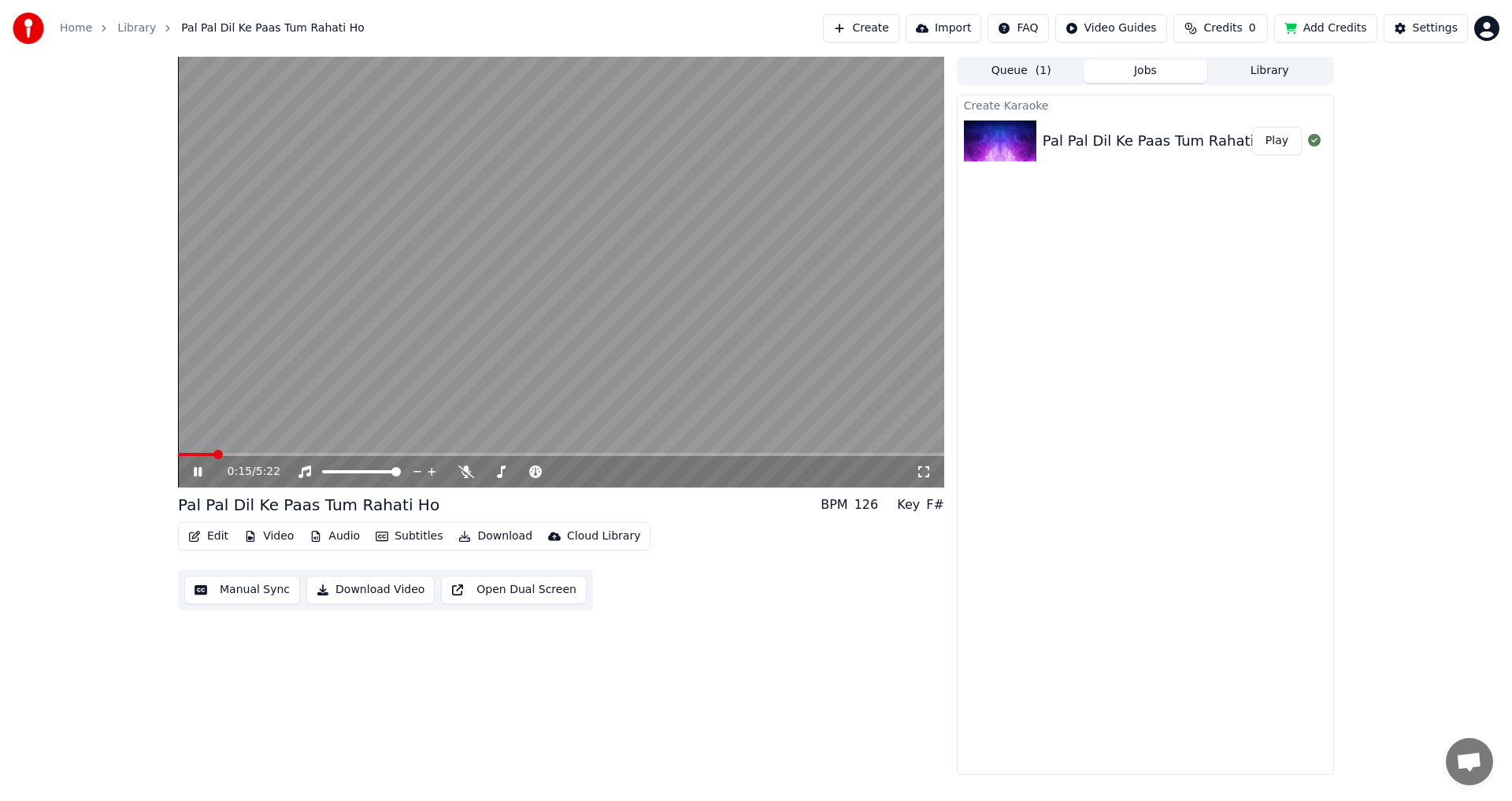
click at [200, 473] on icon at bounding box center [197, 471] width 8 height 10
click at [246, 594] on button "Manual Sync" at bounding box center [241, 590] width 116 height 28
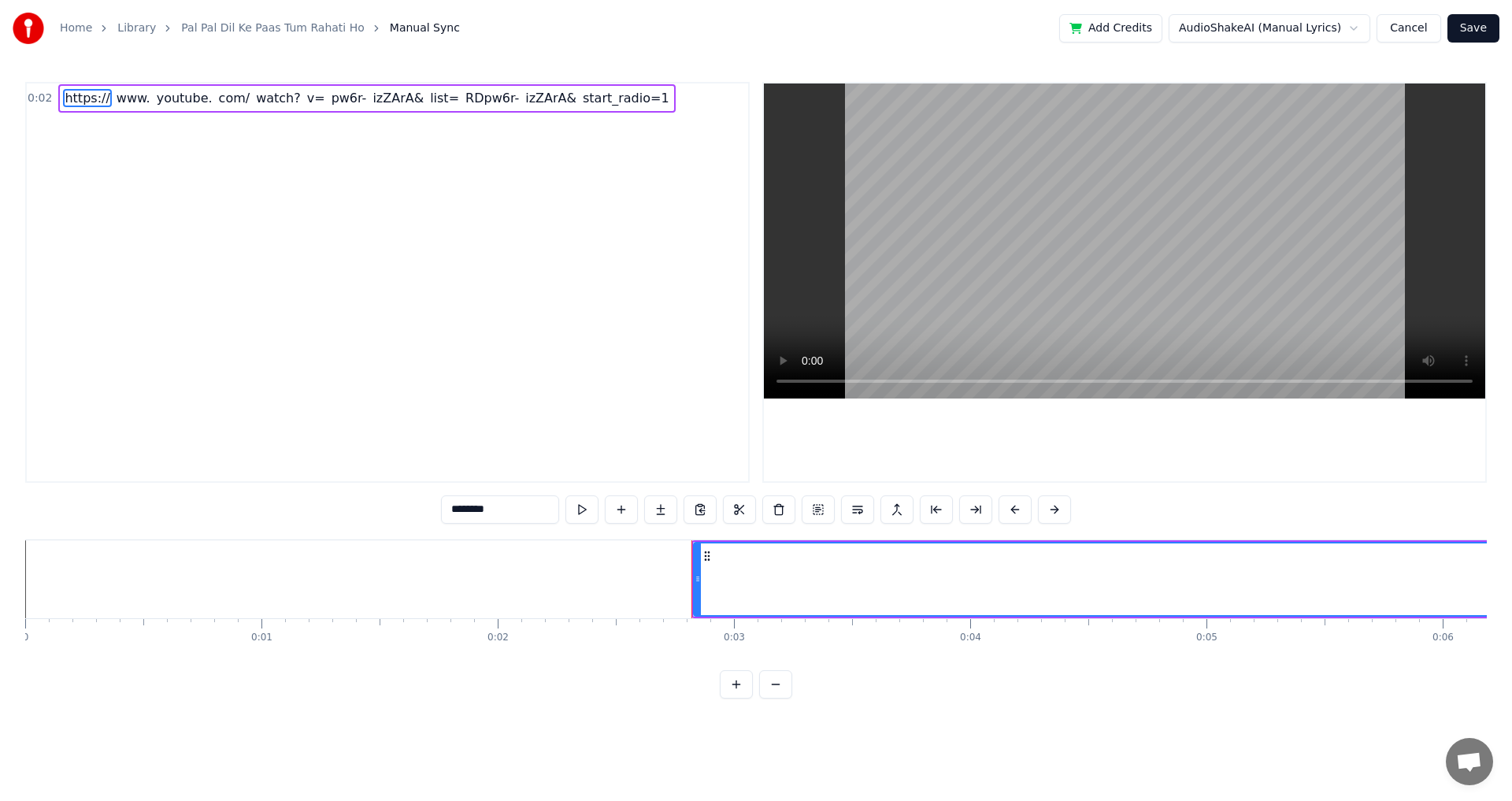
click at [1406, 26] on button "Cancel" at bounding box center [1409, 28] width 64 height 28
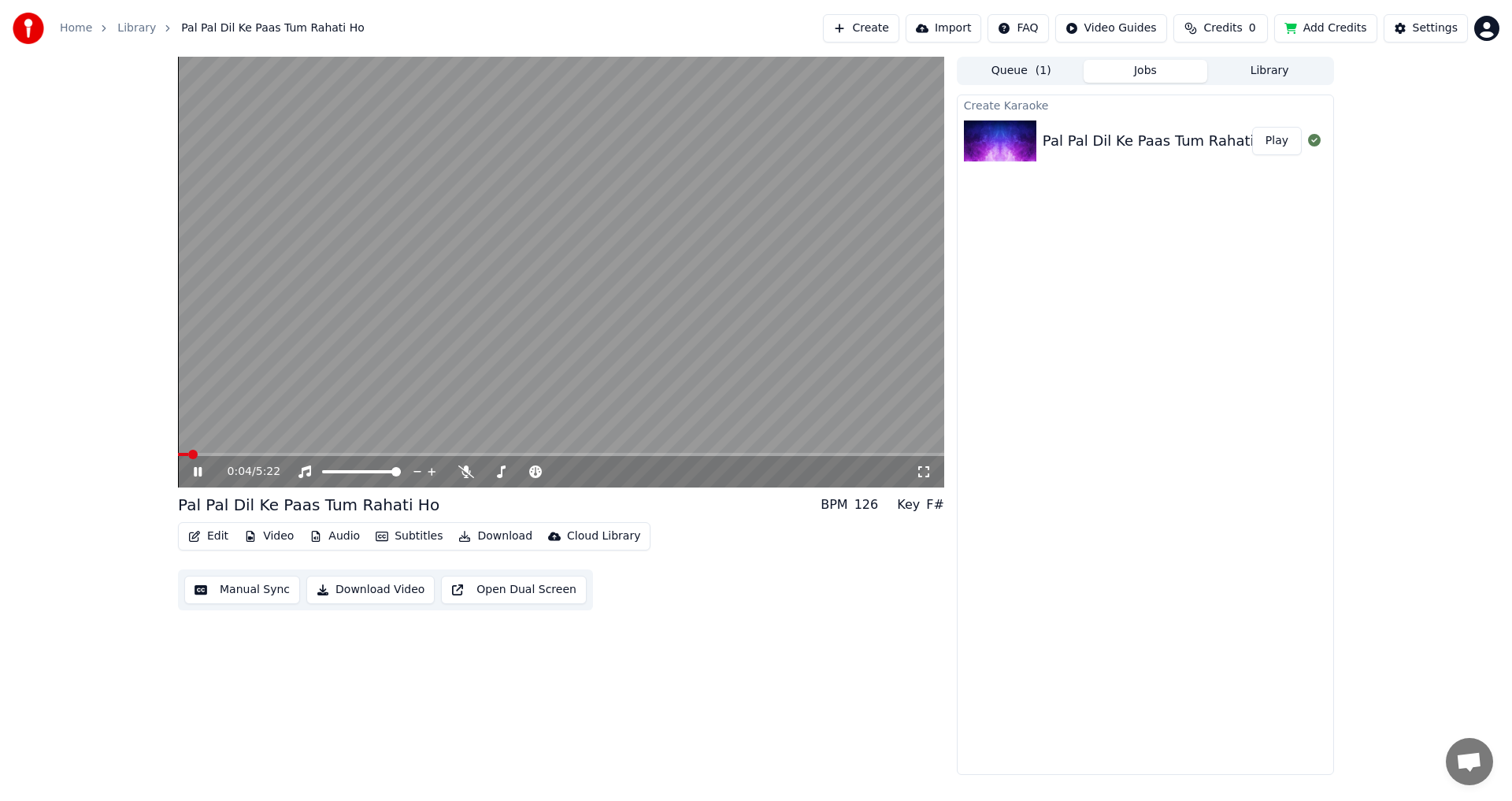
click at [545, 297] on video at bounding box center [561, 271] width 767 height 431
click at [567, 316] on video at bounding box center [561, 271] width 767 height 431
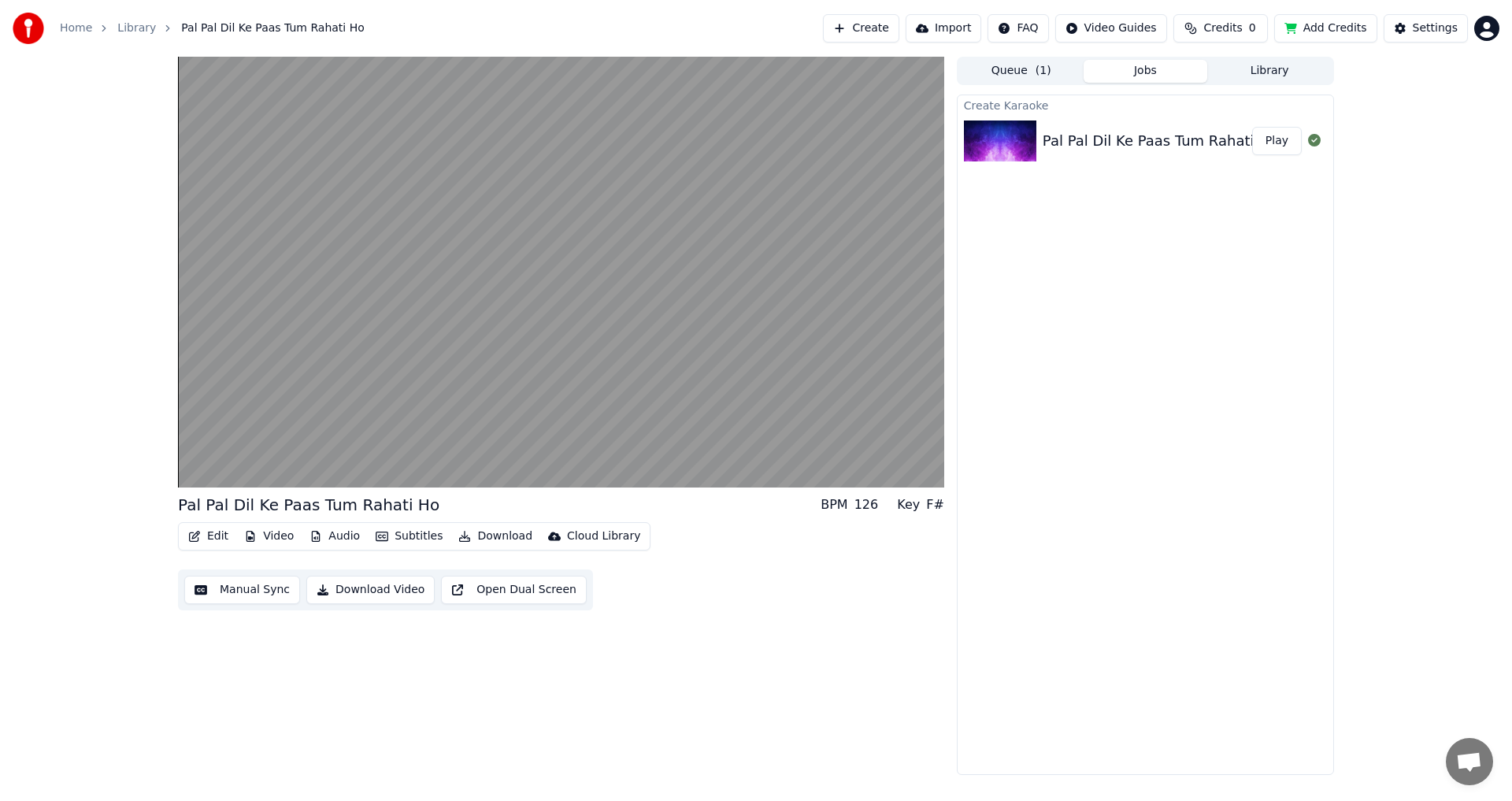
click at [199, 537] on icon "button" at bounding box center [195, 536] width 12 height 11
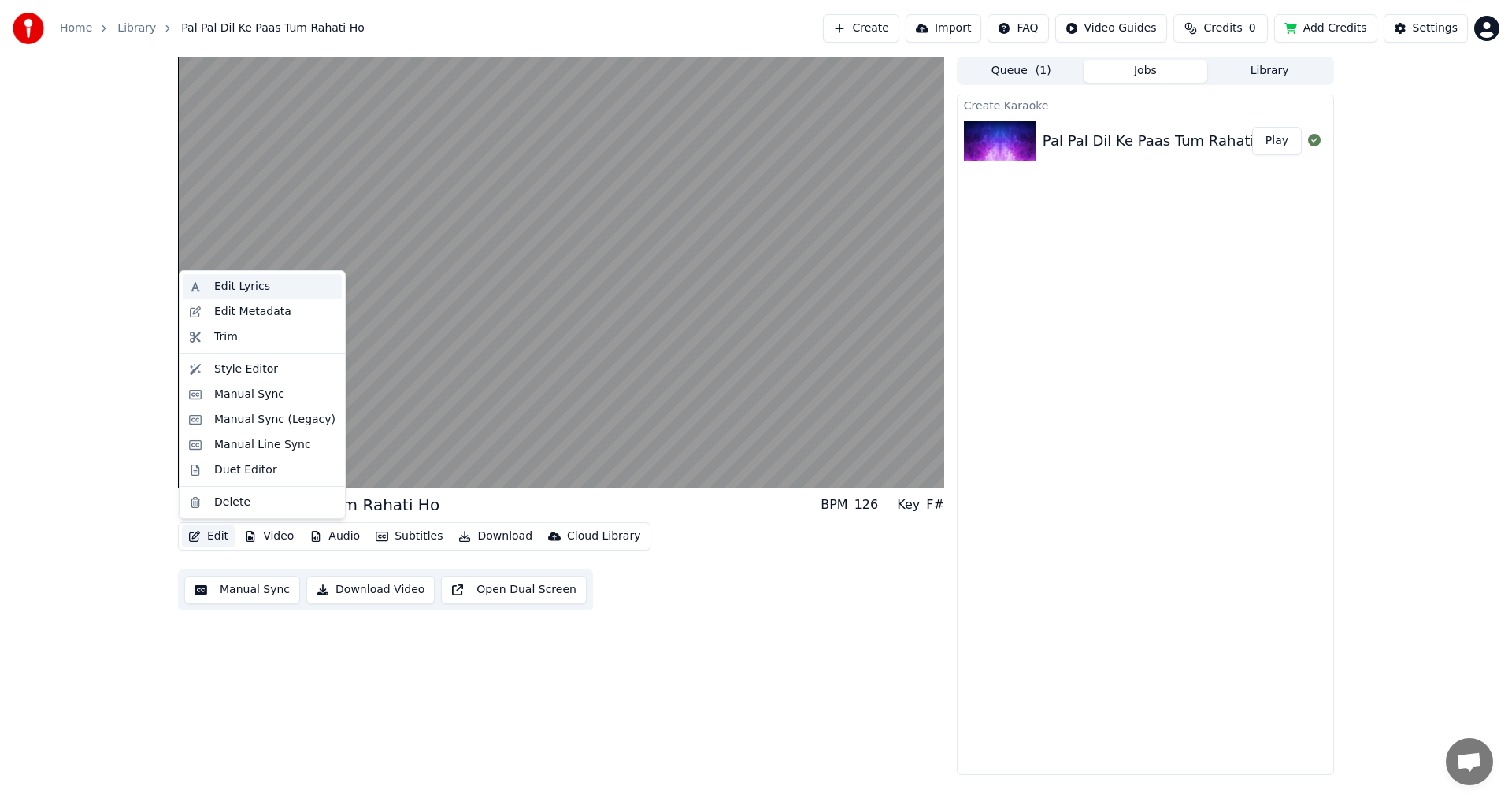
click at [271, 291] on div "Edit Lyrics" at bounding box center [274, 286] width 121 height 16
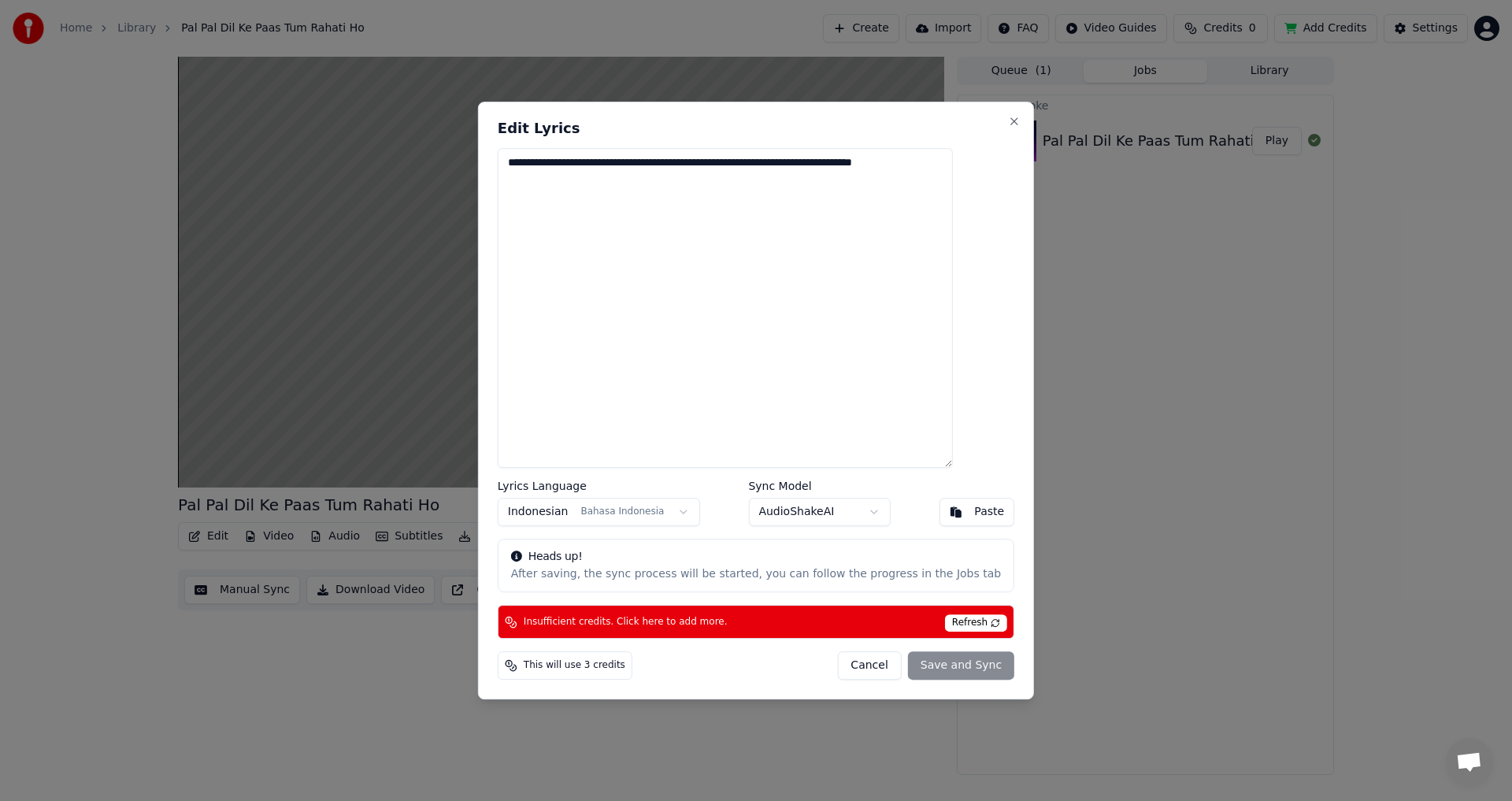
drag, startPoint x: 745, startPoint y: 285, endPoint x: 836, endPoint y: 308, distance: 93.9
click at [732, 253] on textarea "**********" at bounding box center [725, 308] width 455 height 321
drag, startPoint x: 781, startPoint y: 388, endPoint x: 378, endPoint y: 136, distance: 475.3
click at [378, 136] on body "**********" at bounding box center [756, 400] width 1512 height 801
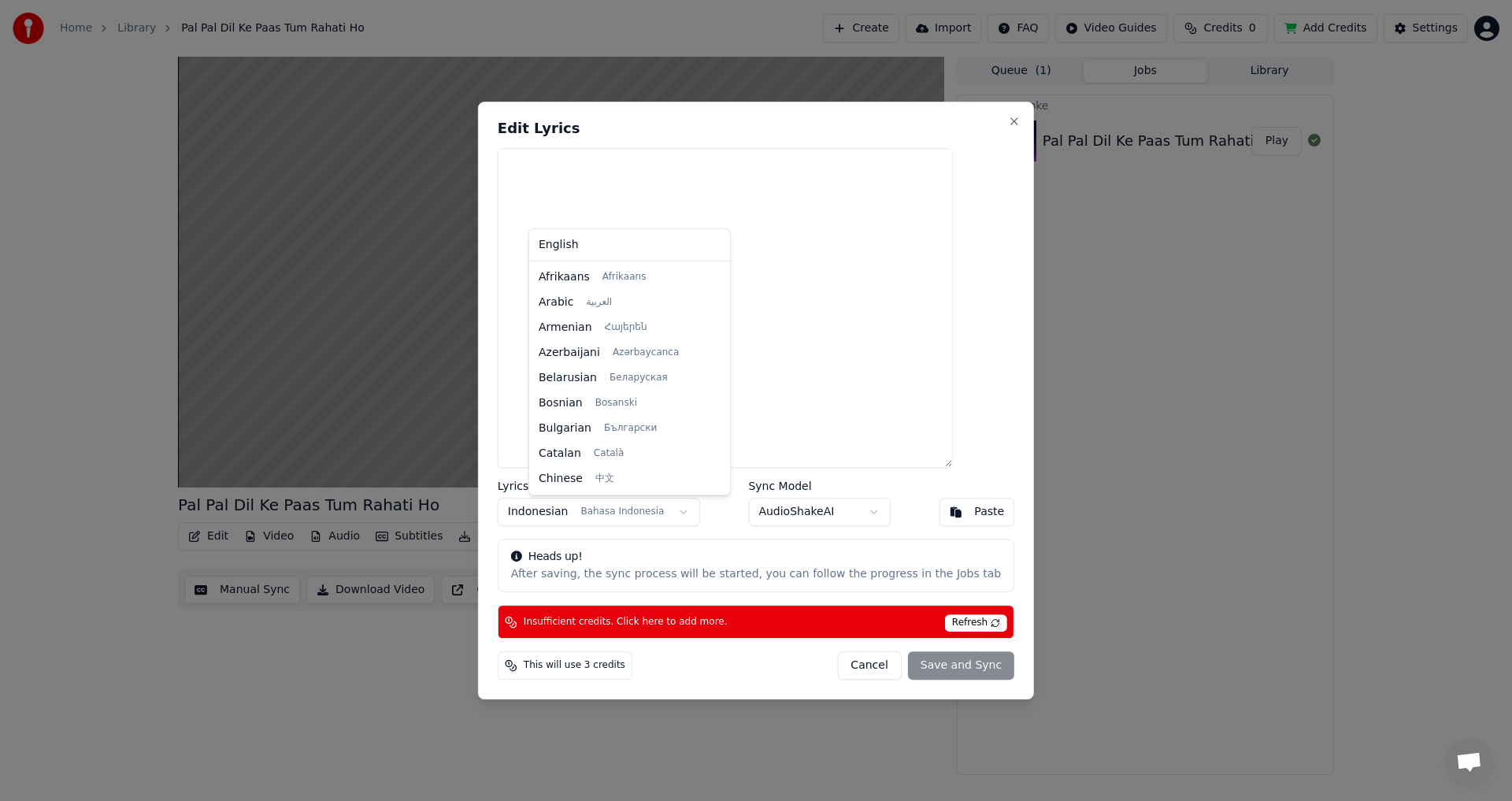
click at [668, 516] on body "Home Library Pal Pal Dil Ke Paas Tum Rahati Ho Create Import FAQ Video Guides C…" at bounding box center [756, 400] width 1512 height 801
click at [1196, 263] on div at bounding box center [756, 400] width 1512 height 801
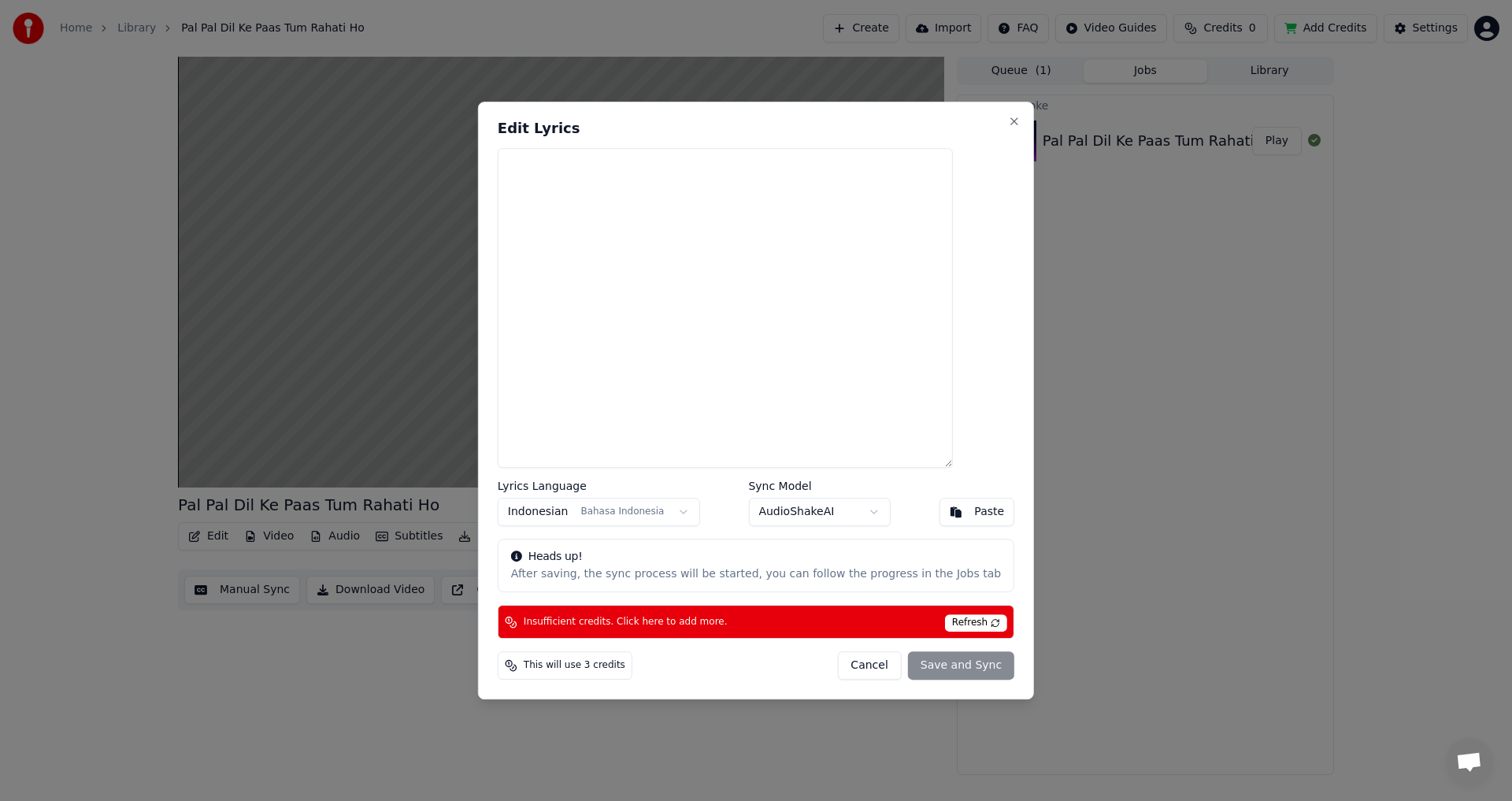
click at [699, 331] on textarea at bounding box center [725, 308] width 455 height 321
paste textarea "**********"
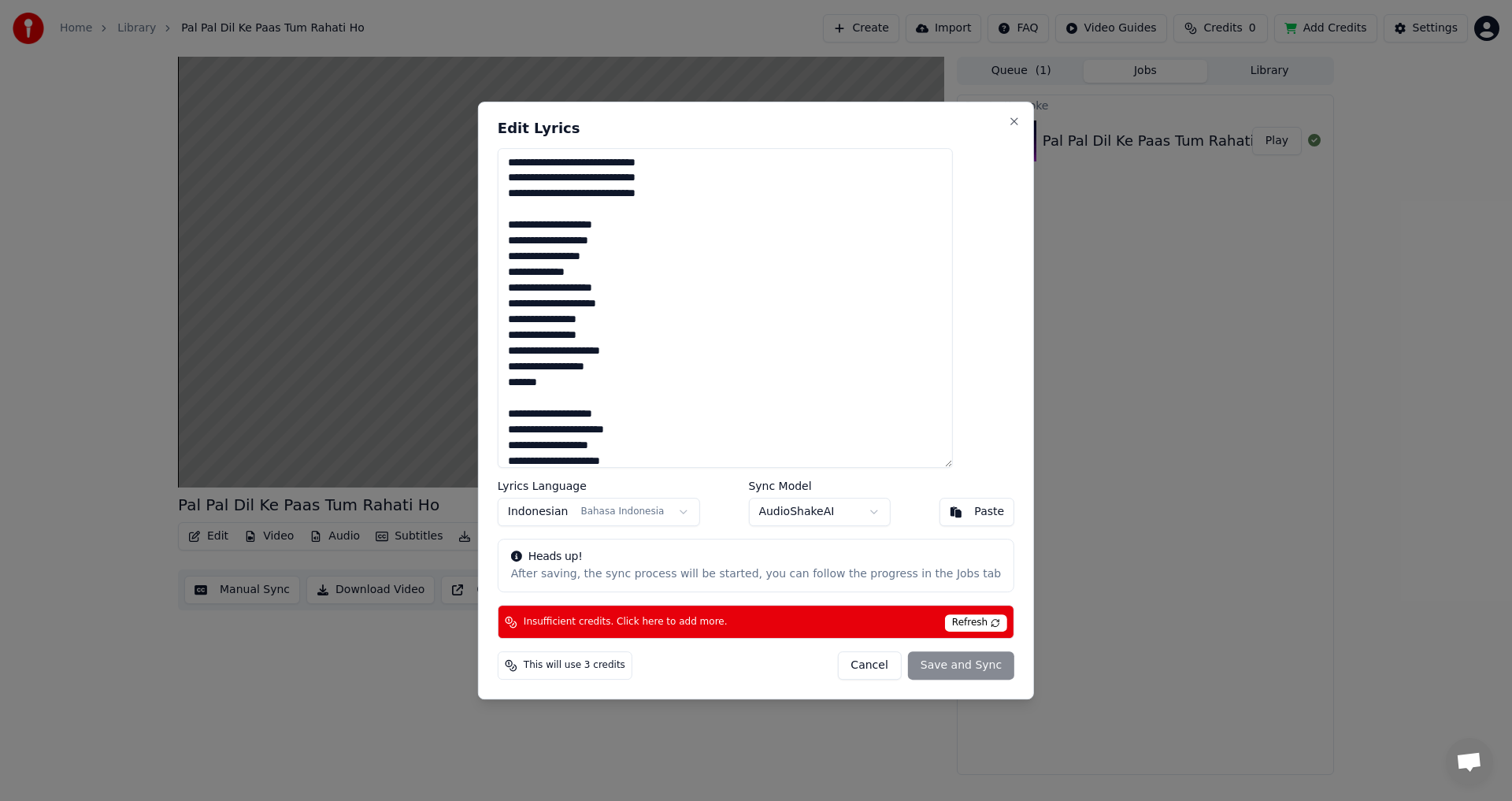
scroll to position [111, 0]
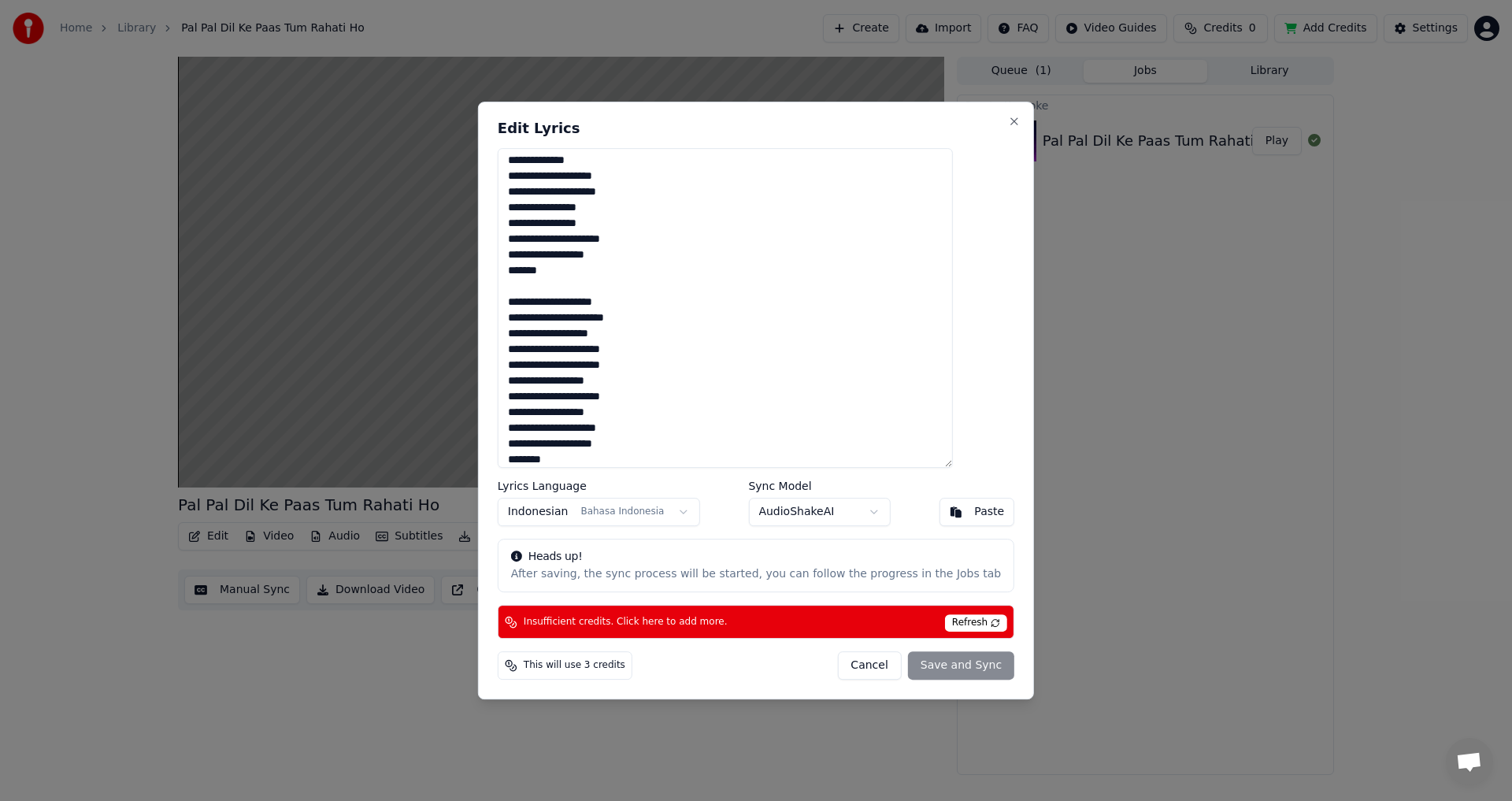
click at [956, 665] on div "Cancel Save and Sync" at bounding box center [926, 666] width 177 height 28
click at [959, 623] on span "Refresh" at bounding box center [976, 623] width 62 height 18
click at [948, 619] on span "Refresh" at bounding box center [976, 623] width 62 height 18
click at [927, 681] on div "**********" at bounding box center [756, 400] width 556 height 599
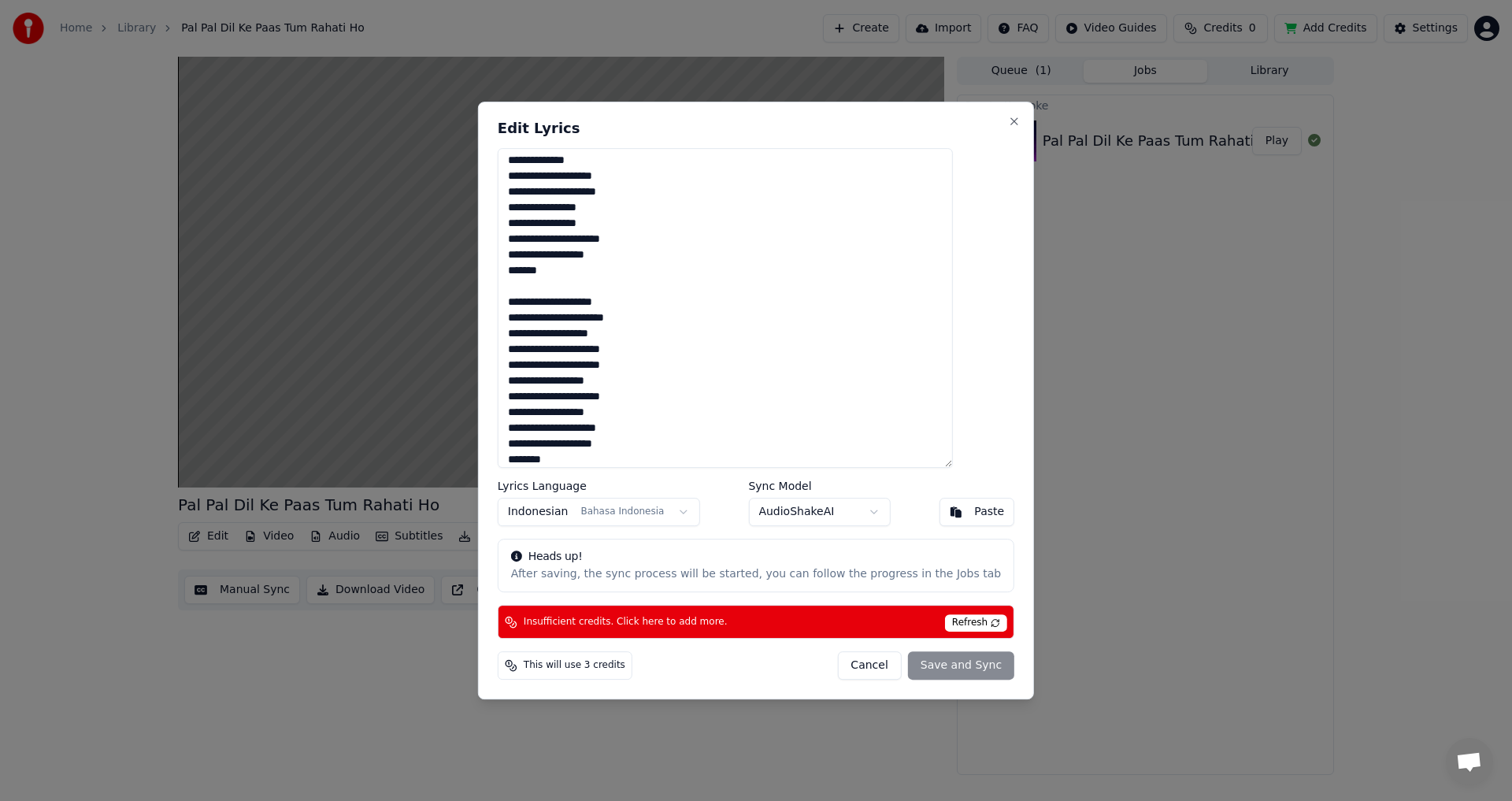
click at [974, 512] on div "Paste" at bounding box center [989, 512] width 30 height 16
click at [1008, 124] on button "Close" at bounding box center [1014, 121] width 12 height 12
type textarea "**********"
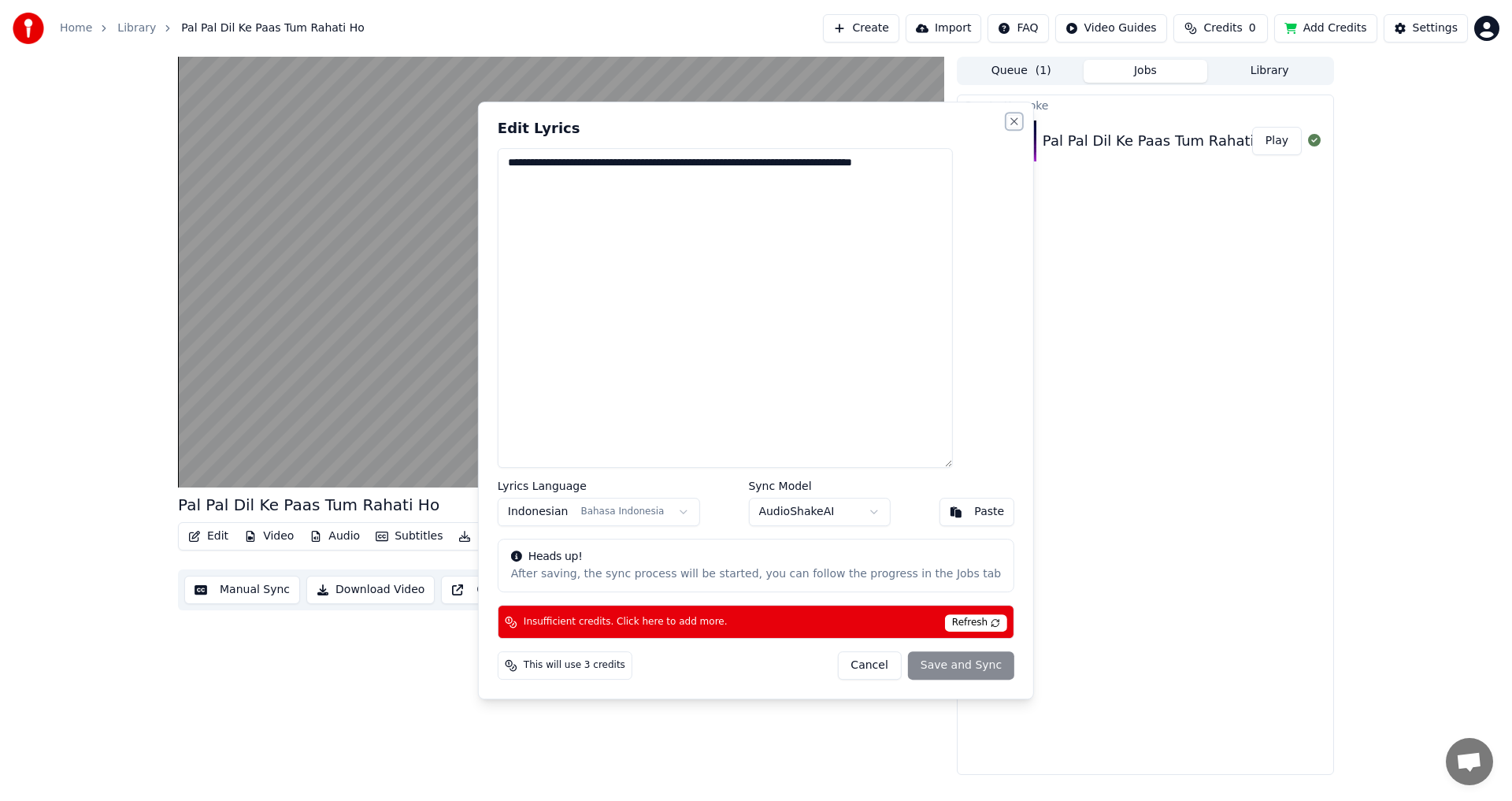
scroll to position [0, 0]
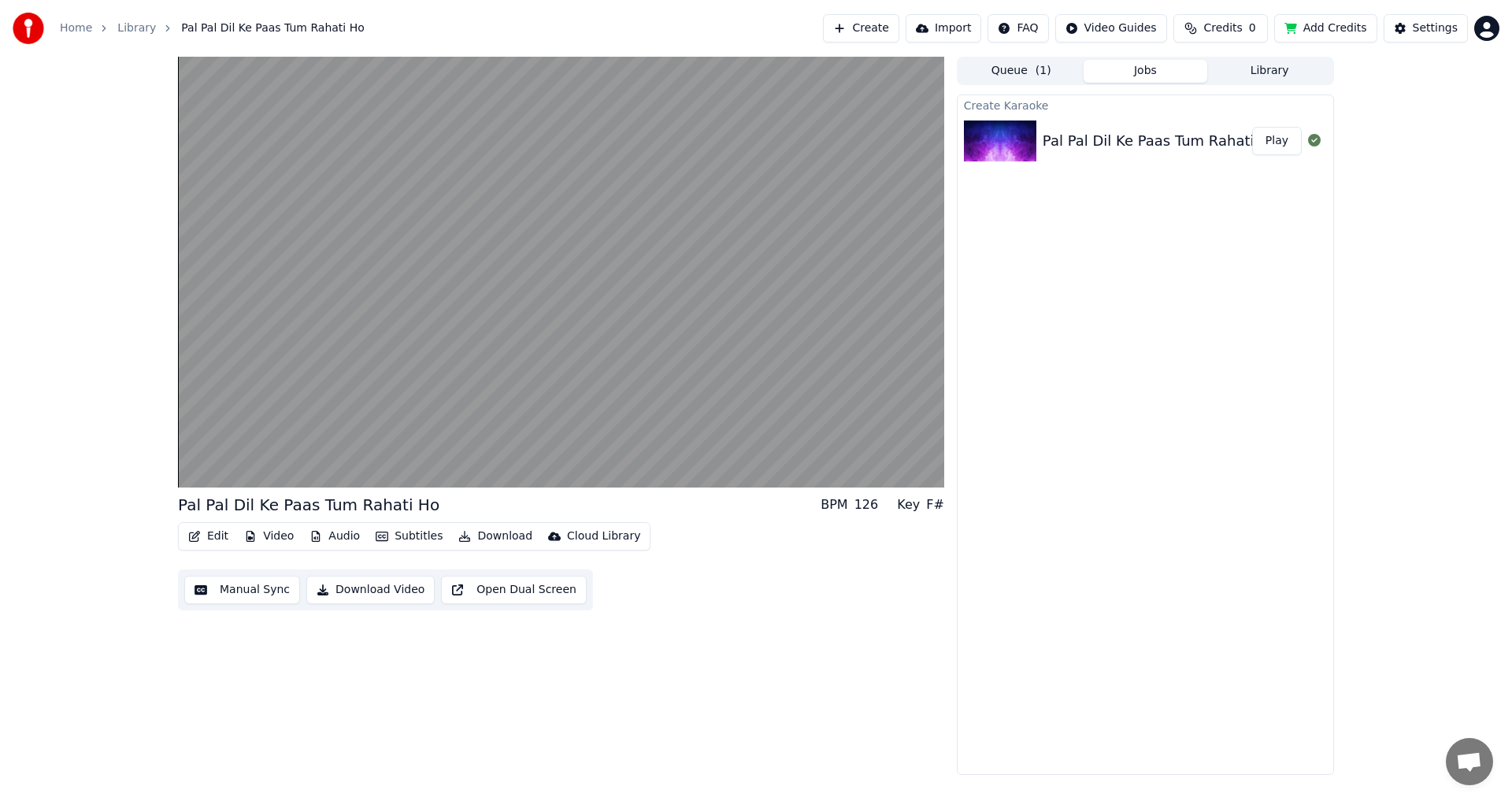
click at [981, 26] on button "Import" at bounding box center [943, 28] width 76 height 28
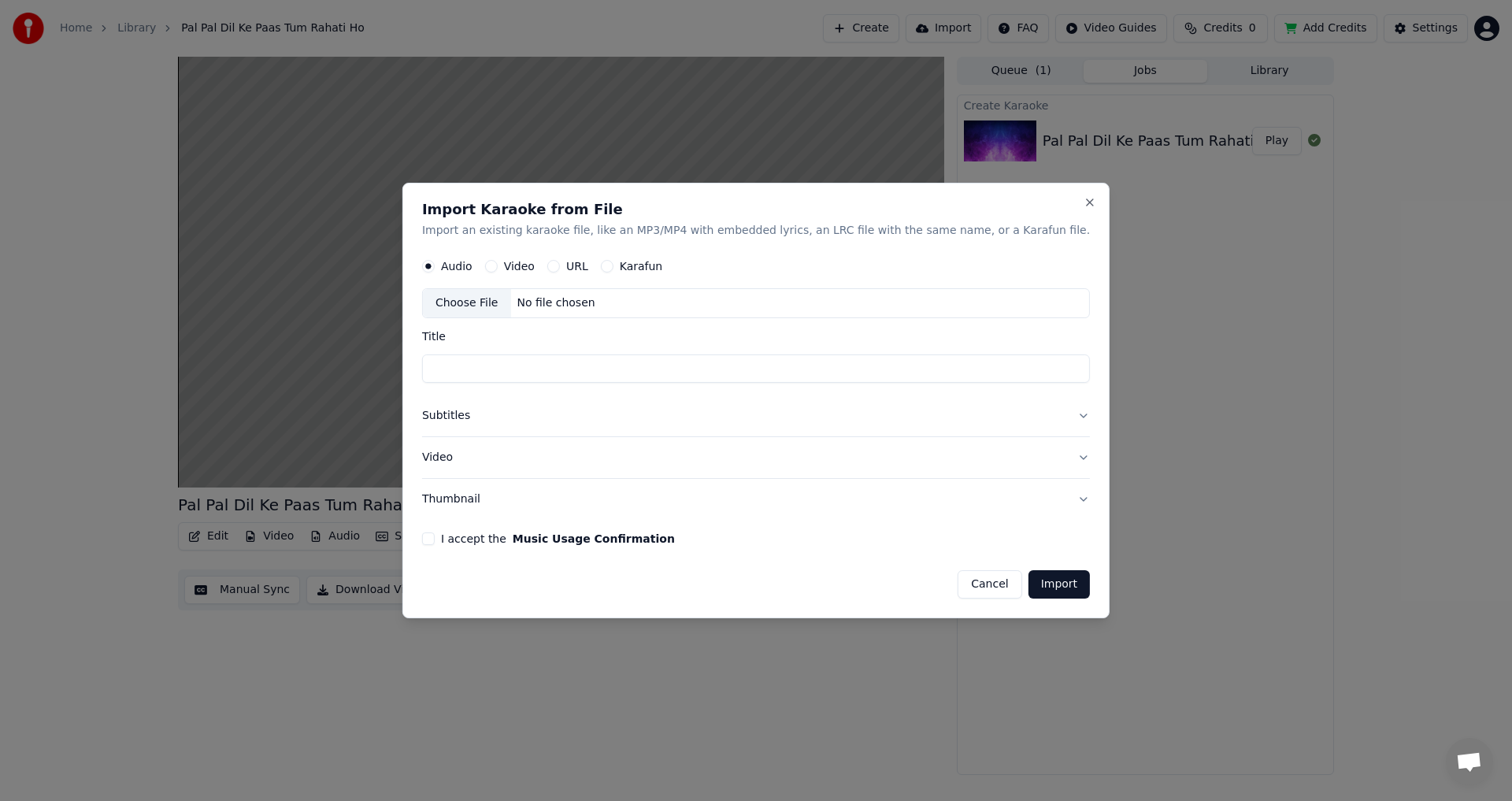
click at [472, 269] on label "Audio" at bounding box center [457, 267] width 32 height 11
click at [435, 269] on button "Audio" at bounding box center [428, 267] width 12 height 12
click at [511, 300] on div "Choose File" at bounding box center [467, 304] width 88 height 28
type input "**********"
click at [493, 420] on button "Subtitles" at bounding box center [755, 416] width 668 height 41
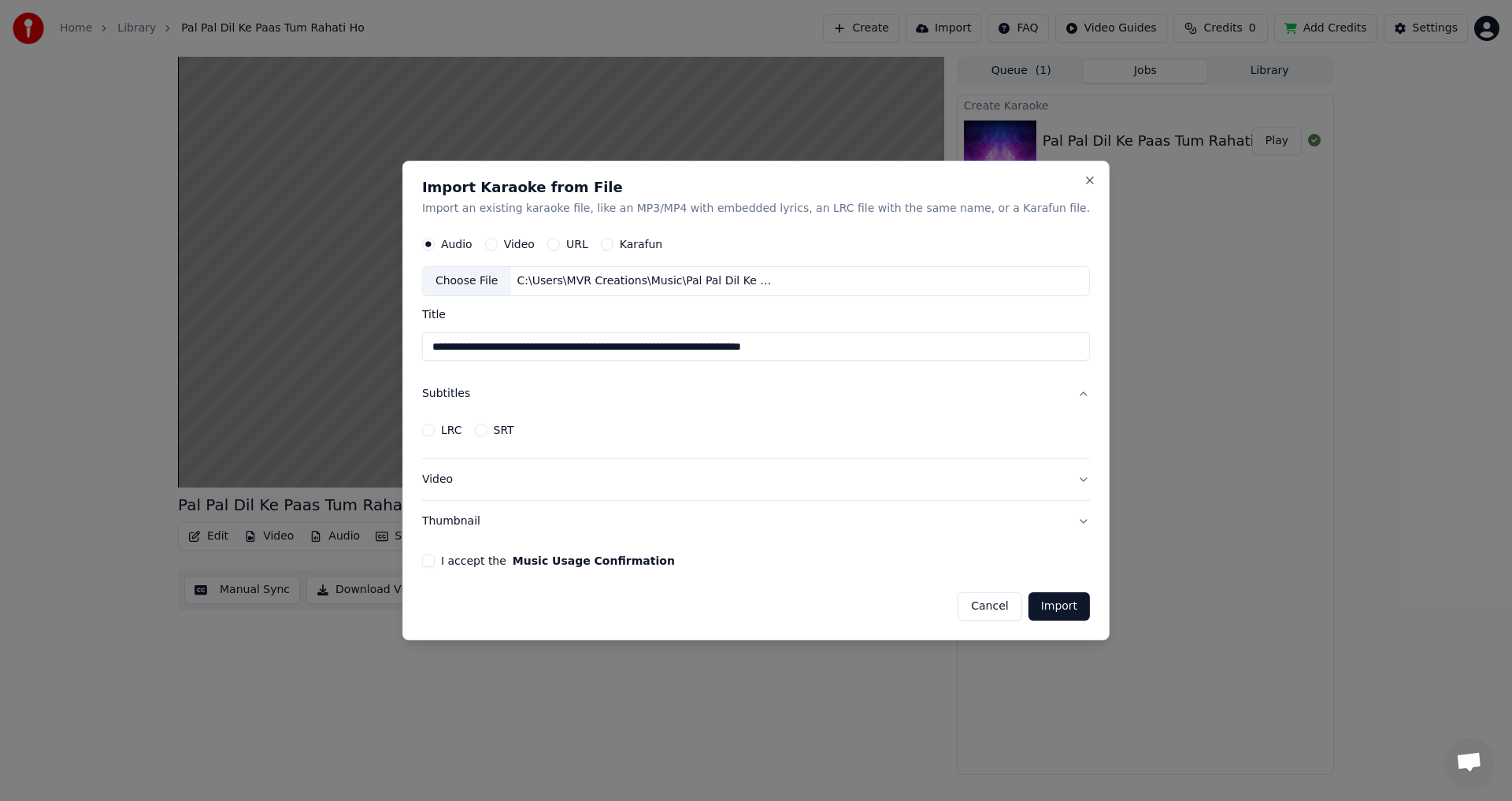
click at [486, 431] on button "SRT" at bounding box center [480, 430] width 12 height 12
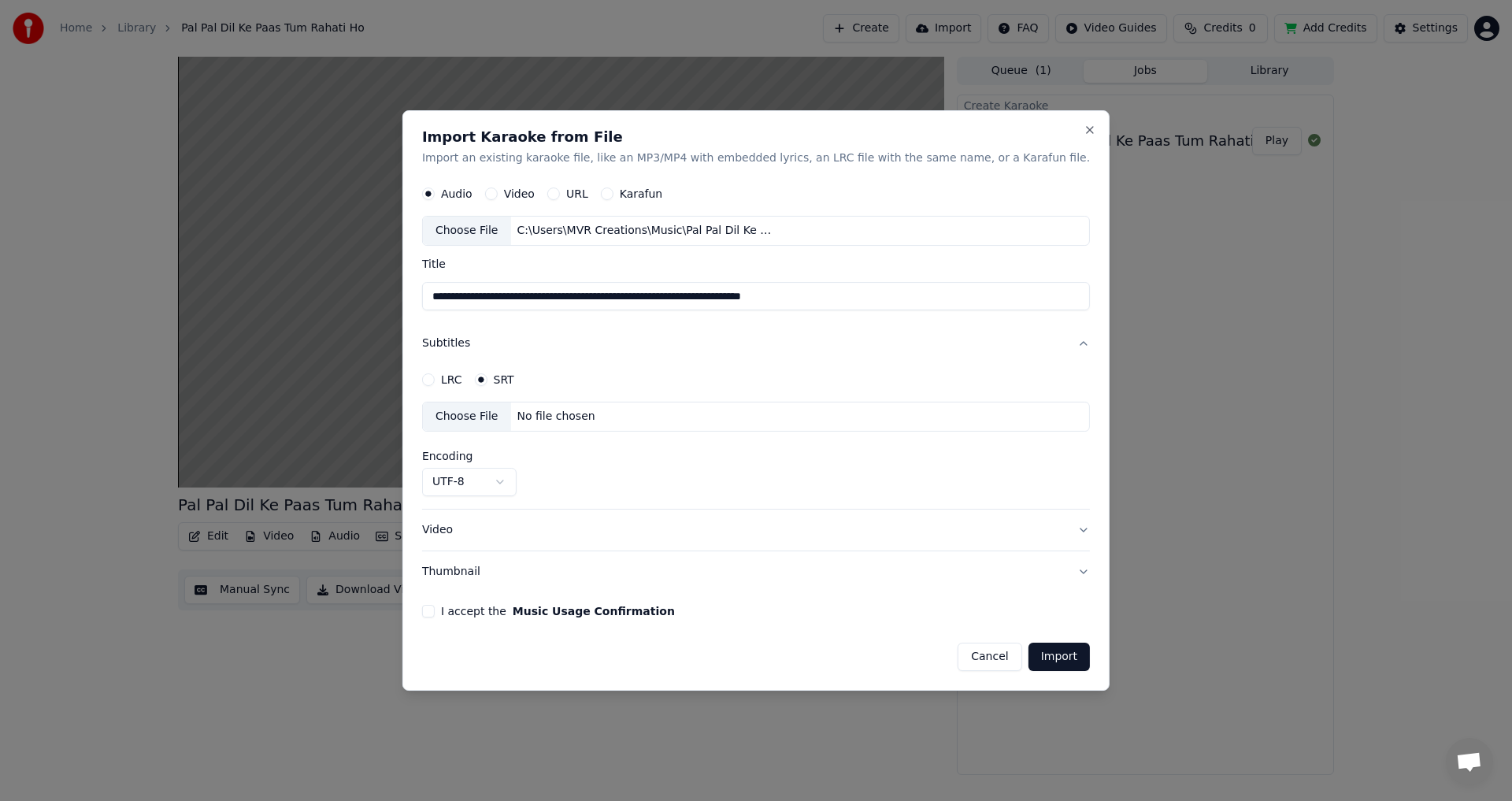
click at [511, 416] on div "Choose File" at bounding box center [467, 417] width 88 height 28
click at [435, 613] on button "I accept the Music Usage Confirmation" at bounding box center [428, 611] width 12 height 12
click at [1028, 659] on button "Import" at bounding box center [1058, 657] width 61 height 28
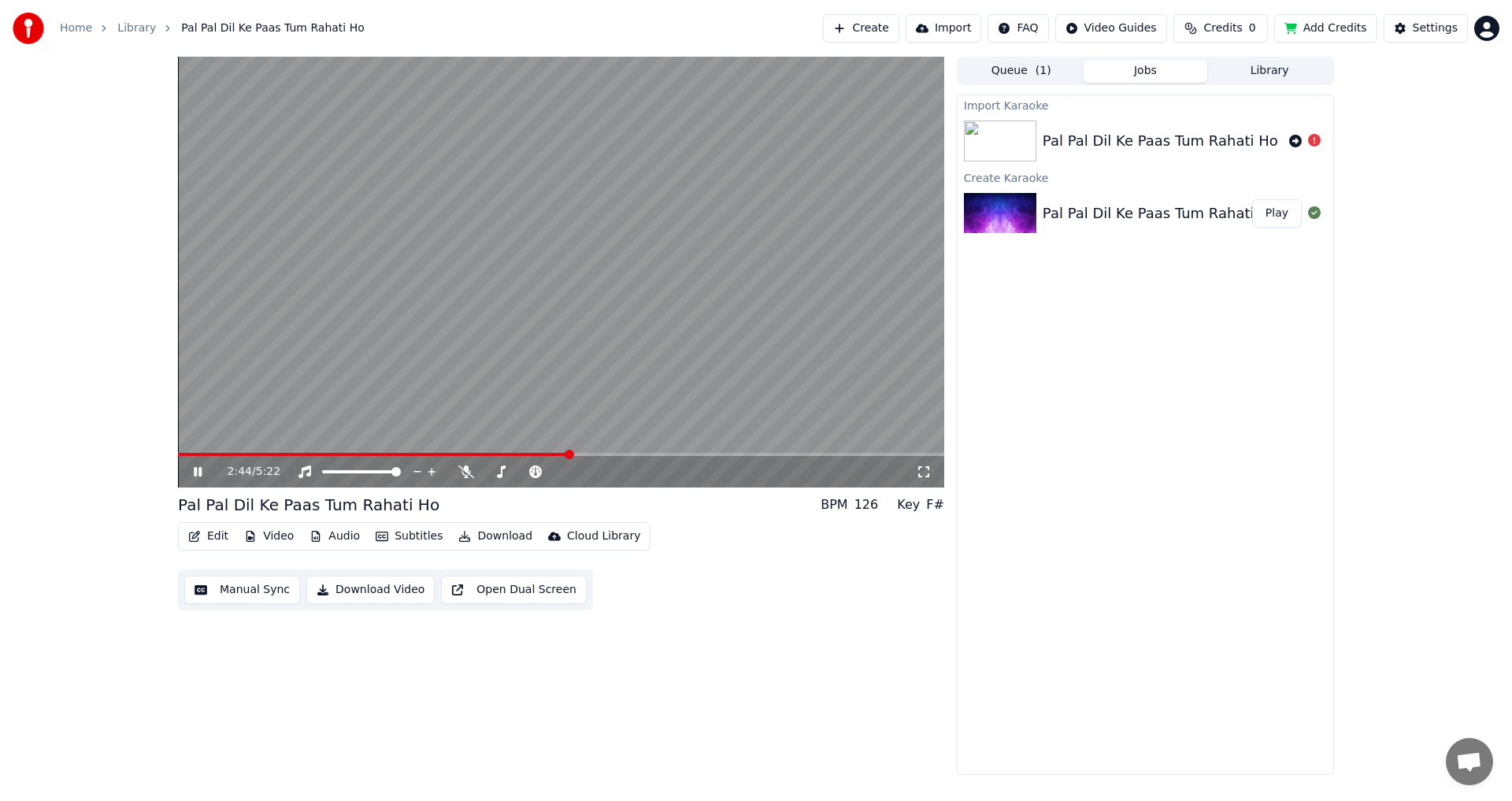
click at [544, 272] on video at bounding box center [561, 271] width 767 height 431
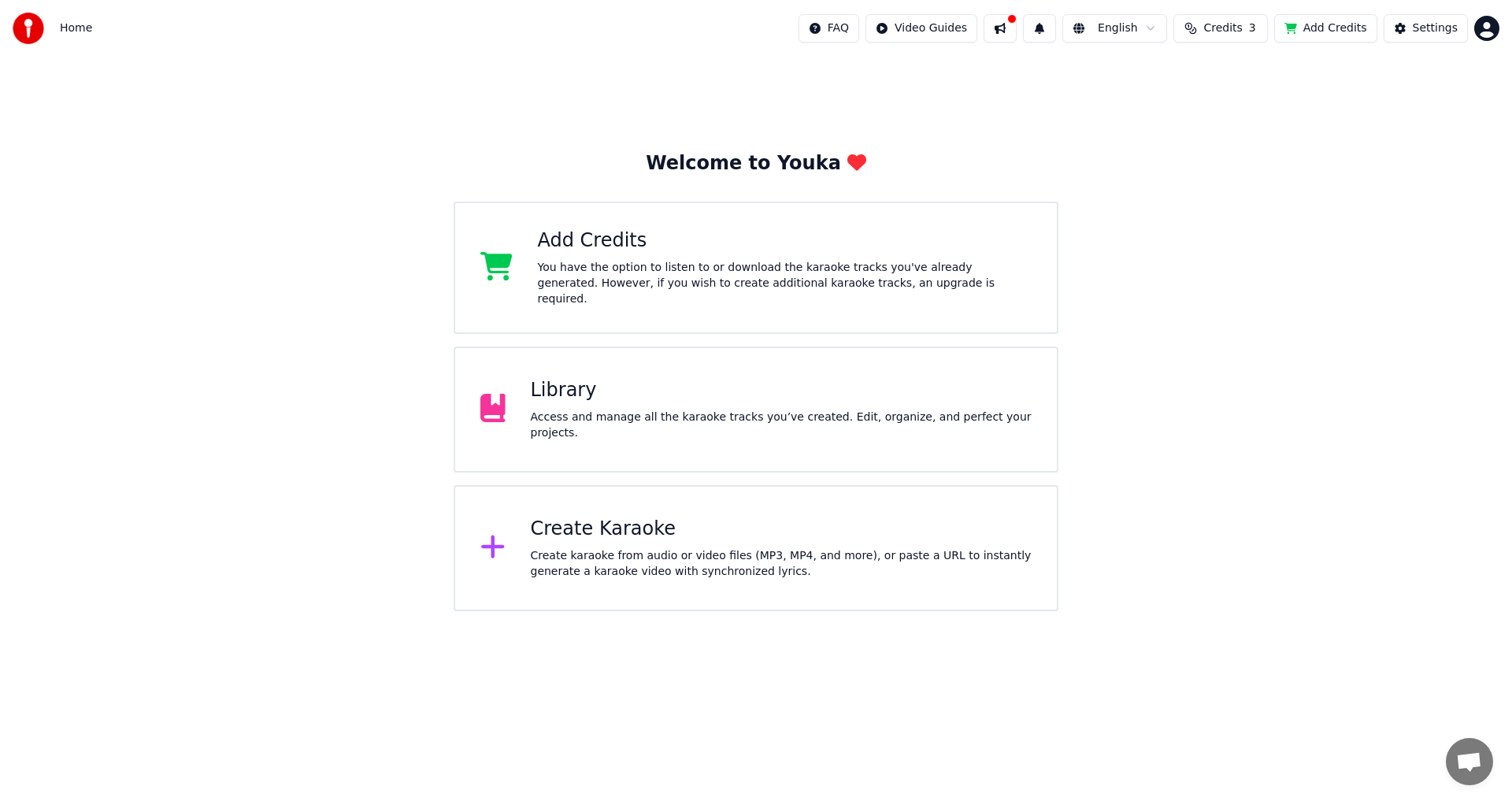
click at [555, 403] on div "Library" at bounding box center [781, 391] width 501 height 26
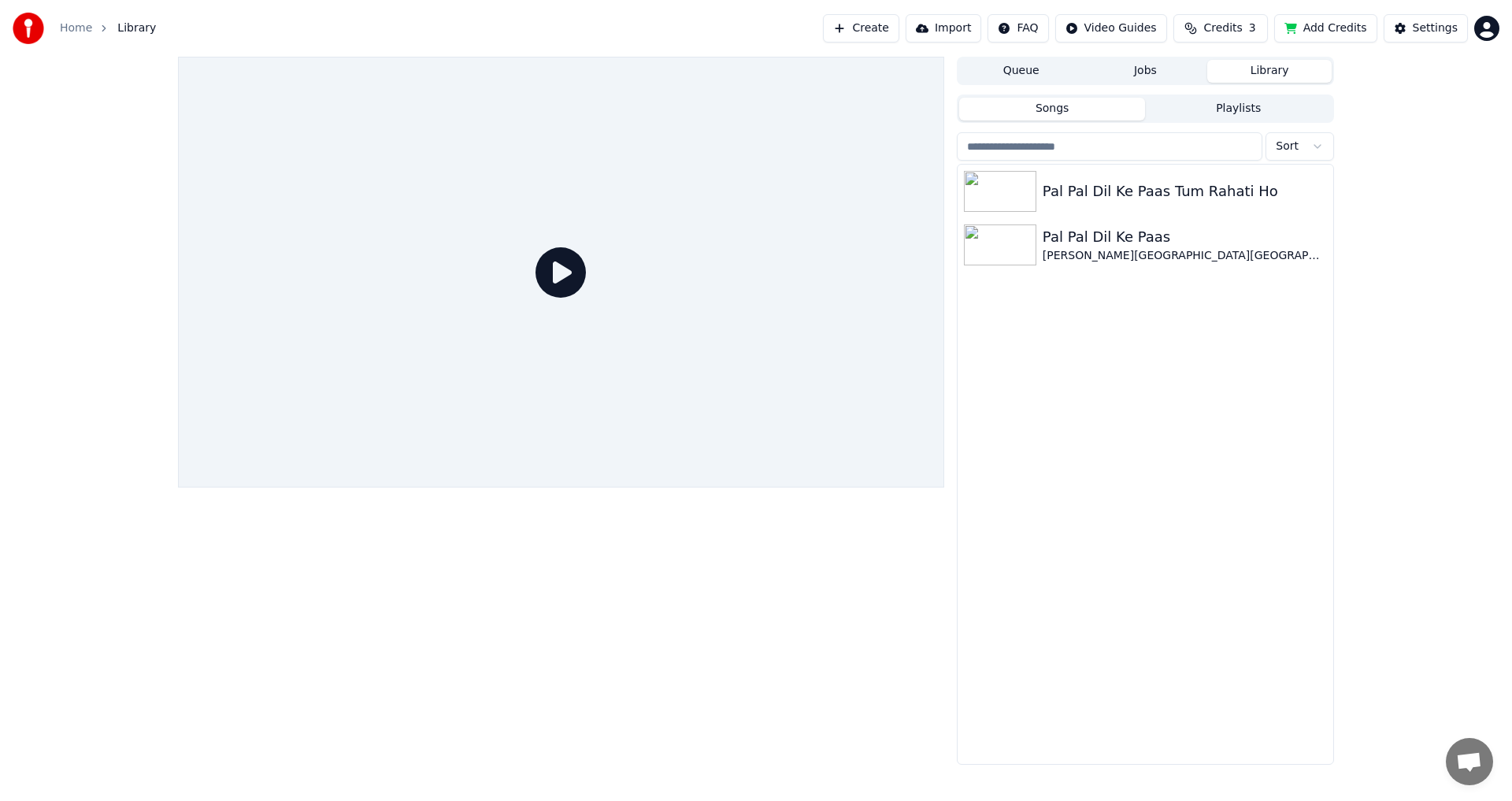
click at [555, 404] on div at bounding box center [561, 271] width 767 height 431
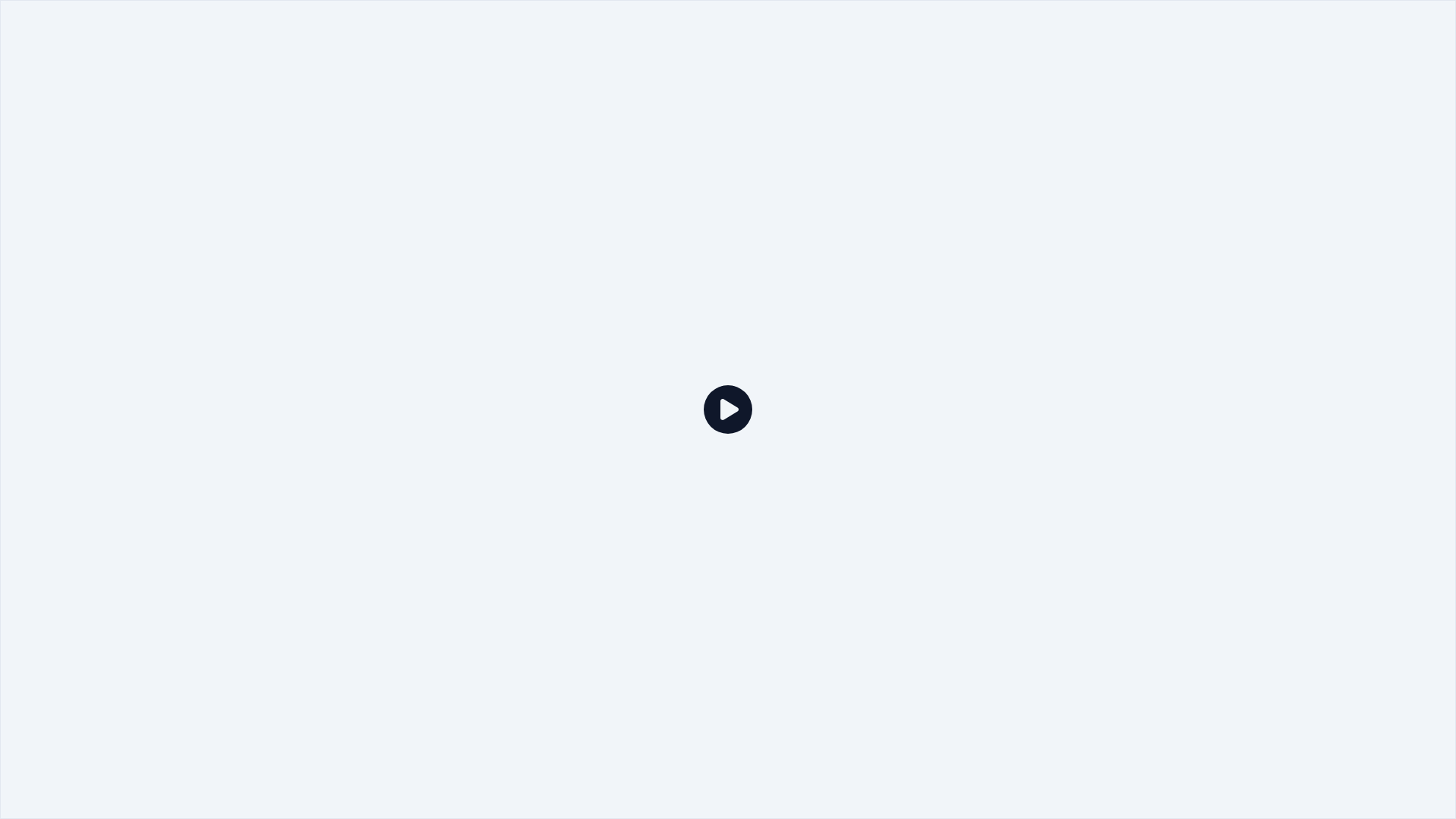
click at [729, 418] on icon at bounding box center [728, 409] width 49 height 49
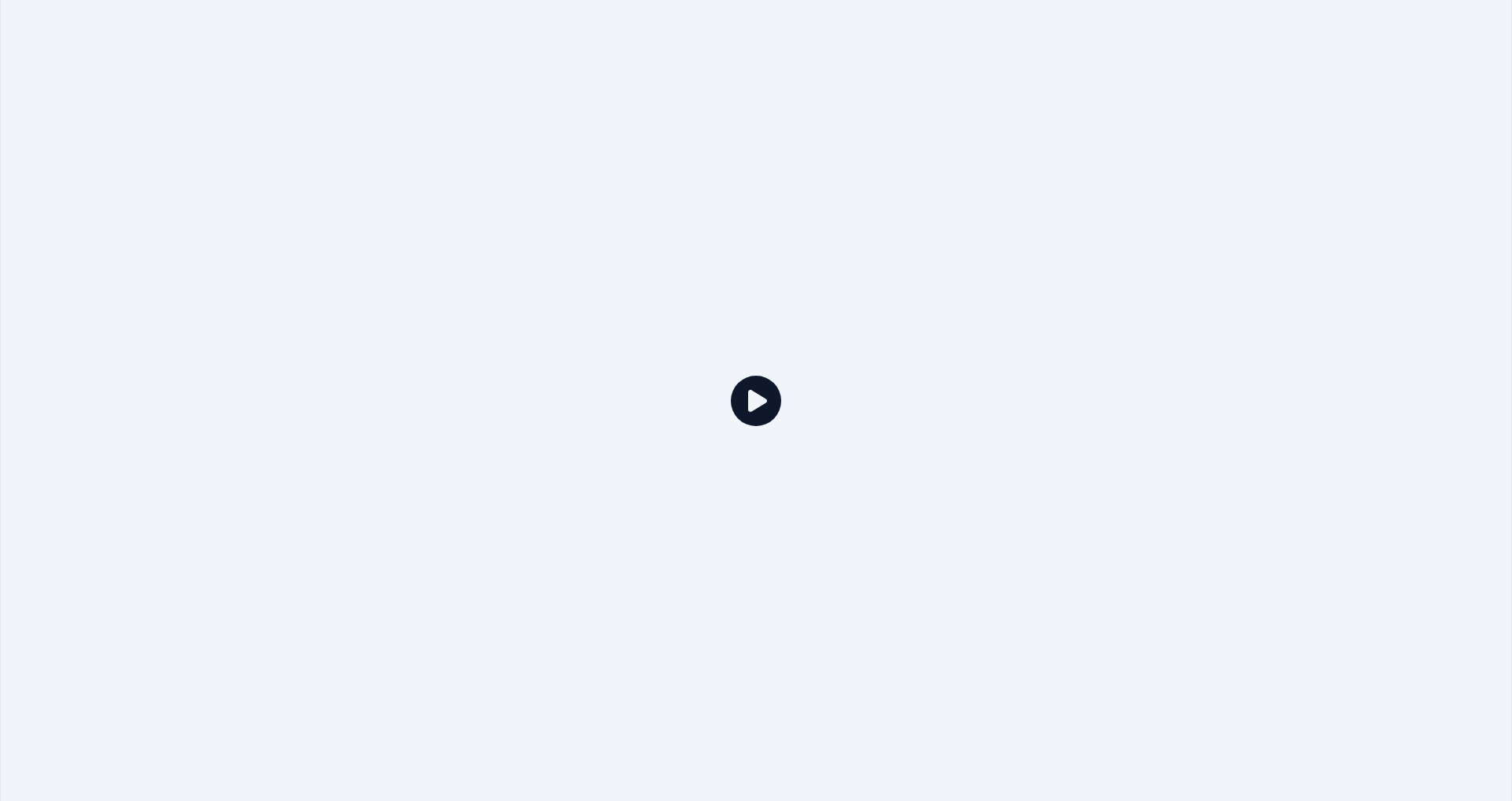
click at [1137, 33] on html "Home Library Create Import FAQ Video Guides Credits 3 Add Credits Settings Queu…" at bounding box center [756, 400] width 1512 height 801
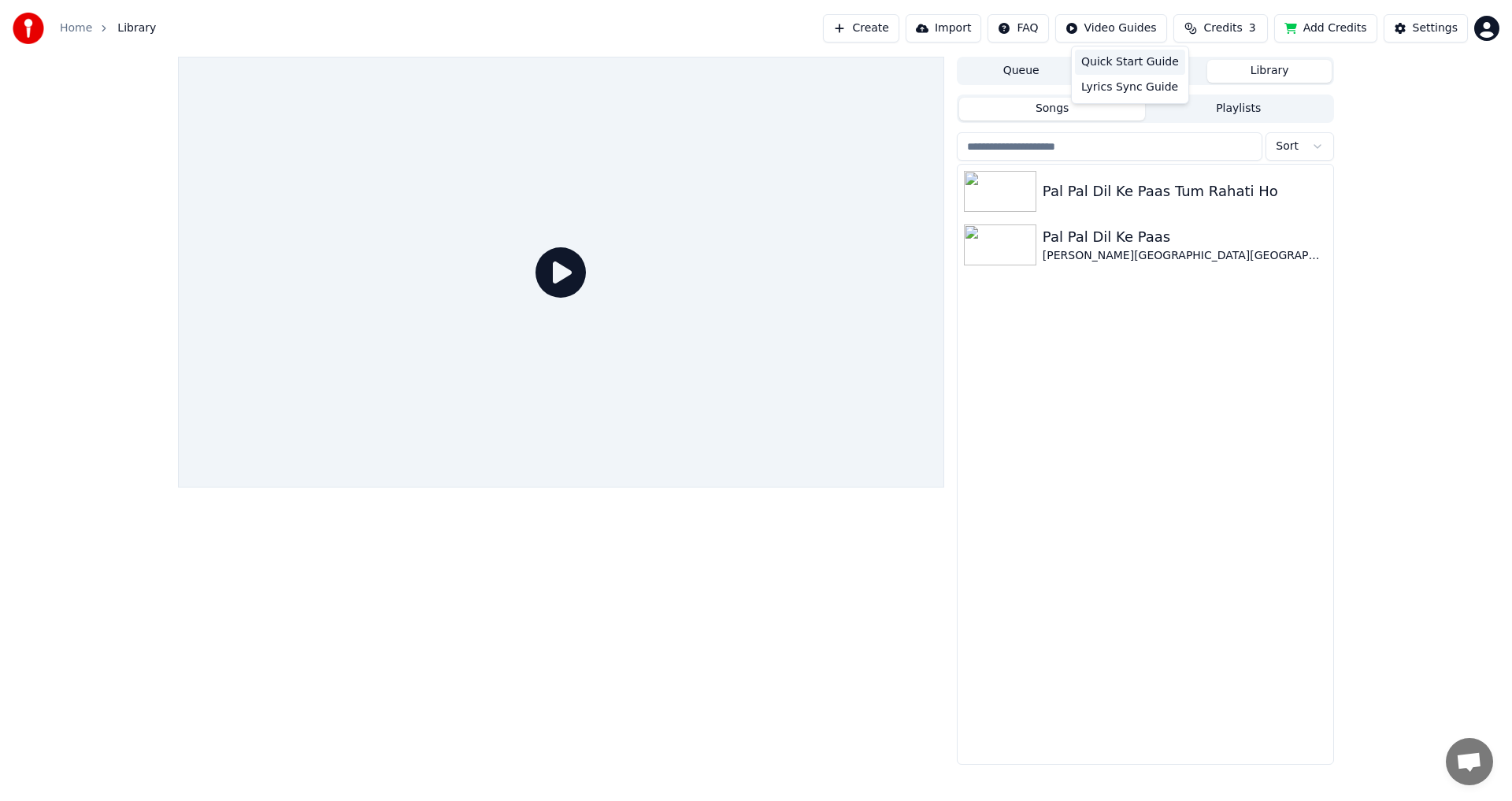
click at [1142, 65] on div "Quick Start Guide" at bounding box center [1130, 62] width 111 height 26
click at [1424, 32] on div "Settings" at bounding box center [1435, 28] width 45 height 16
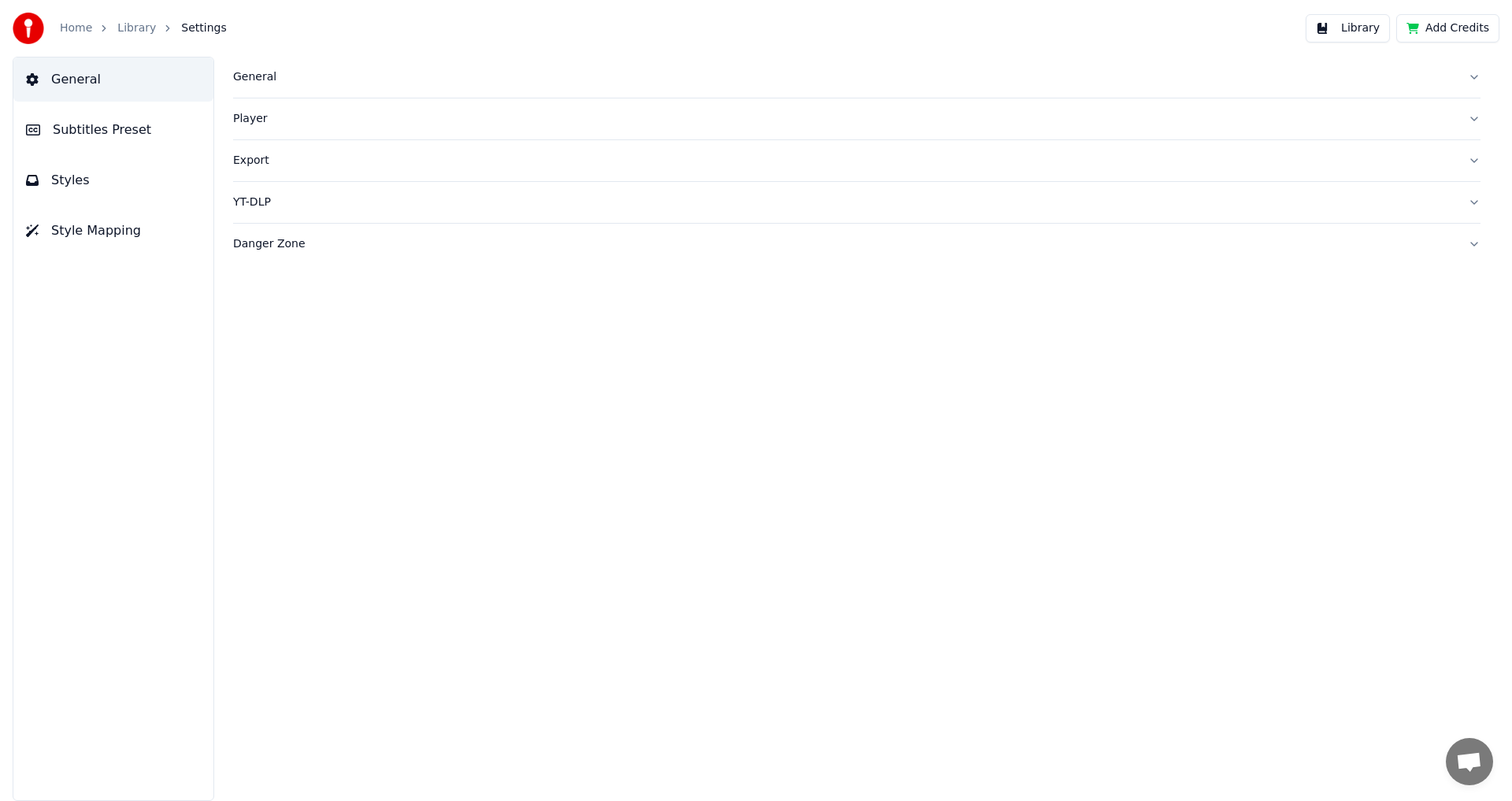
click at [38, 76] on icon at bounding box center [32, 80] width 12 height 12
click at [18, 19] on img at bounding box center [28, 28] width 32 height 32
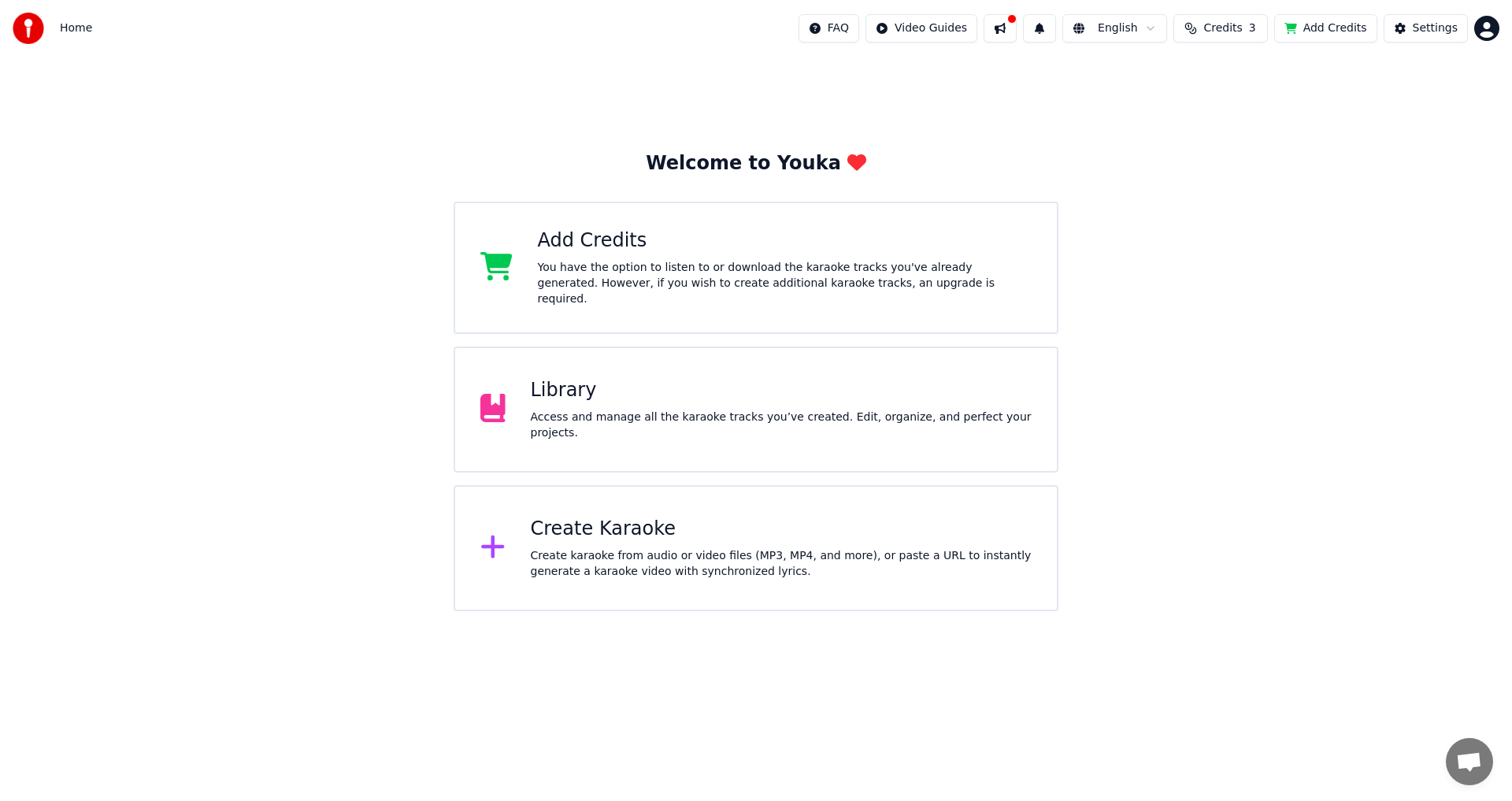
click at [653, 517] on div "Create Karaoke" at bounding box center [781, 529] width 501 height 26
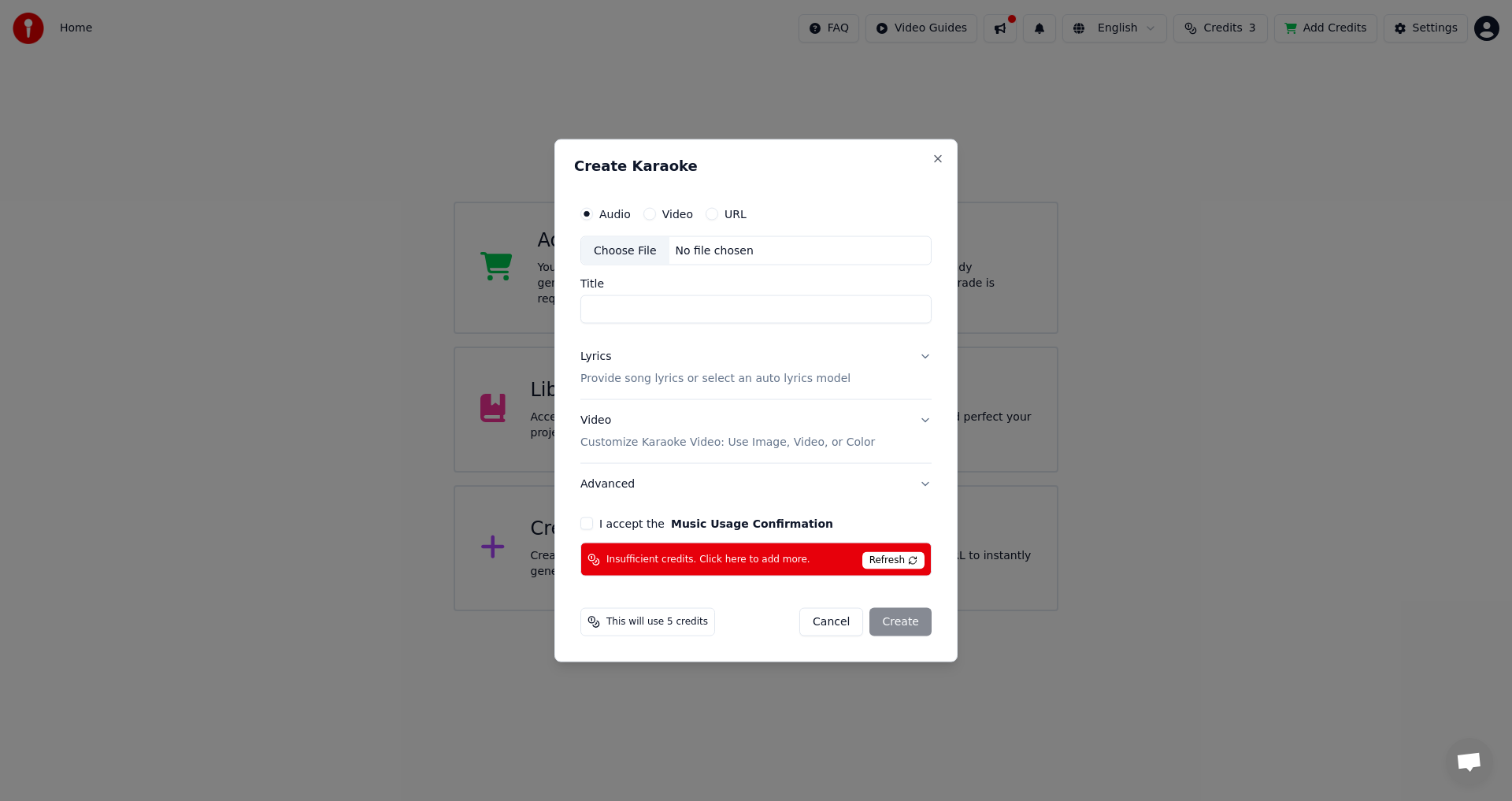
click at [649, 217] on button "Video" at bounding box center [650, 213] width 12 height 12
click at [619, 317] on input "Title" at bounding box center [755, 309] width 351 height 28
type input "*******"
click at [908, 623] on div "Cancel Create" at bounding box center [866, 622] width 133 height 28
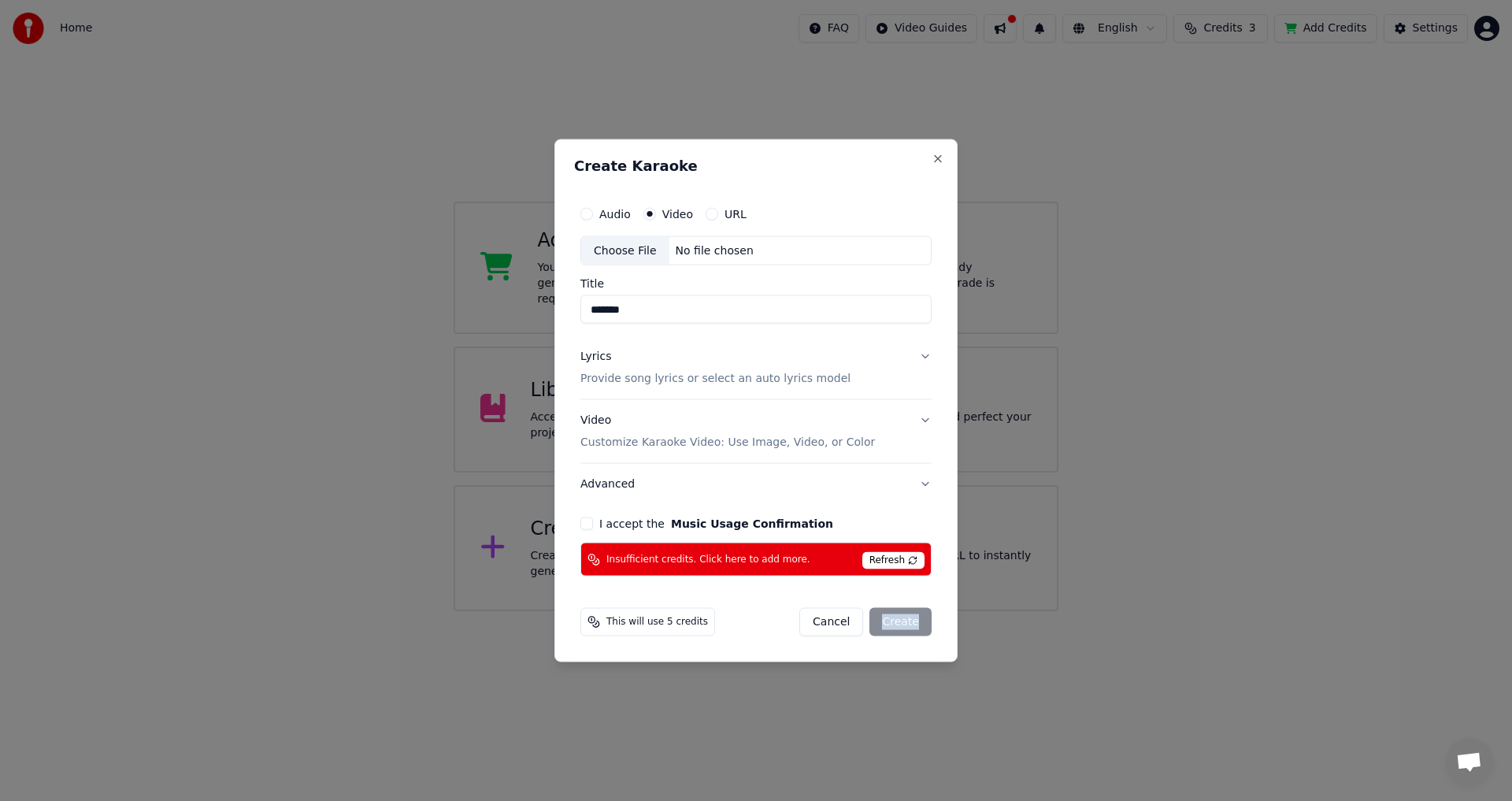
click at [908, 623] on div "Cancel Create" at bounding box center [866, 622] width 133 height 28
click at [902, 562] on span "Refresh" at bounding box center [893, 561] width 62 height 18
click at [697, 443] on p "Customize Karaoke Video: Use Image, Video, or Color" at bounding box center [727, 443] width 294 height 16
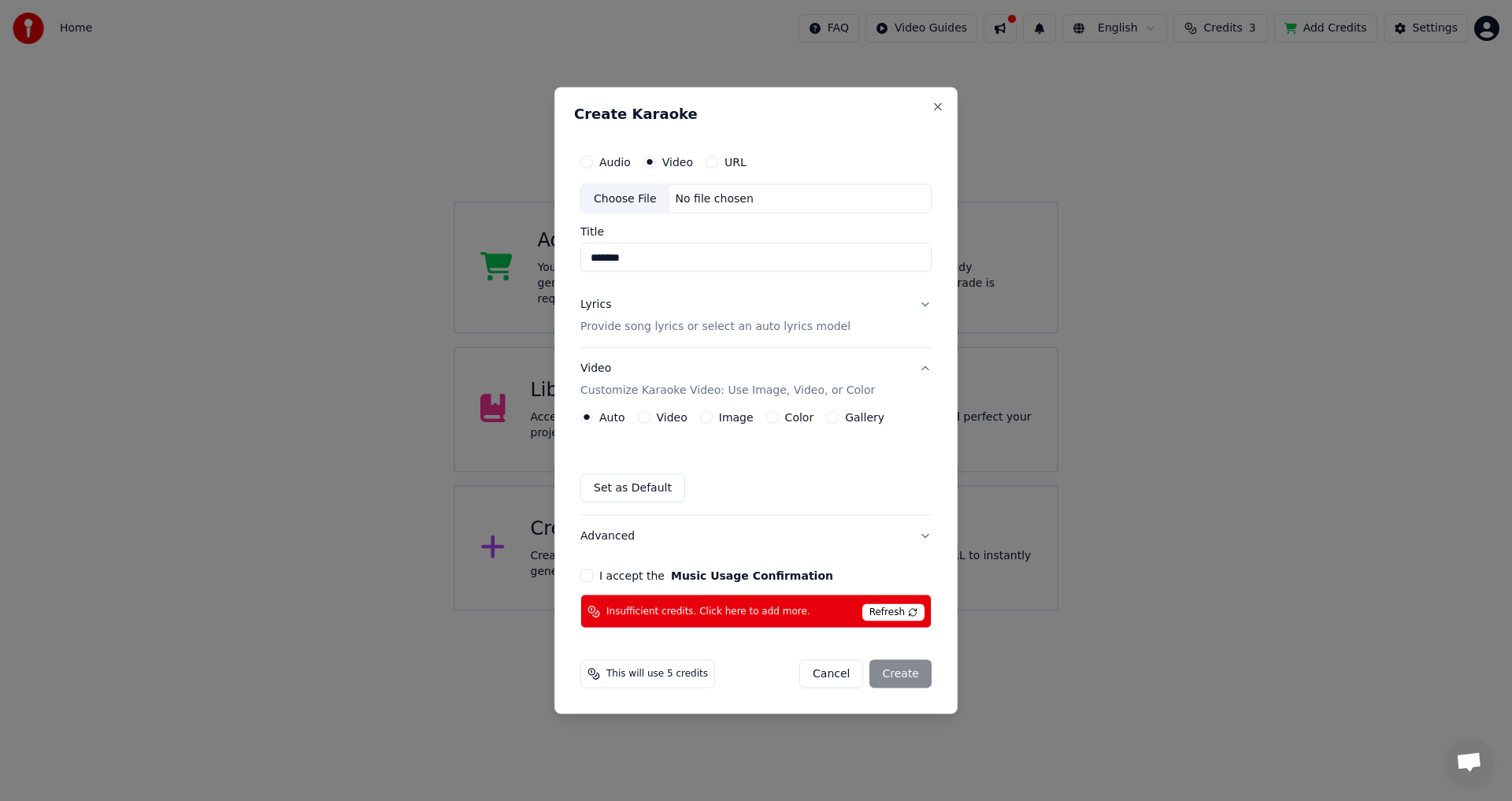
click at [697, 443] on div "Auto Video Image Color Gallery Set as Default" at bounding box center [755, 456] width 351 height 91
click at [674, 418] on label "Video" at bounding box center [672, 417] width 31 height 11
click at [651, 418] on button "Video" at bounding box center [644, 417] width 12 height 12
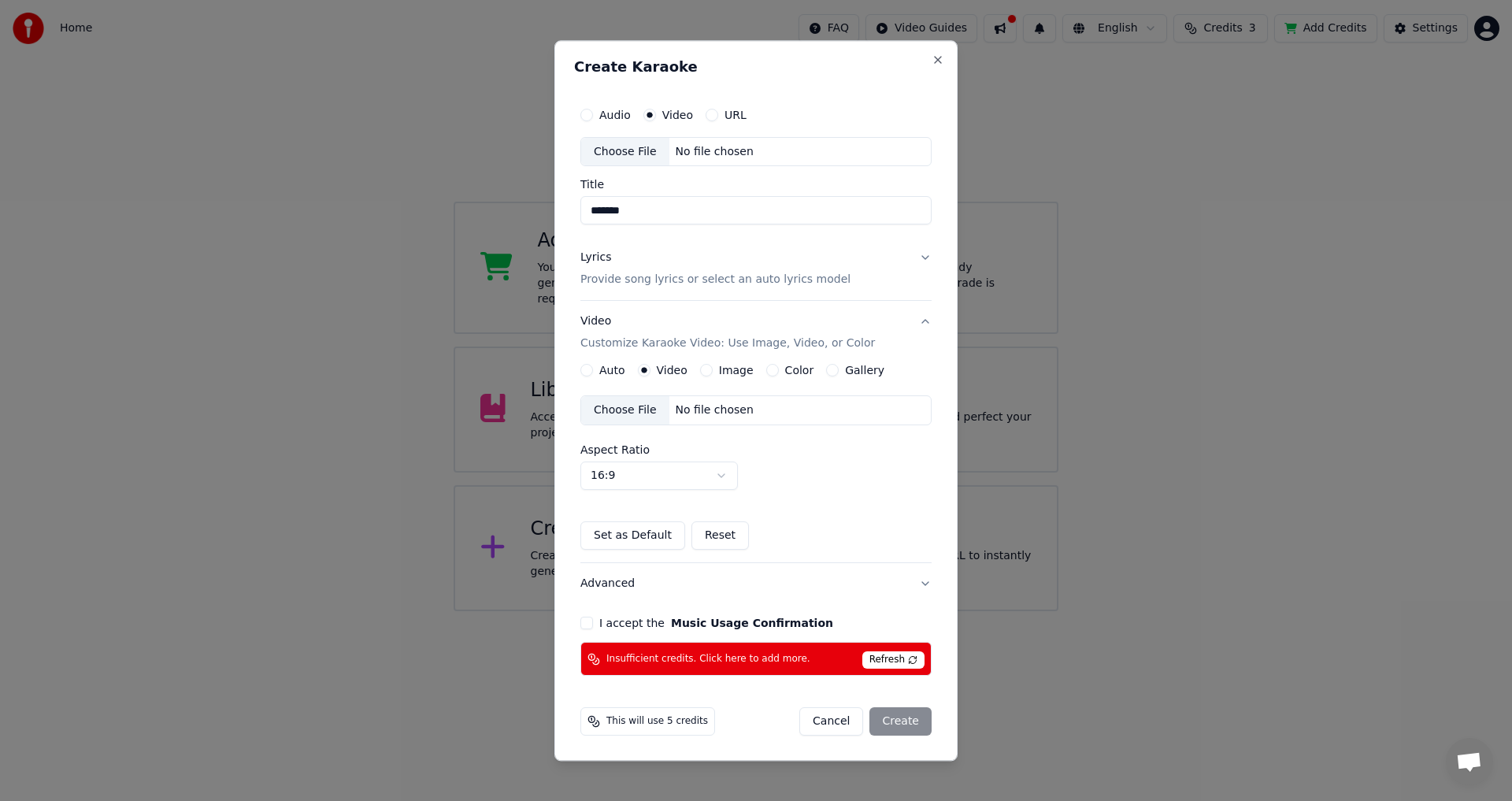
click at [708, 537] on button "Reset" at bounding box center [720, 537] width 57 height 28
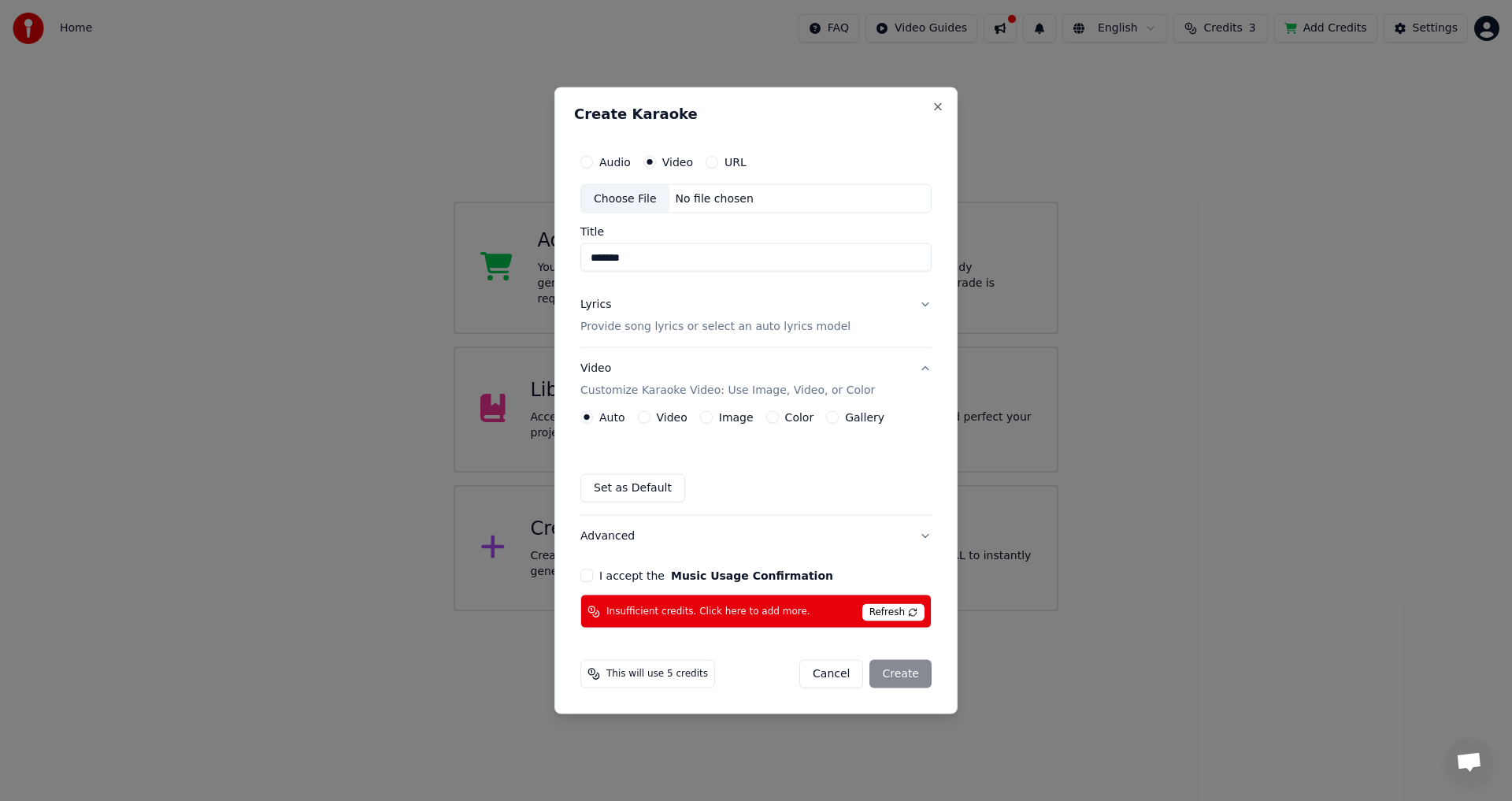
click at [663, 412] on label "Video" at bounding box center [672, 417] width 31 height 11
click at [651, 412] on button "Video" at bounding box center [644, 417] width 12 height 12
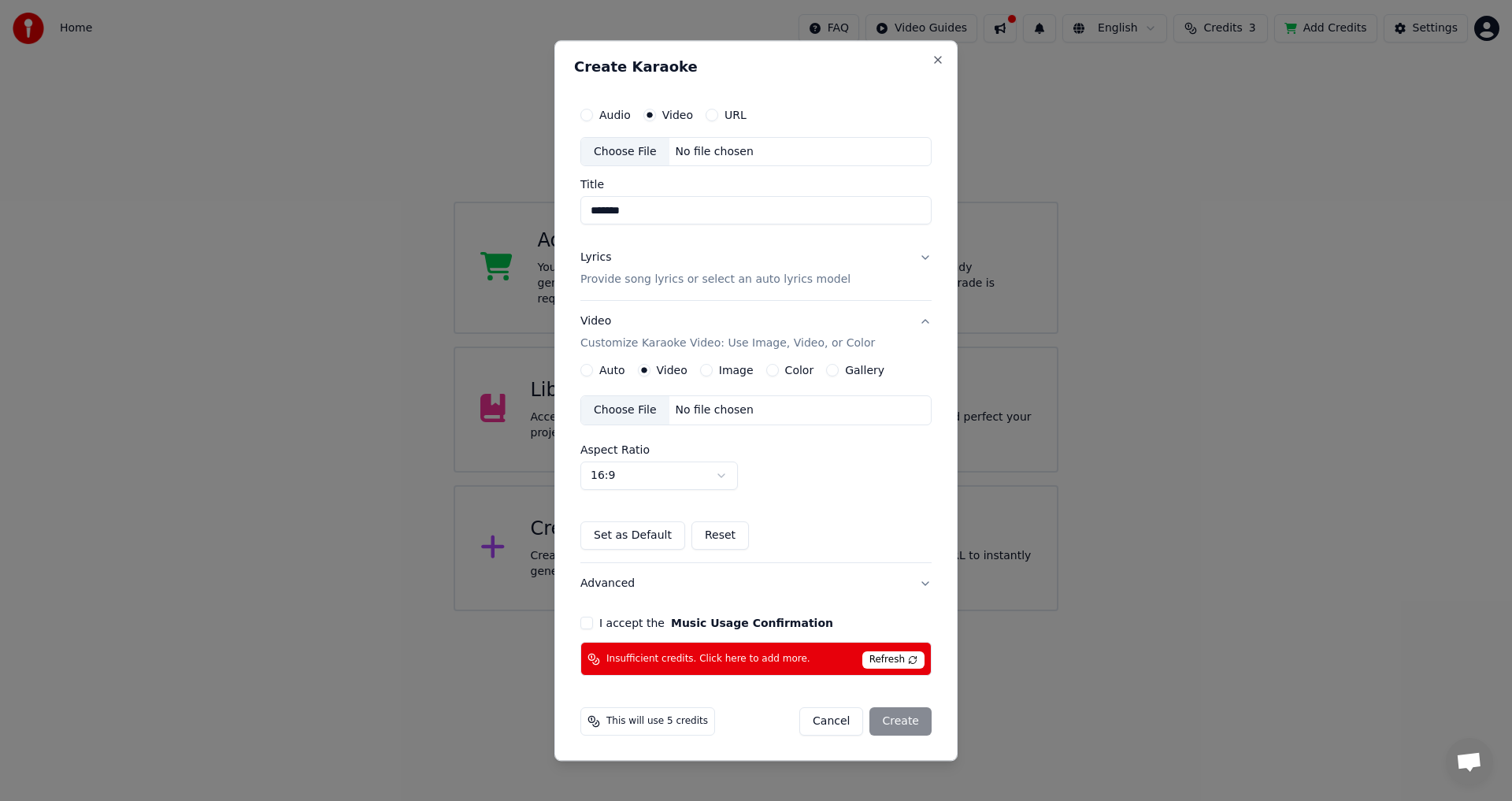
click at [913, 584] on button "Advanced" at bounding box center [755, 584] width 351 height 41
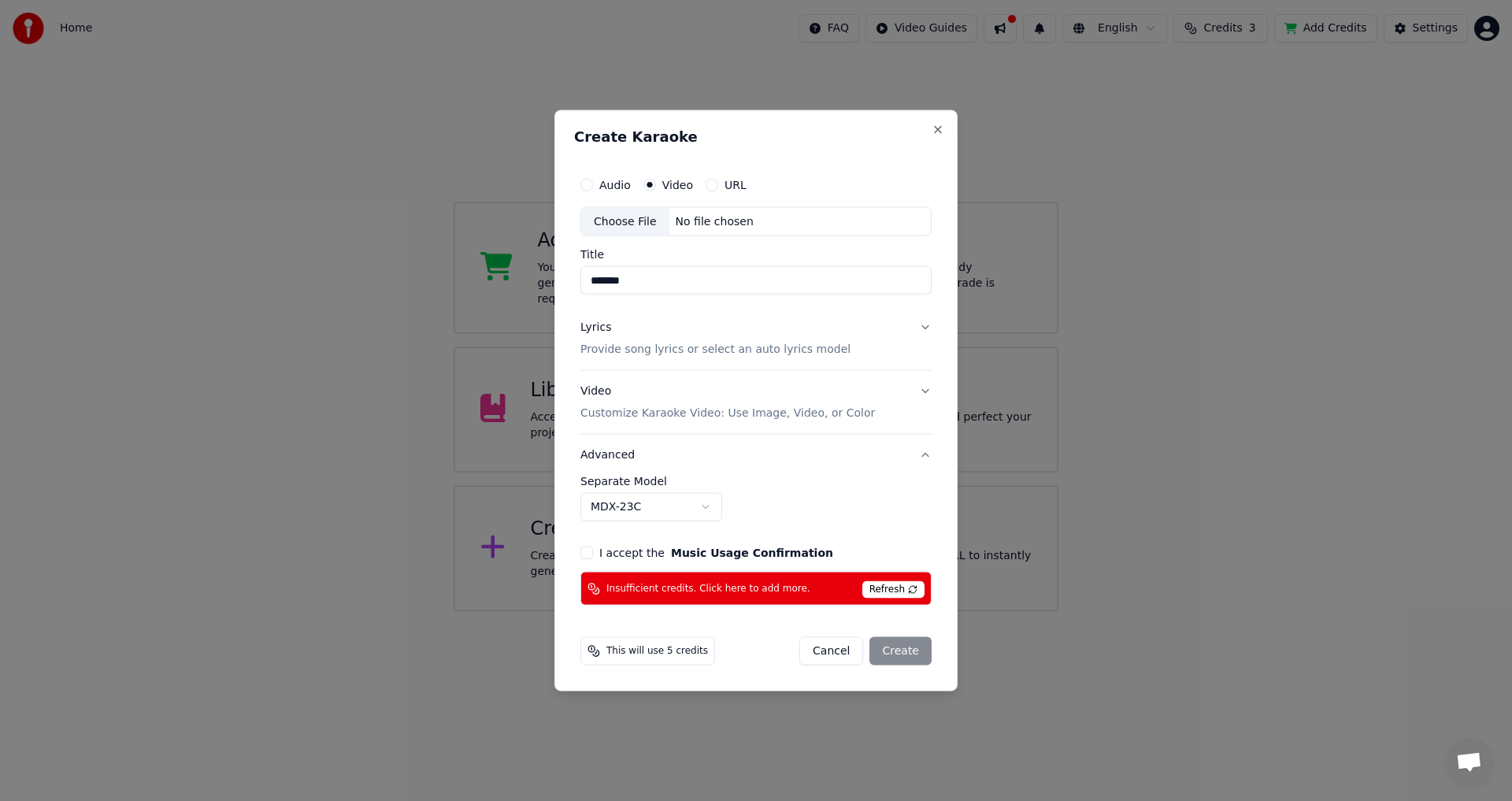
click at [913, 584] on span "Refresh" at bounding box center [893, 590] width 62 height 18
click at [601, 400] on div "Video Customize Karaoke Video: Use Image, Video, or Color" at bounding box center [727, 402] width 294 height 38
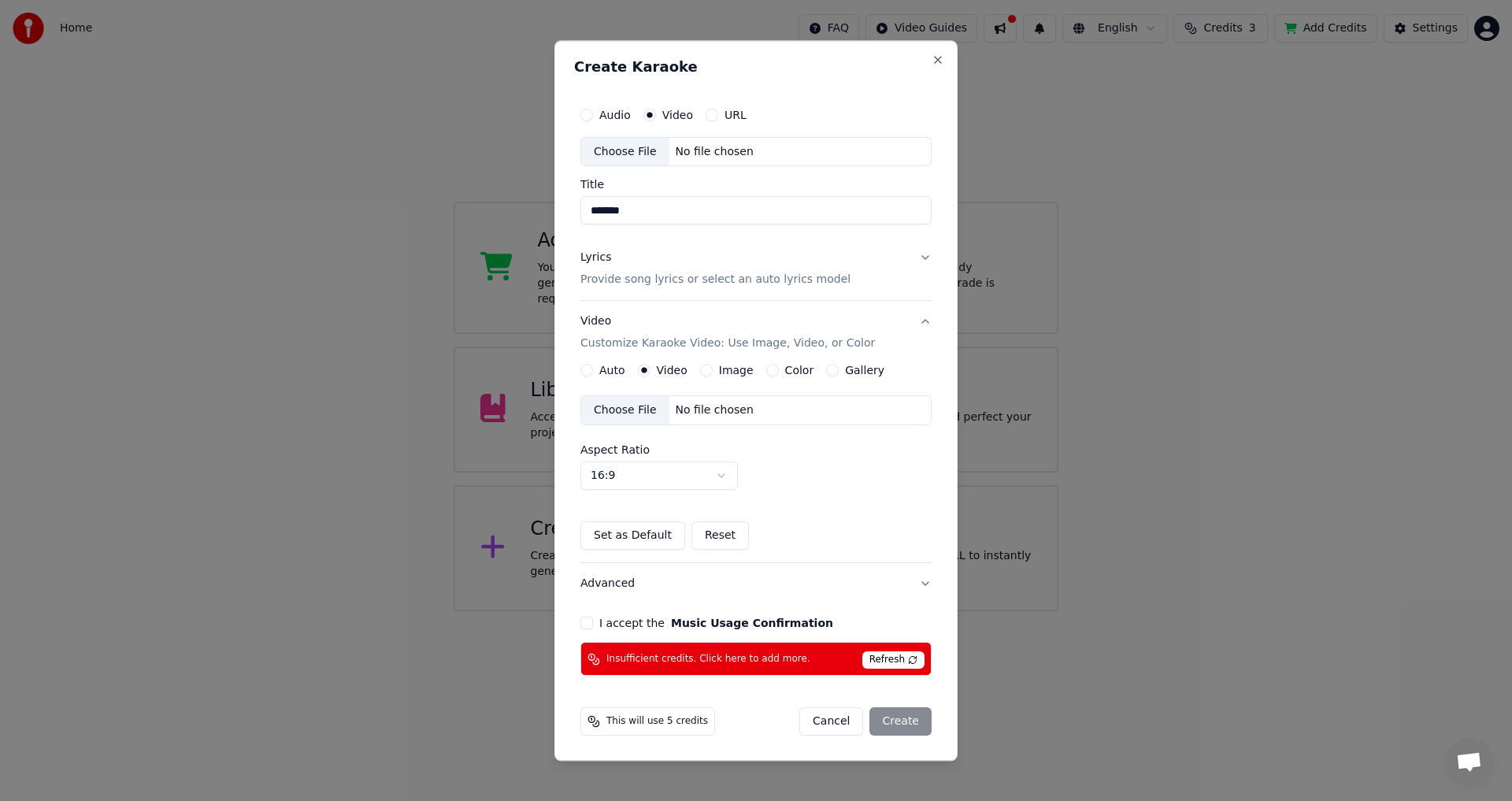
click at [713, 415] on div "No file chosen" at bounding box center [714, 411] width 90 height 16
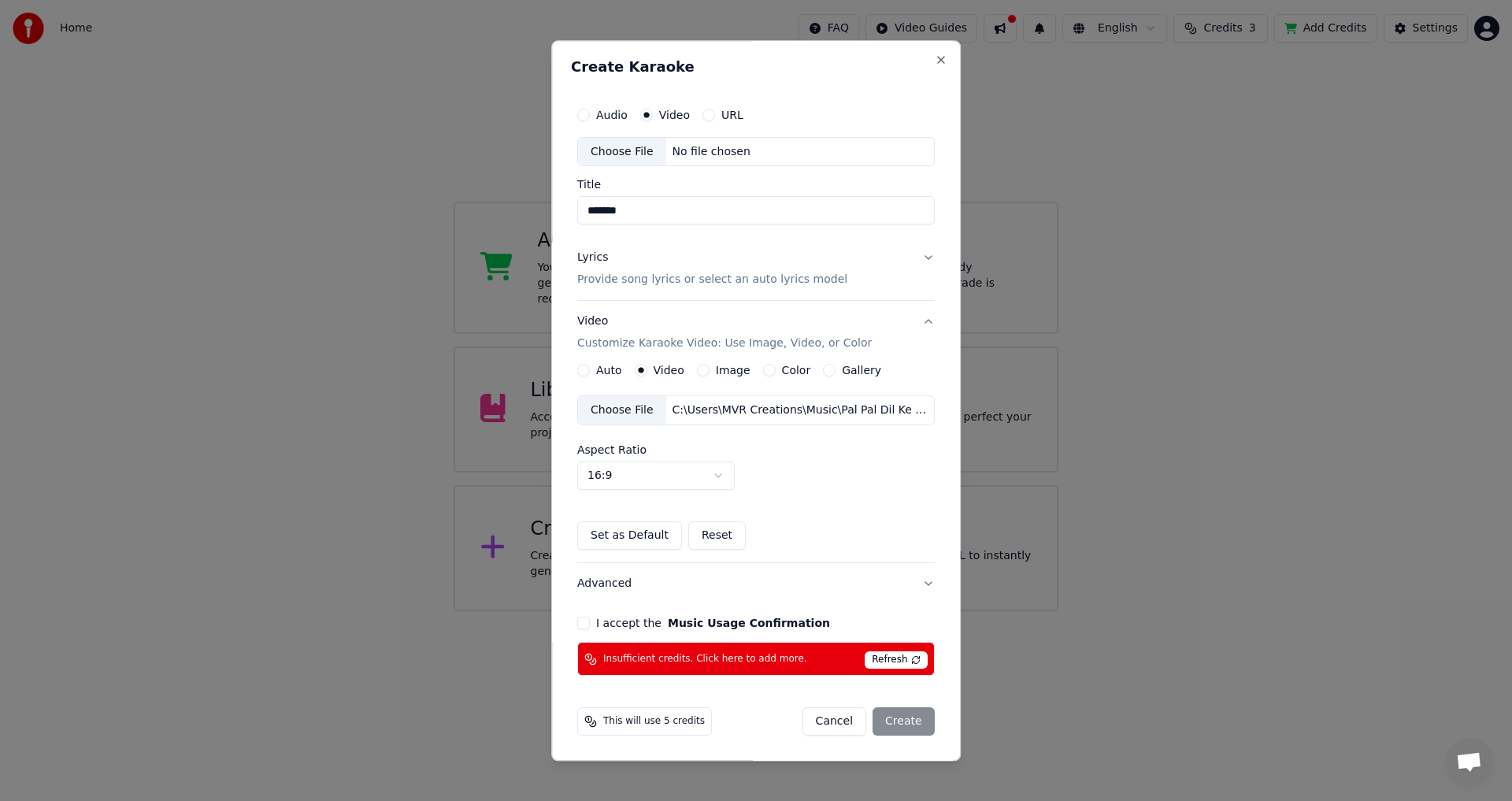
click at [908, 718] on div "Cancel Create" at bounding box center [869, 722] width 133 height 28
click at [585, 622] on button "I accept the Music Usage Confirmation" at bounding box center [584, 623] width 12 height 12
click at [894, 660] on span "Refresh" at bounding box center [896, 661] width 62 height 18
click at [892, 724] on div "Cancel Create" at bounding box center [869, 722] width 133 height 28
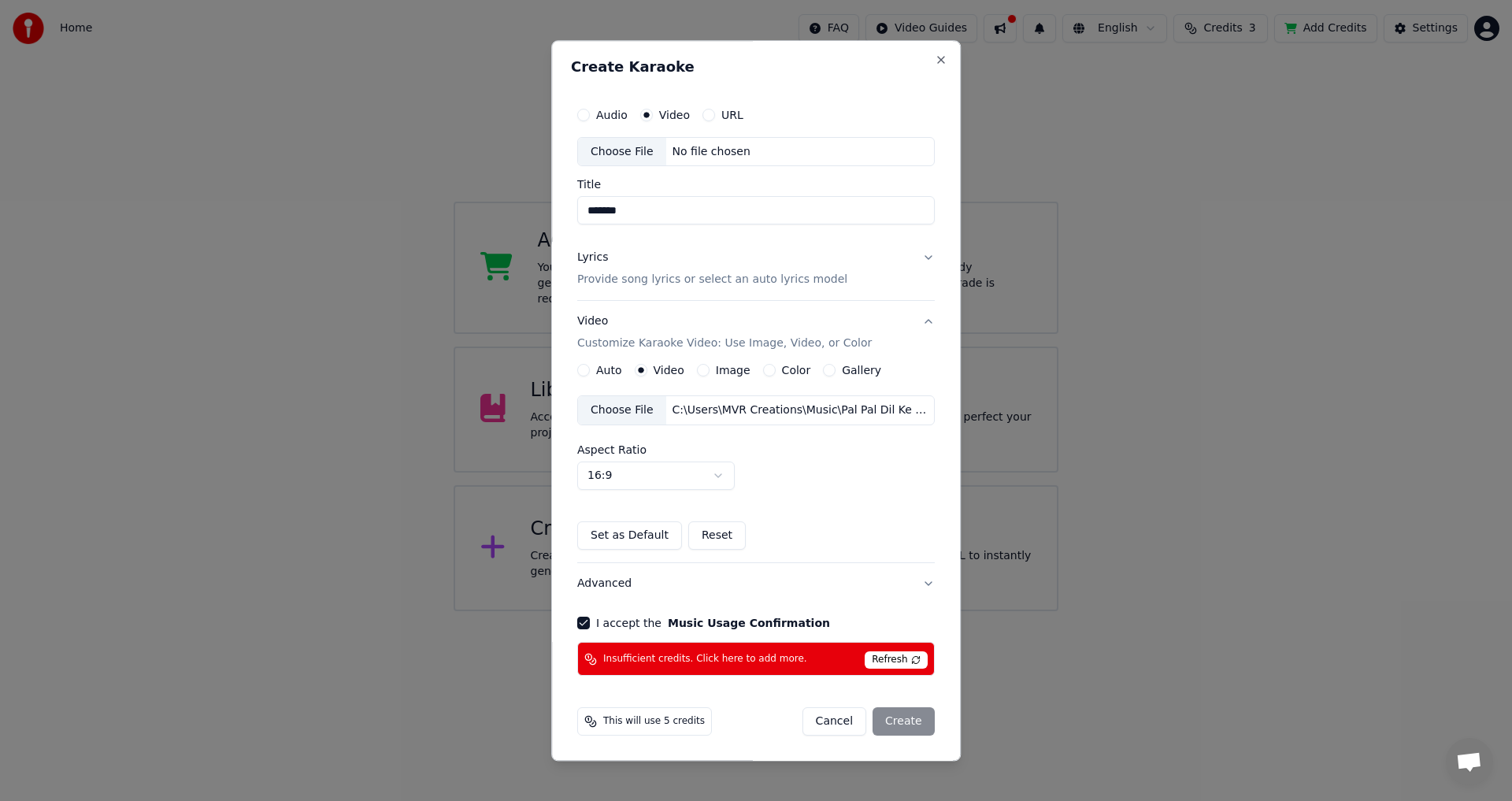
click at [819, 653] on div "Insufficient credits. Click here to add more. Refresh" at bounding box center [756, 660] width 357 height 34
click at [654, 718] on span "This will use 5 credits" at bounding box center [653, 722] width 102 height 12
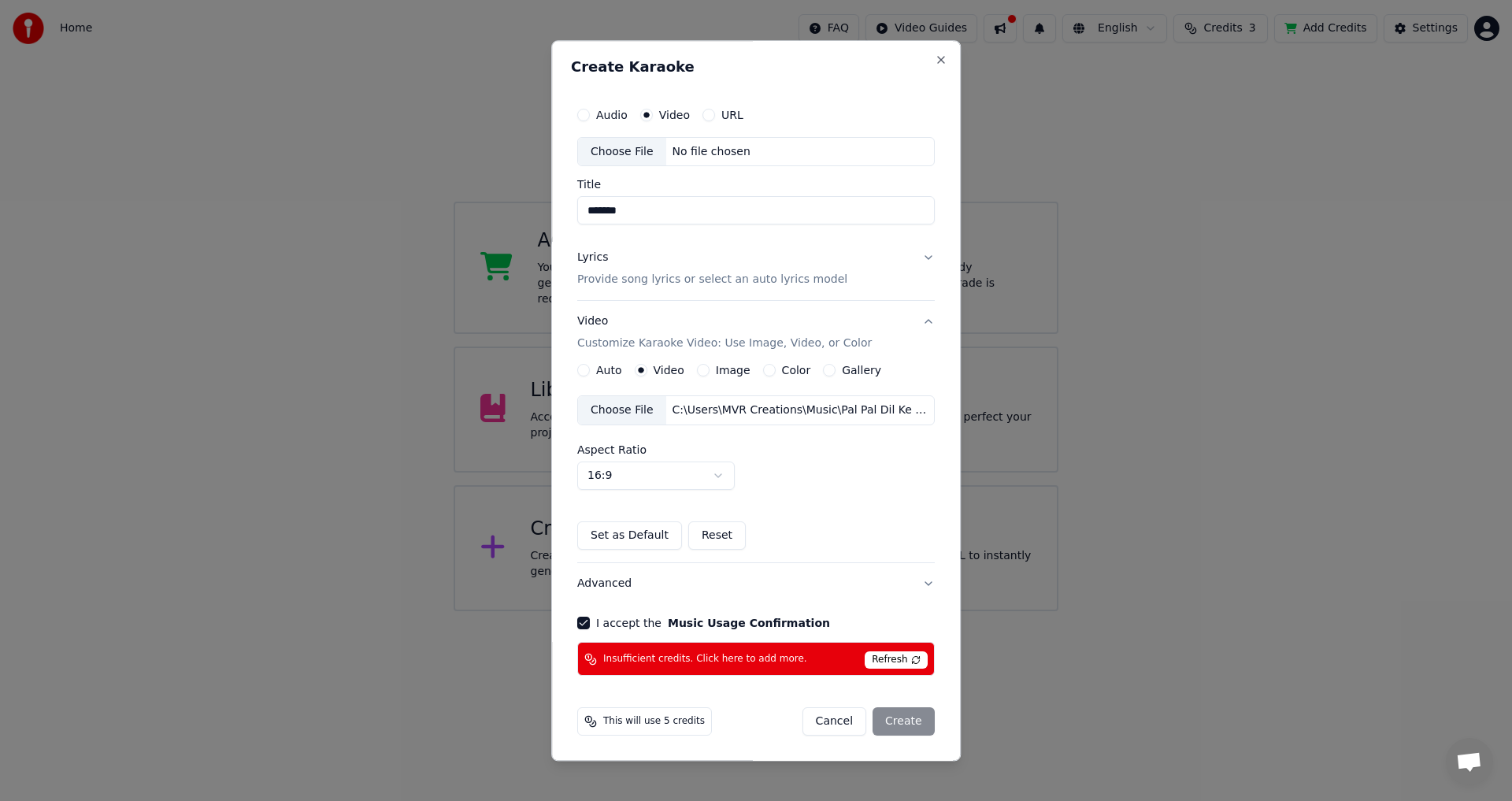
click at [942, 684] on div "Create Karaoke Audio Video URL Choose File No file chosen Title ******* Lyrics …" at bounding box center [756, 400] width 409 height 721
click at [894, 725] on div "Cancel Create" at bounding box center [869, 722] width 133 height 28
click at [919, 581] on button "Advanced" at bounding box center [756, 584] width 357 height 41
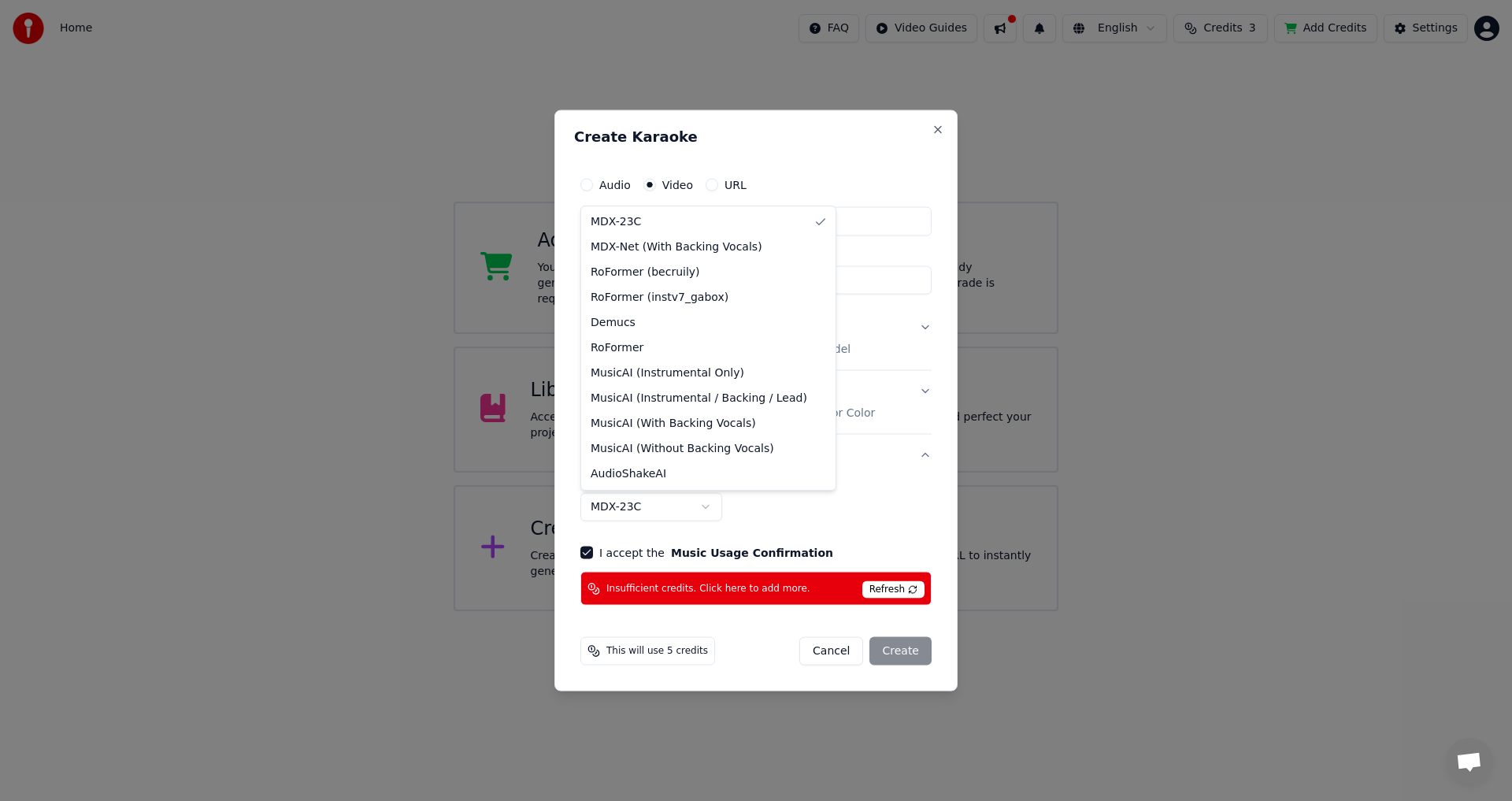
click at [653, 507] on body "**********" at bounding box center [756, 305] width 1512 height 611
click at [199, 258] on div at bounding box center [756, 400] width 1512 height 801
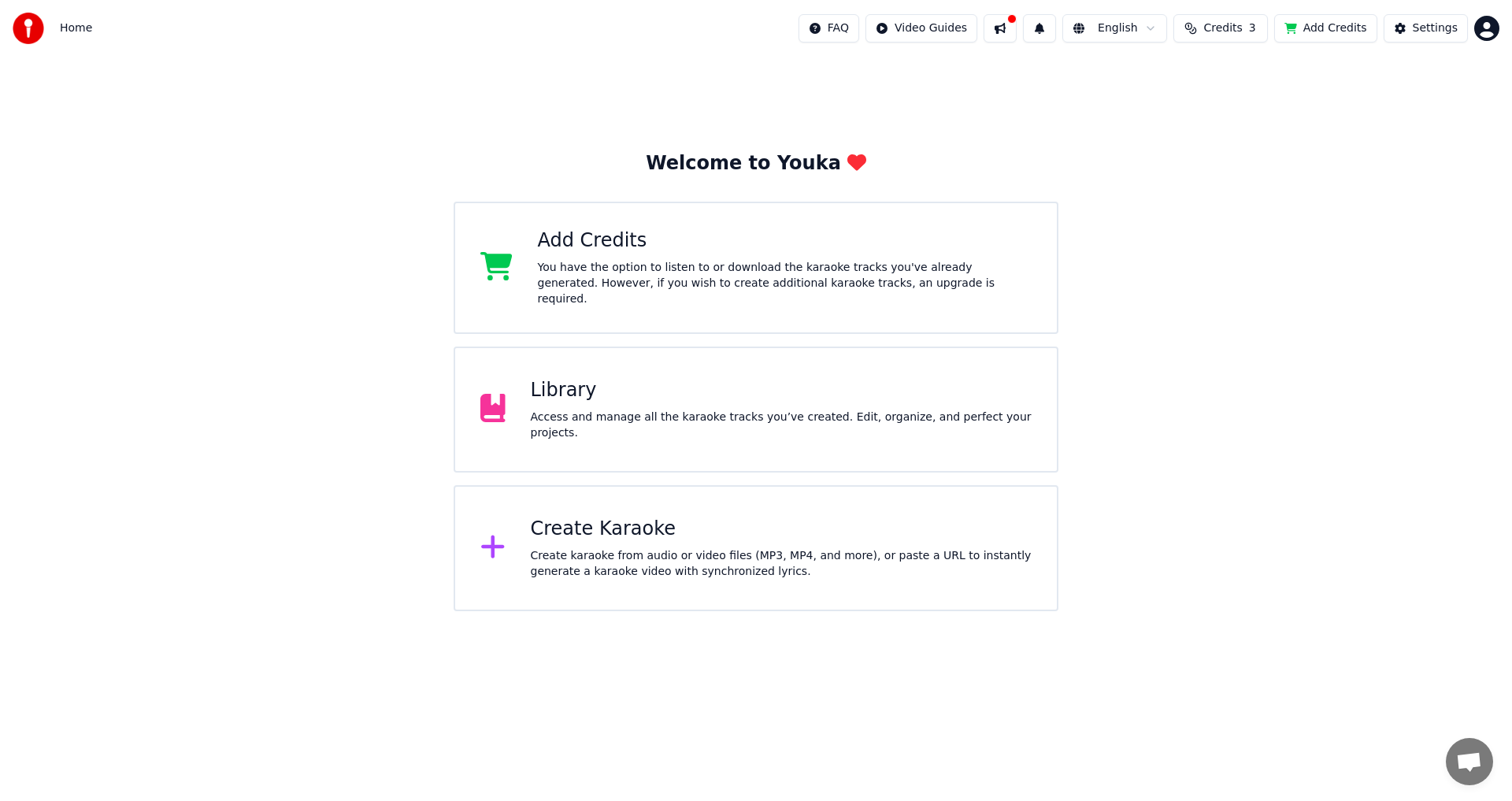
click at [767, 420] on div "Access and manage all the karaoke tracks you’ve created. Edit, organize, and pe…" at bounding box center [781, 425] width 501 height 32
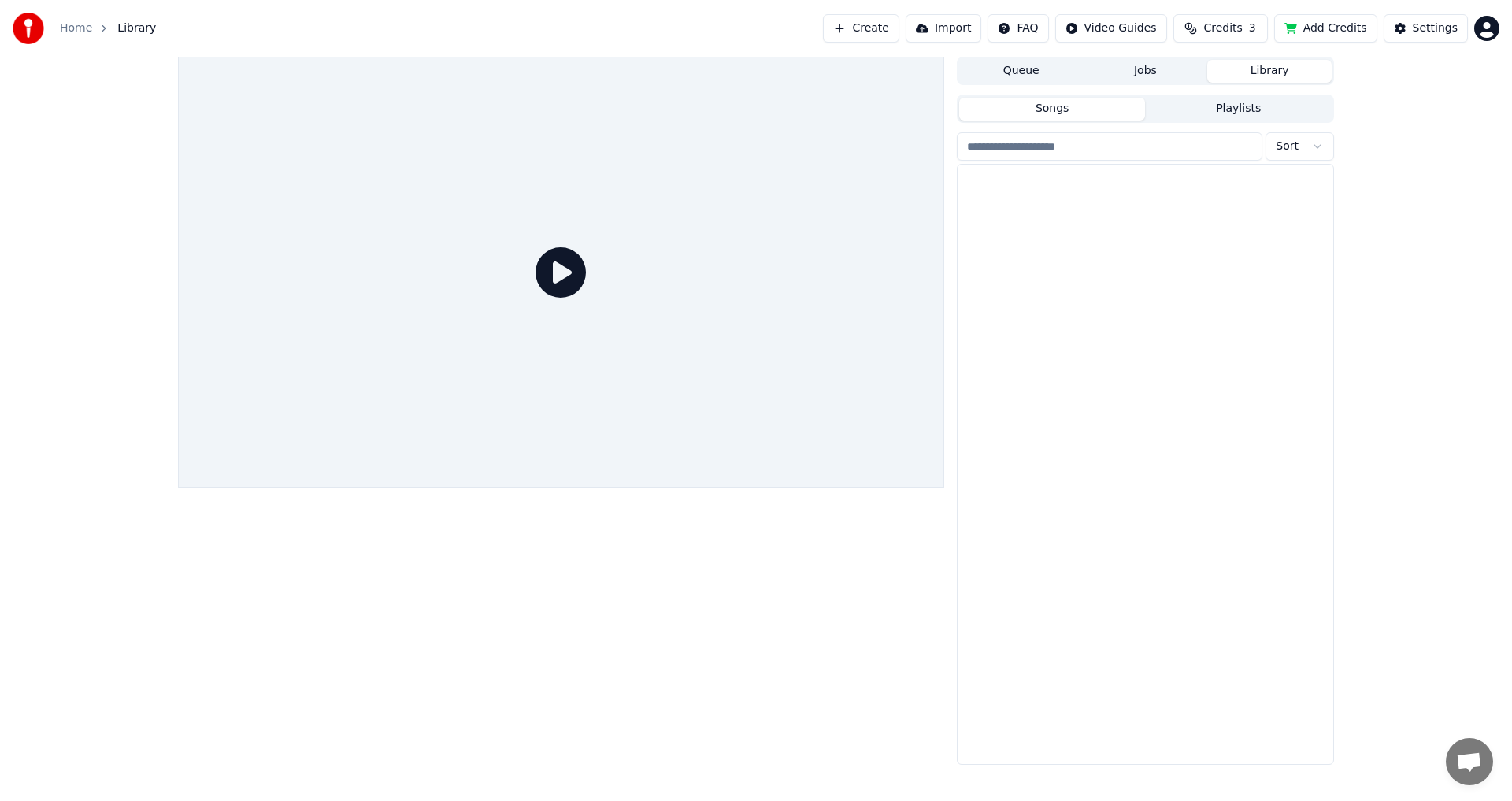
click at [767, 420] on div at bounding box center [561, 271] width 767 height 431
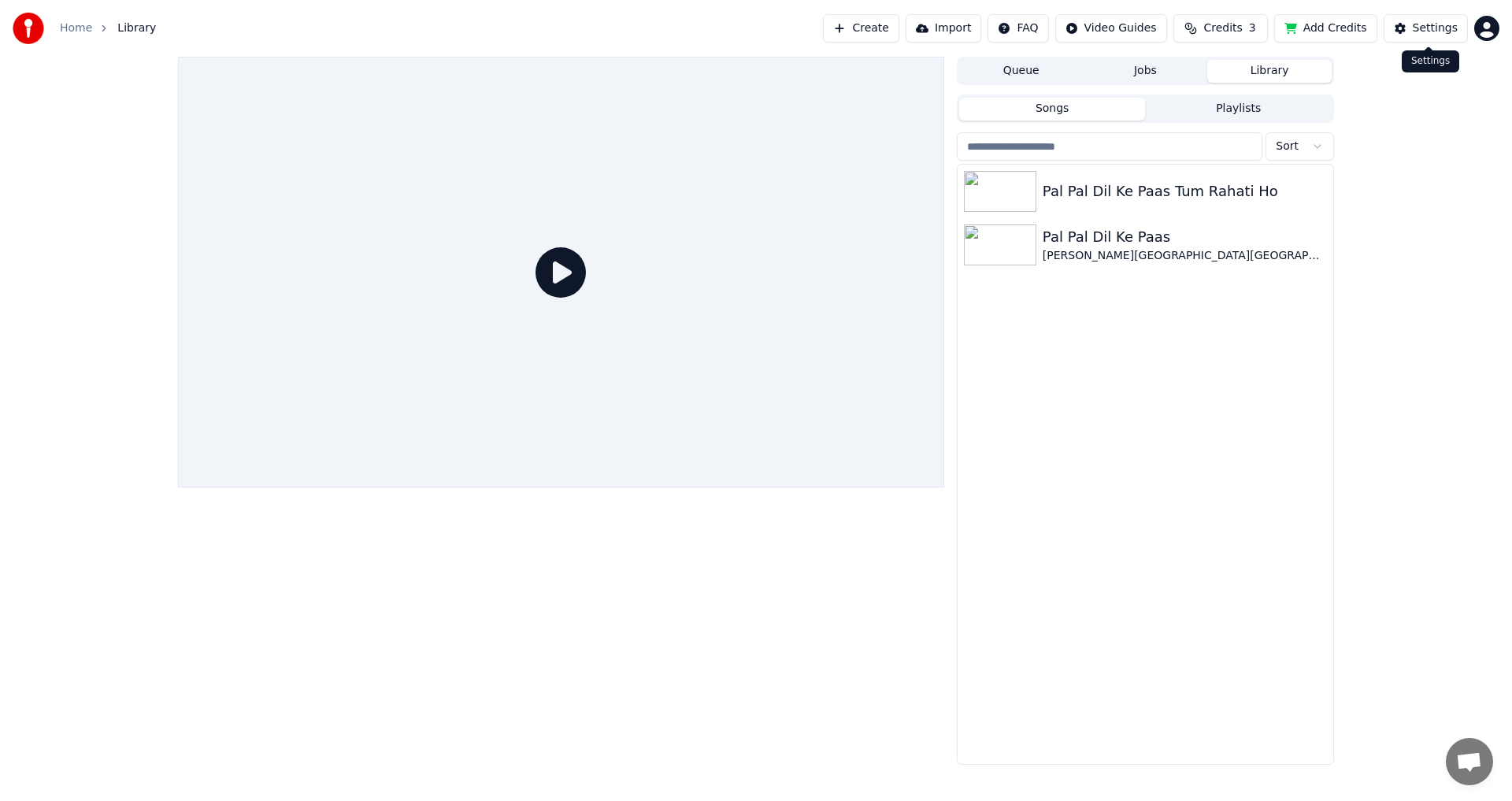
click at [1413, 33] on button "Settings" at bounding box center [1425, 28] width 84 height 28
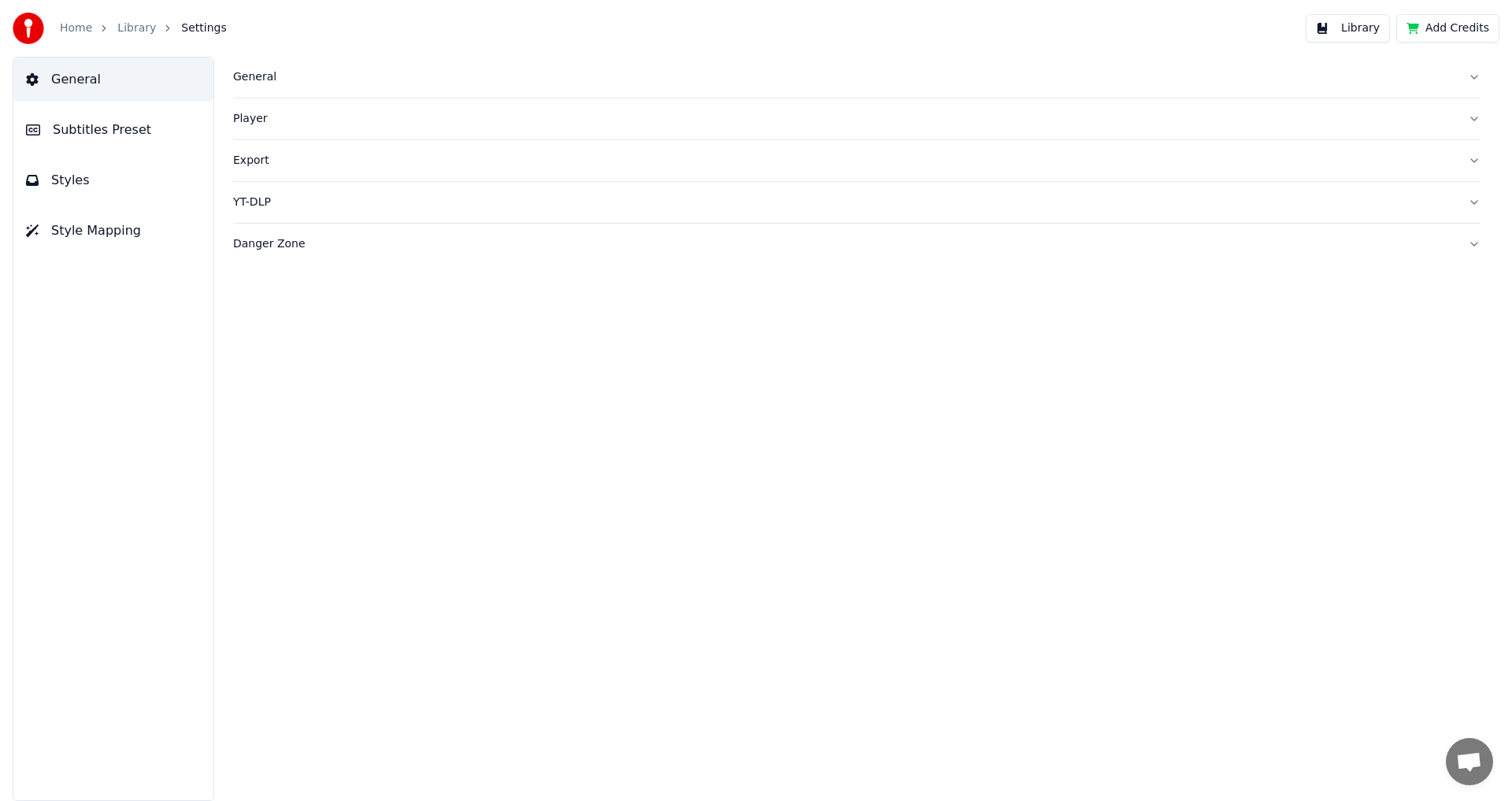
click at [1360, 27] on button "Library" at bounding box center [1348, 28] width 84 height 28
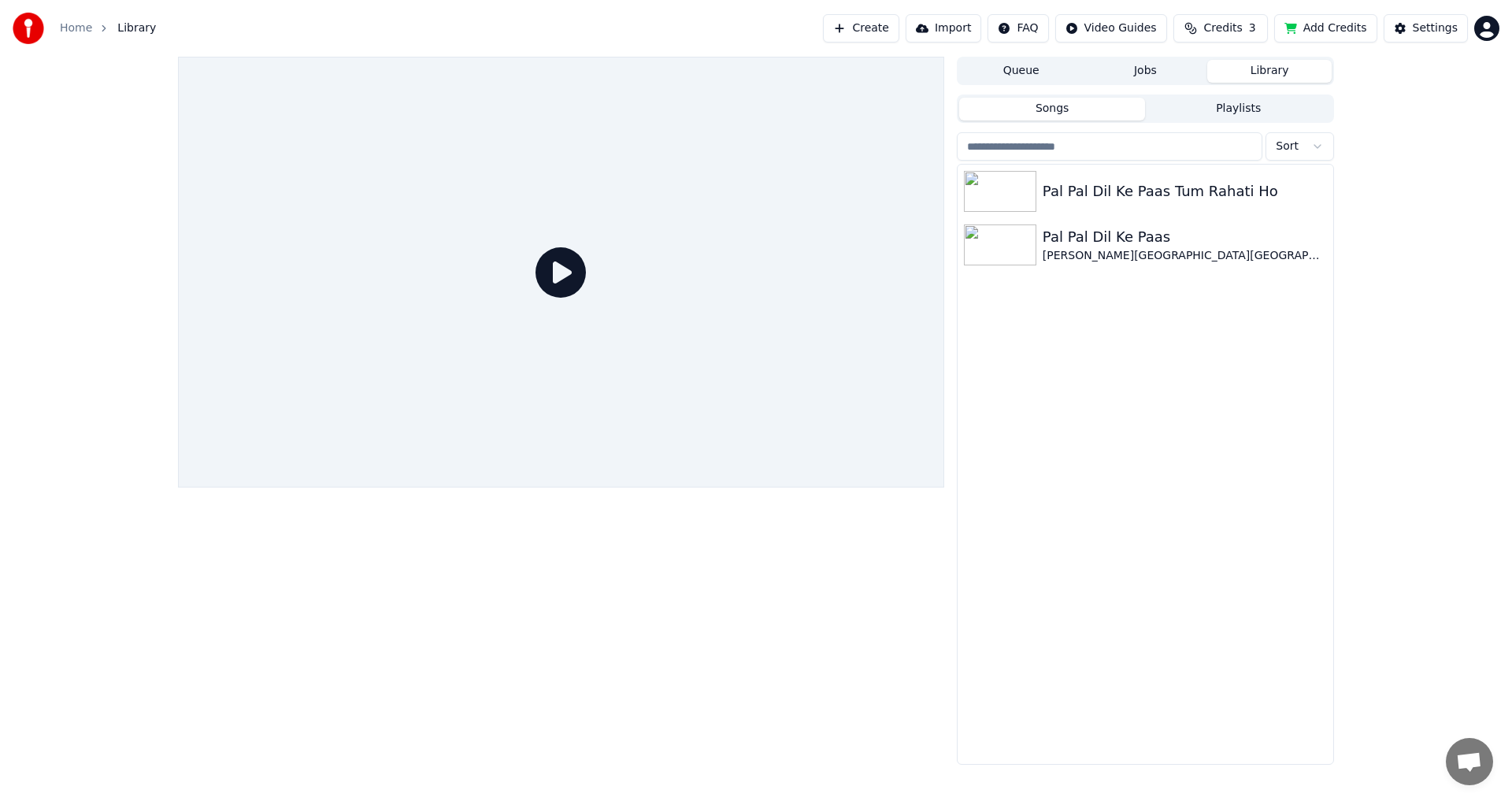
click at [1234, 114] on button "Playlists" at bounding box center [1238, 109] width 187 height 23
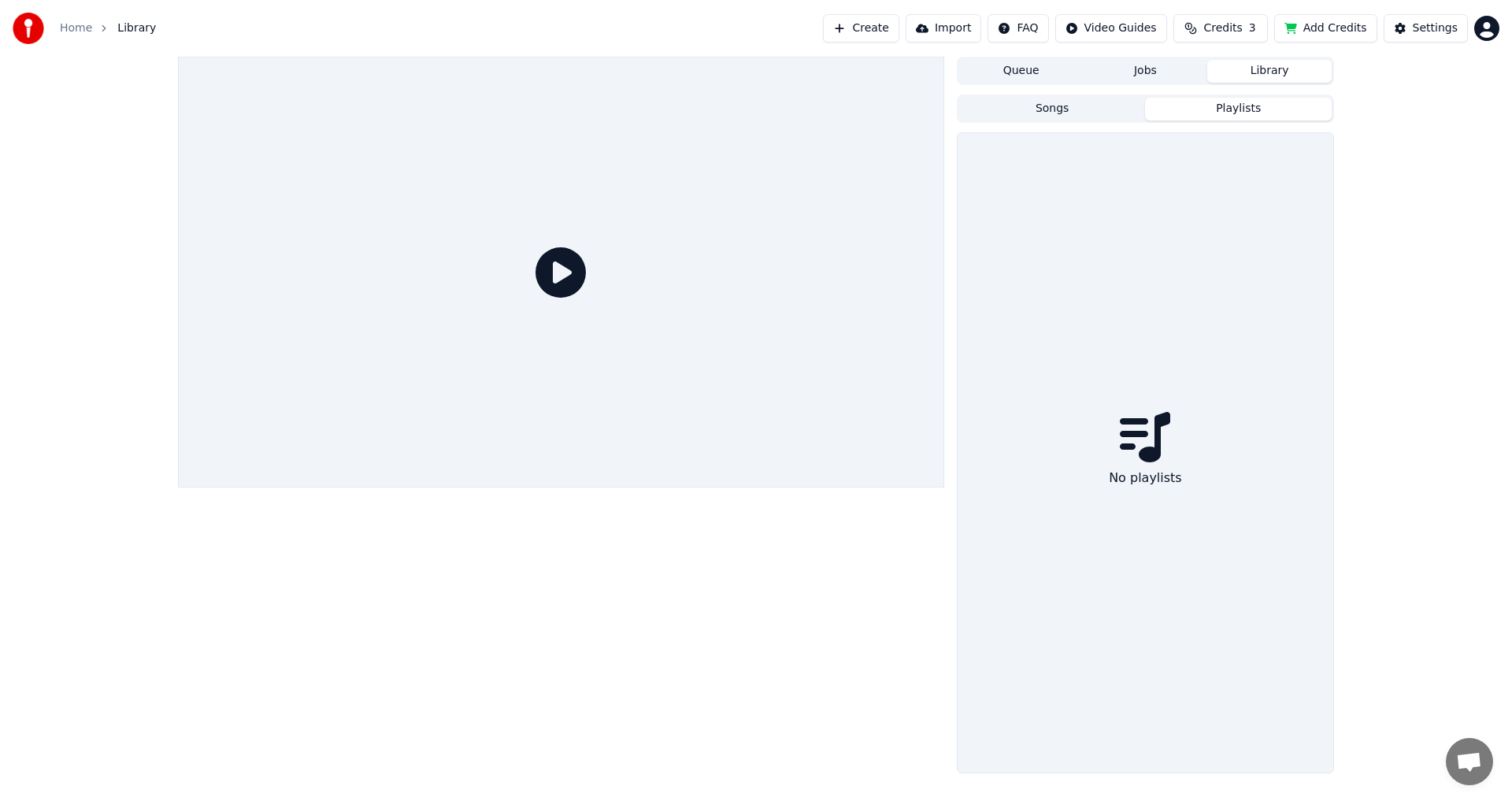
click at [1066, 112] on button "Songs" at bounding box center [1052, 109] width 187 height 23
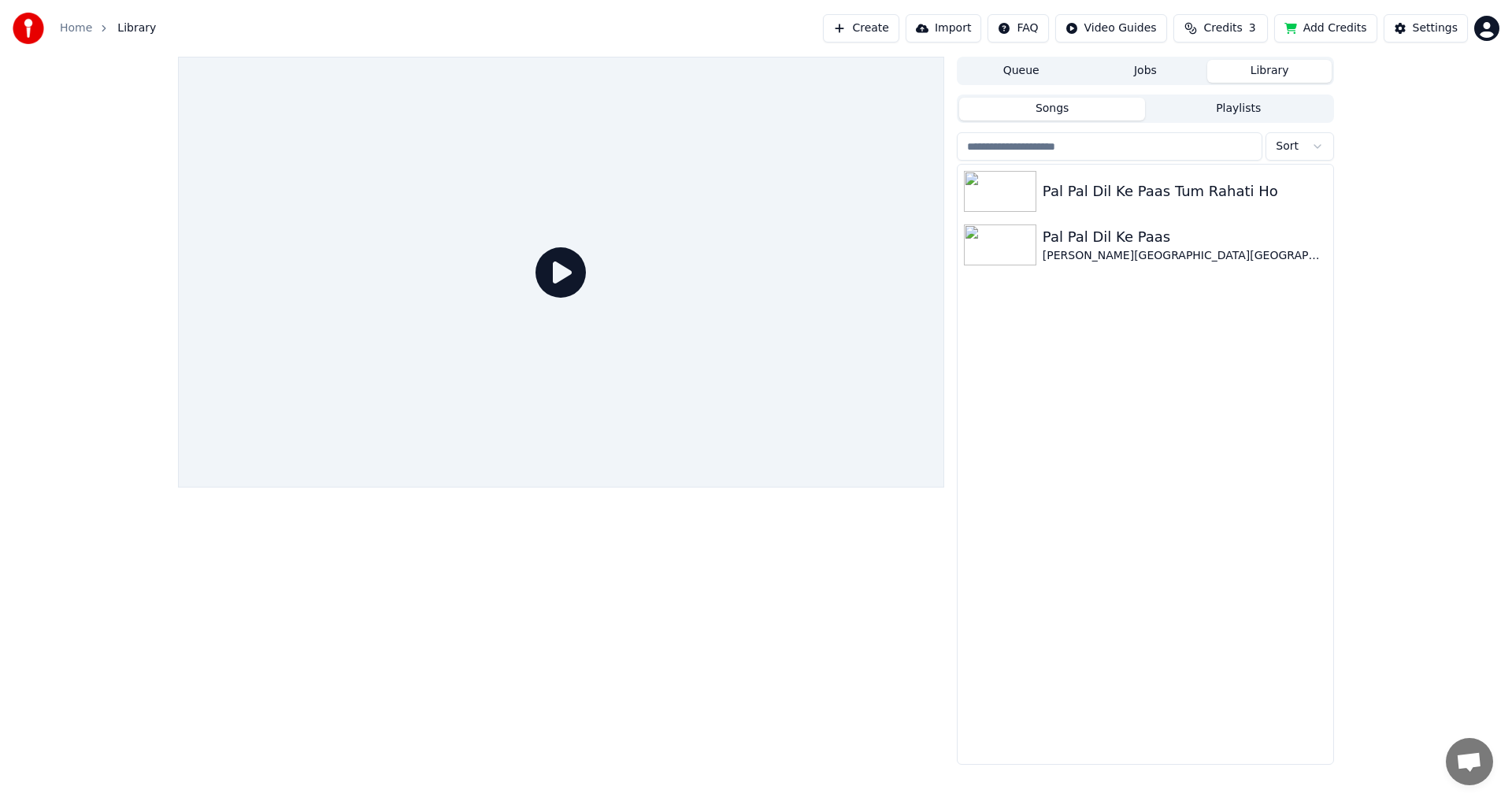
click at [1061, 151] on input "search" at bounding box center [1110, 147] width 306 height 28
type input "***"
click at [1088, 195] on div "Pal Pal Dil Ke Paas Tum Rahati Ho" at bounding box center [1177, 191] width 269 height 22
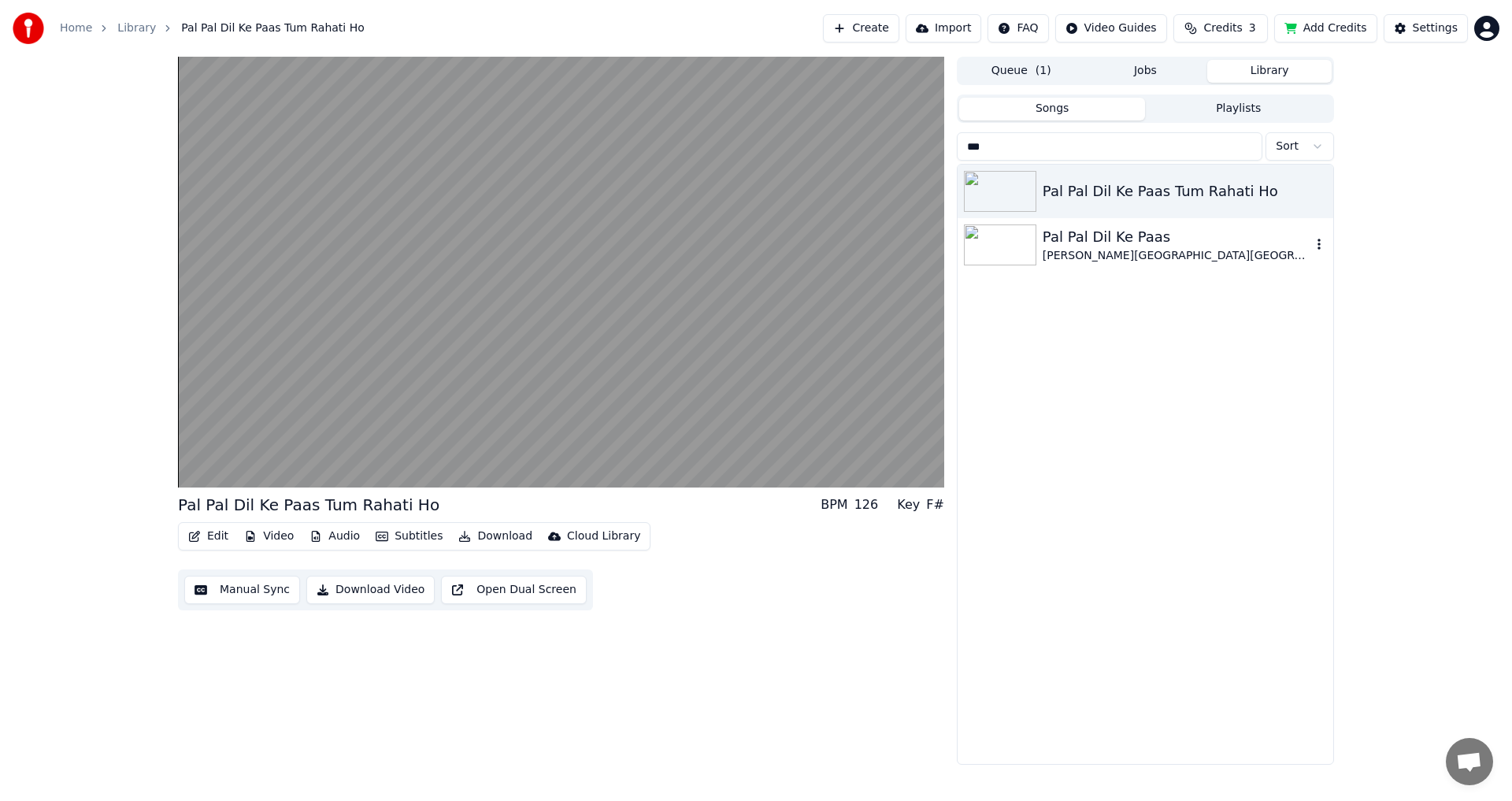
click at [997, 235] on img at bounding box center [1000, 245] width 73 height 41
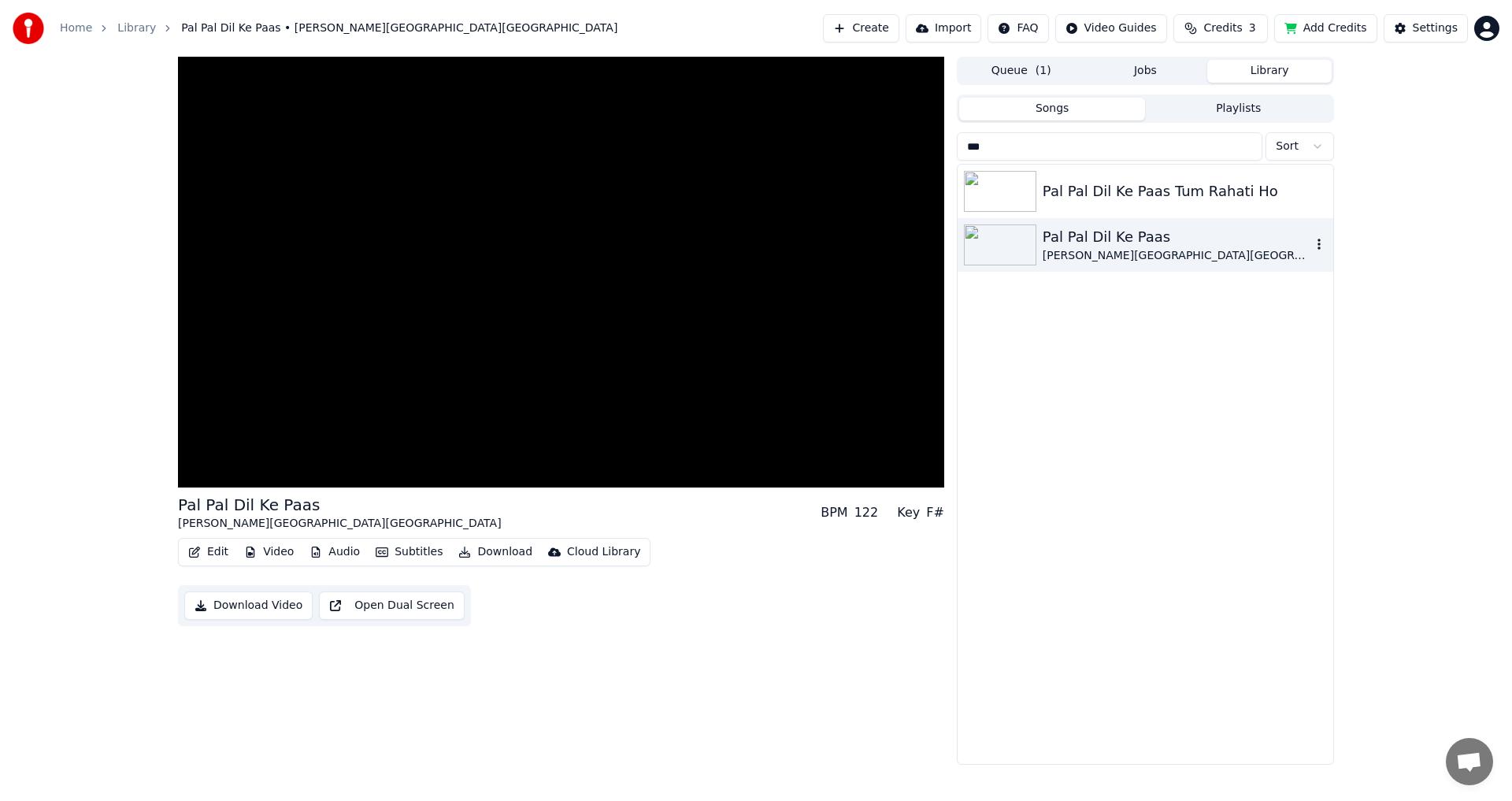
click at [997, 235] on img at bounding box center [1000, 245] width 73 height 41
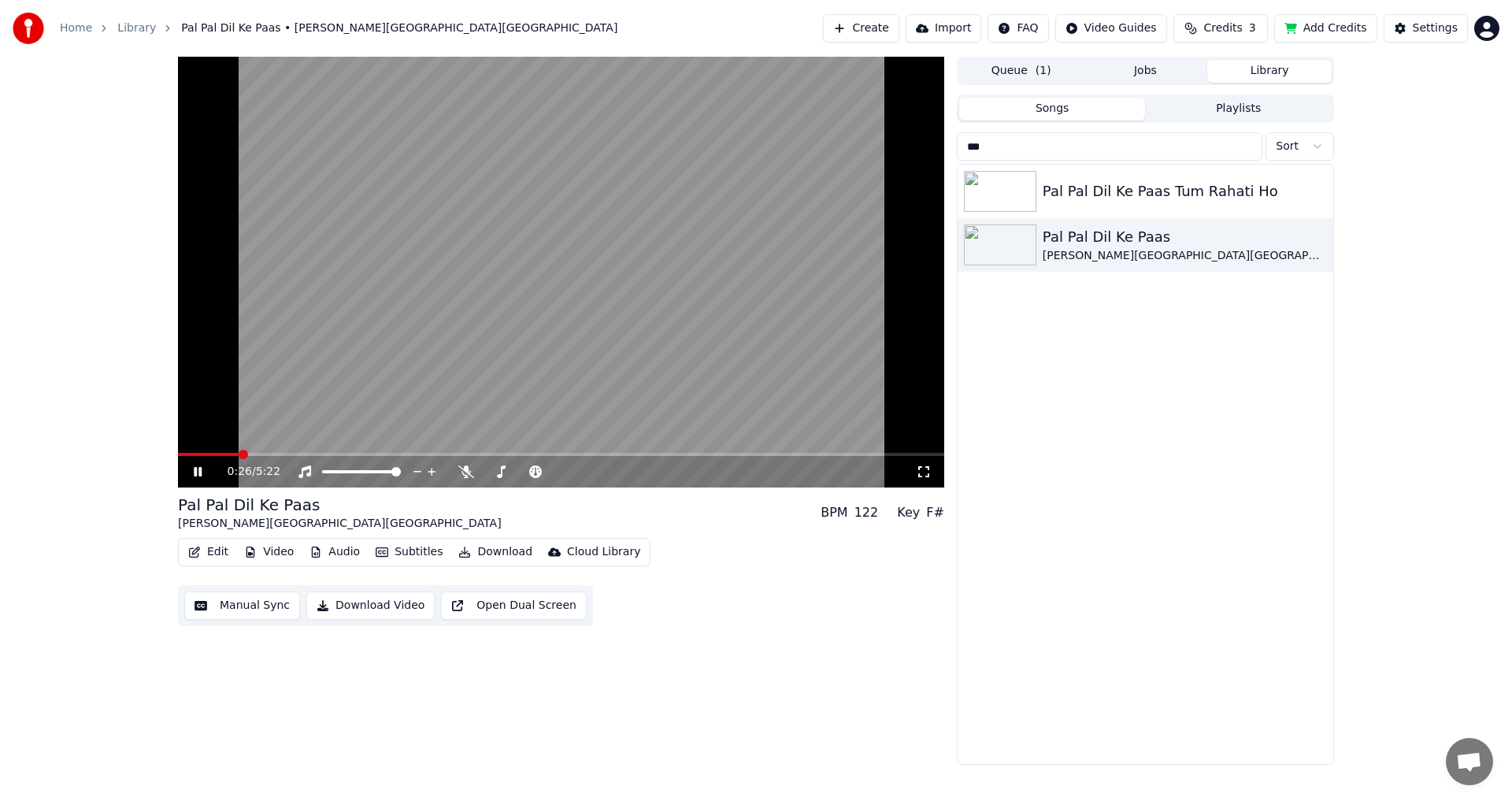
click at [241, 456] on span at bounding box center [561, 454] width 767 height 4
click at [270, 451] on video at bounding box center [561, 271] width 767 height 431
click at [349, 469] on div at bounding box center [376, 472] width 126 height 16
click at [338, 473] on span at bounding box center [330, 472] width 16 height 4
click at [196, 477] on icon at bounding box center [197, 471] width 10 height 11
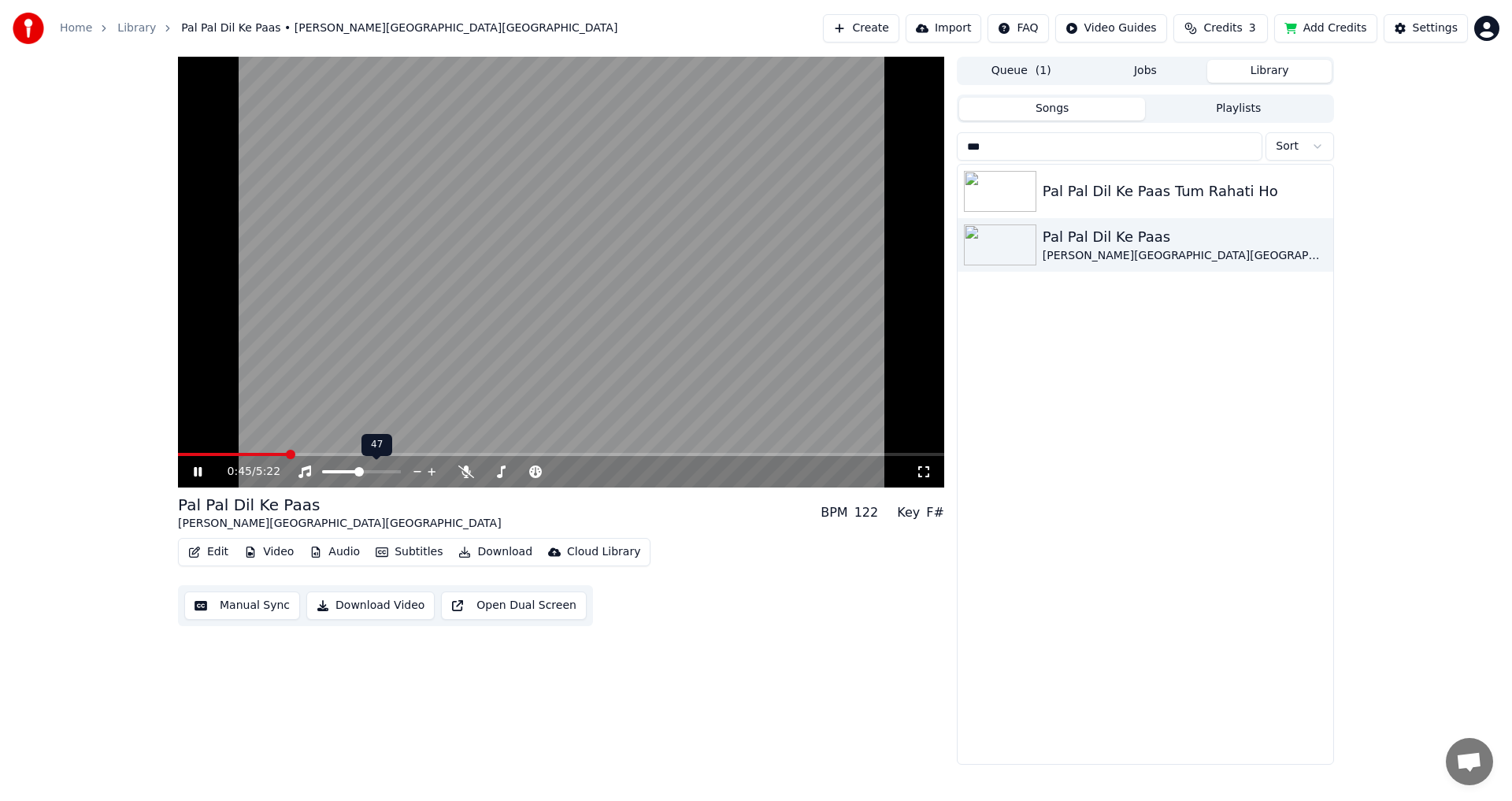
click at [359, 473] on span at bounding box center [361, 472] width 79 height 4
click at [467, 472] on icon at bounding box center [466, 471] width 16 height 12
click at [460, 472] on icon at bounding box center [466, 471] width 16 height 12
click at [241, 453] on span at bounding box center [257, 454] width 159 height 4
click at [220, 453] on span at bounding box center [210, 454] width 66 height 4
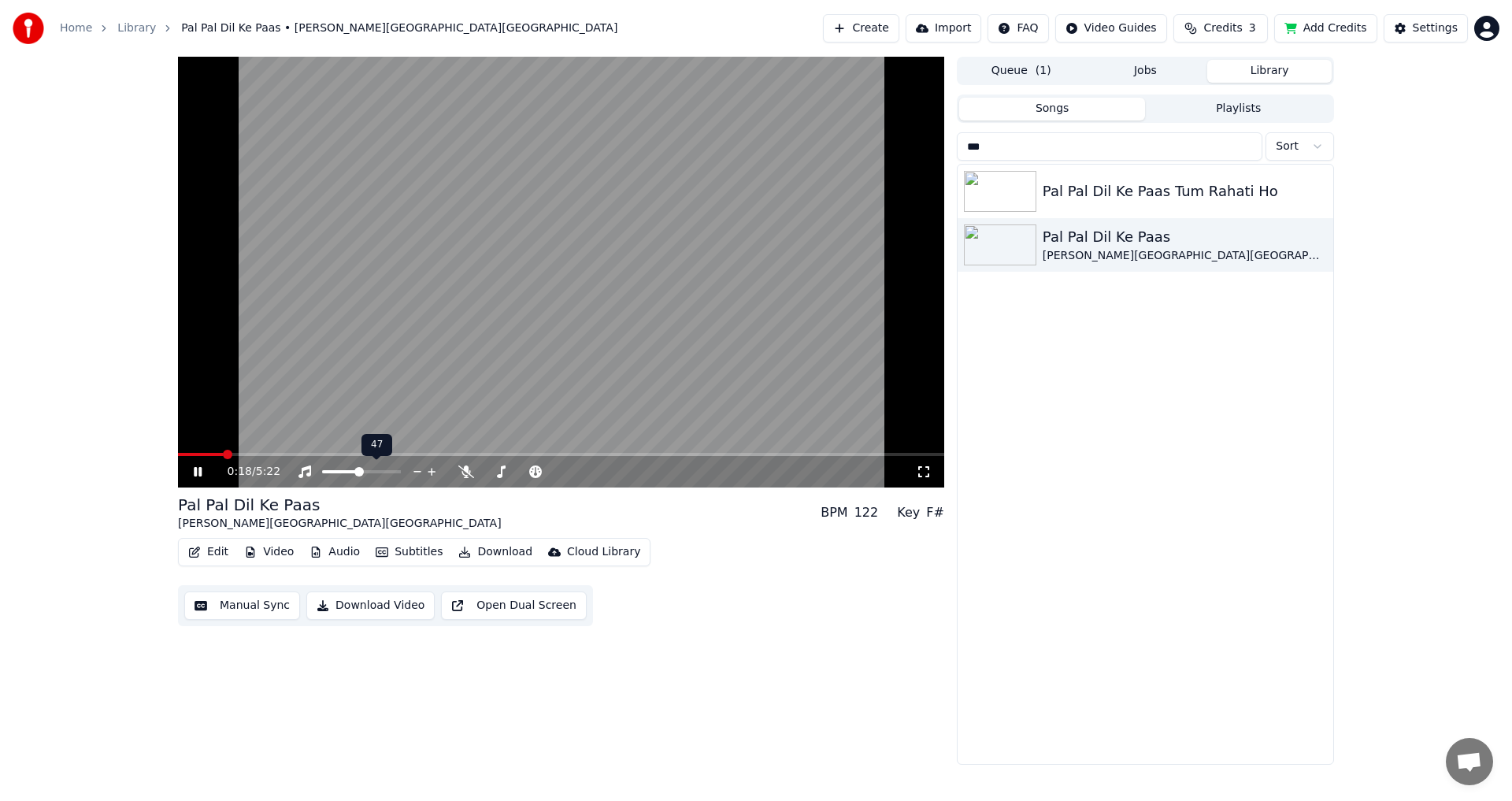
click at [333, 465] on div at bounding box center [376, 472] width 126 height 16
click at [337, 472] on span at bounding box center [329, 472] width 15 height 4
click at [200, 469] on icon at bounding box center [210, 471] width 37 height 12
click at [363, 472] on span at bounding box center [361, 472] width 79 height 4
click at [371, 475] on div at bounding box center [376, 472] width 126 height 16
